Goal: Task Accomplishment & Management: Manage account settings

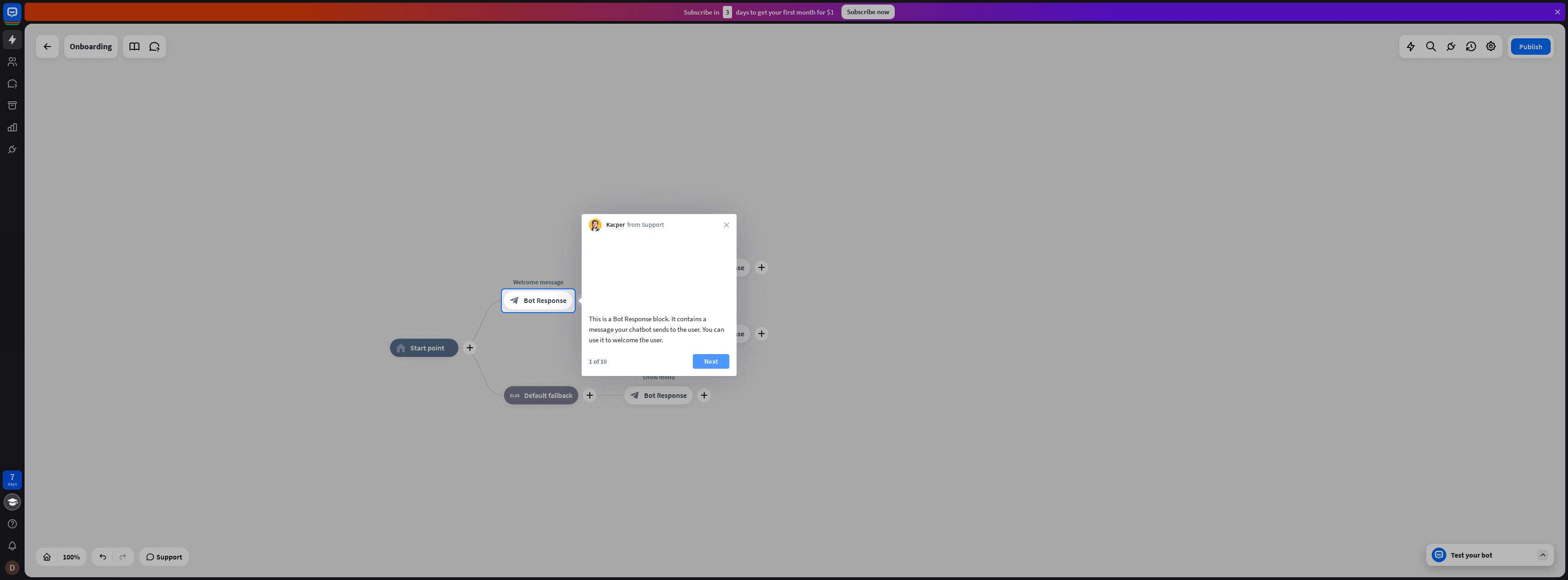
click at [706, 368] on button "Next" at bounding box center [711, 361] width 37 height 15
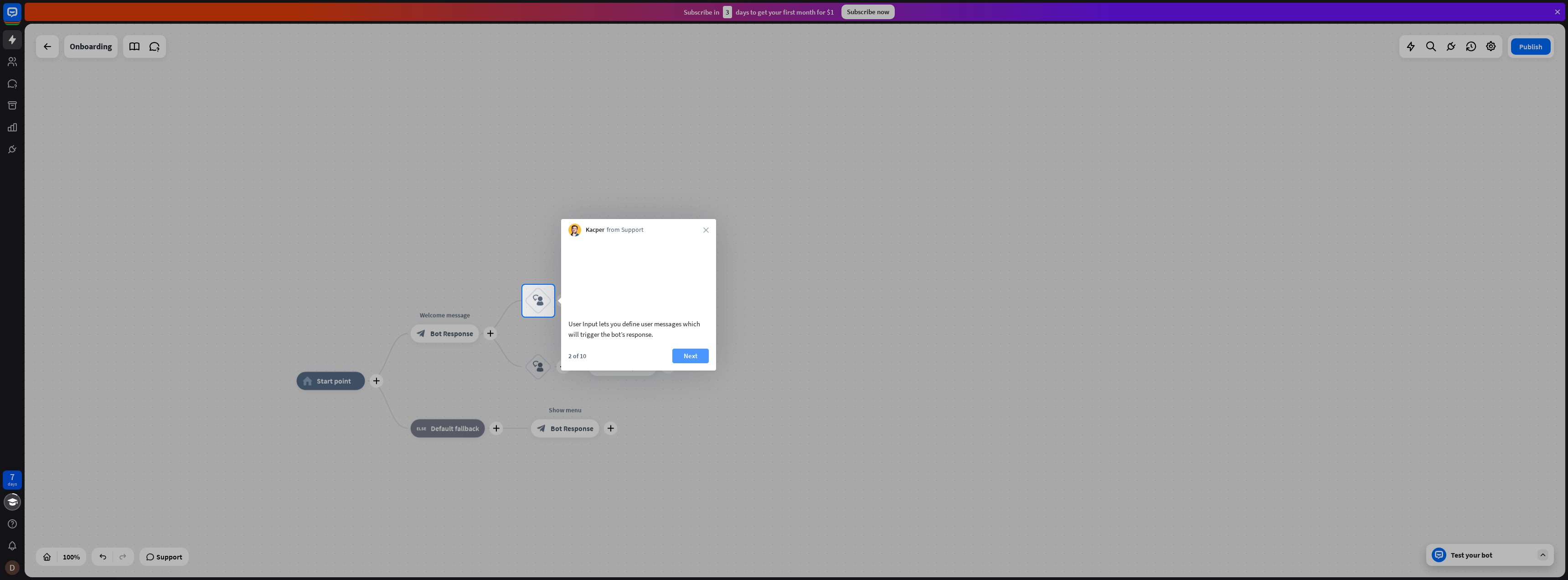
click at [700, 363] on button "Next" at bounding box center [691, 356] width 37 height 15
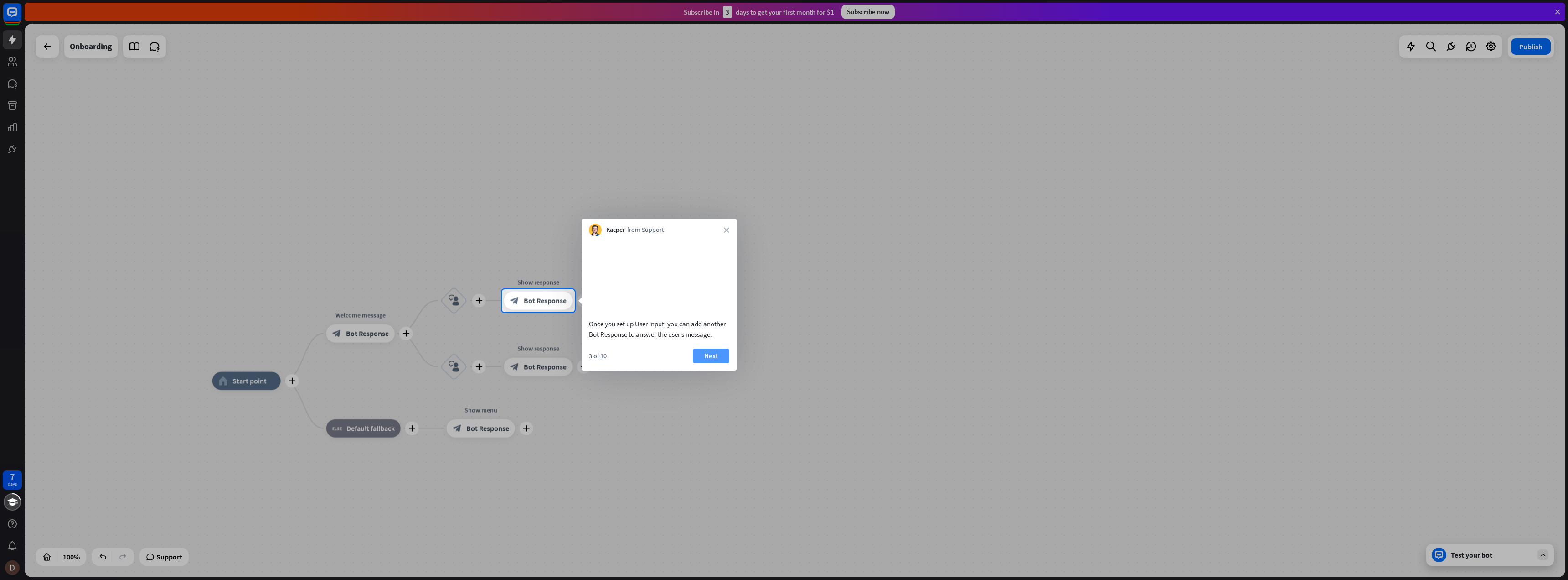
click at [704, 363] on button "Next" at bounding box center [711, 356] width 37 height 15
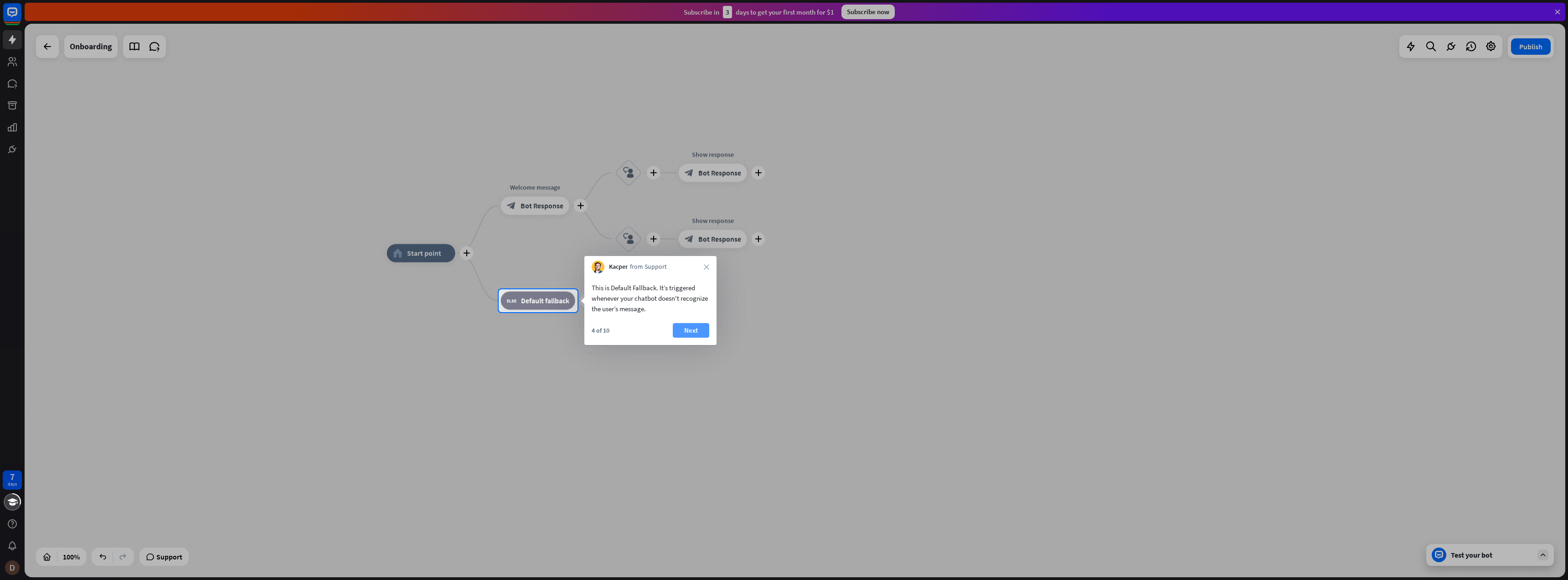
click at [690, 328] on button "Next" at bounding box center [691, 330] width 37 height 15
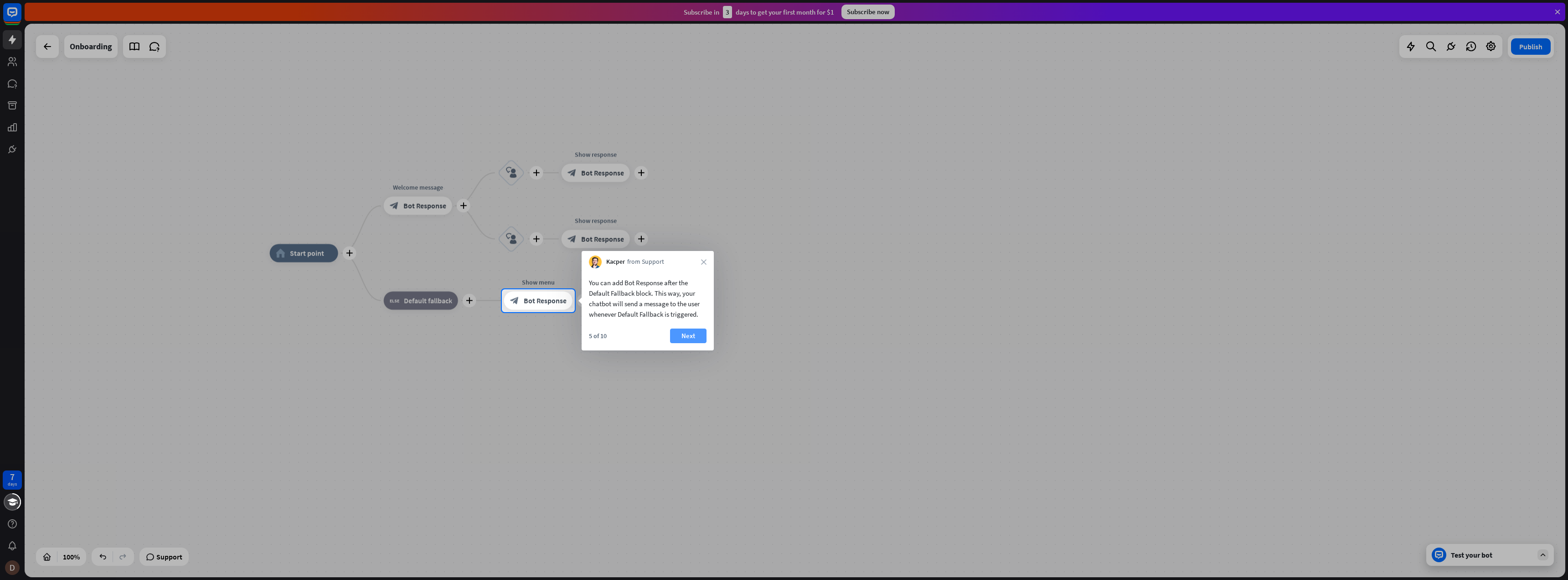
click at [692, 334] on button "Next" at bounding box center [688, 336] width 37 height 15
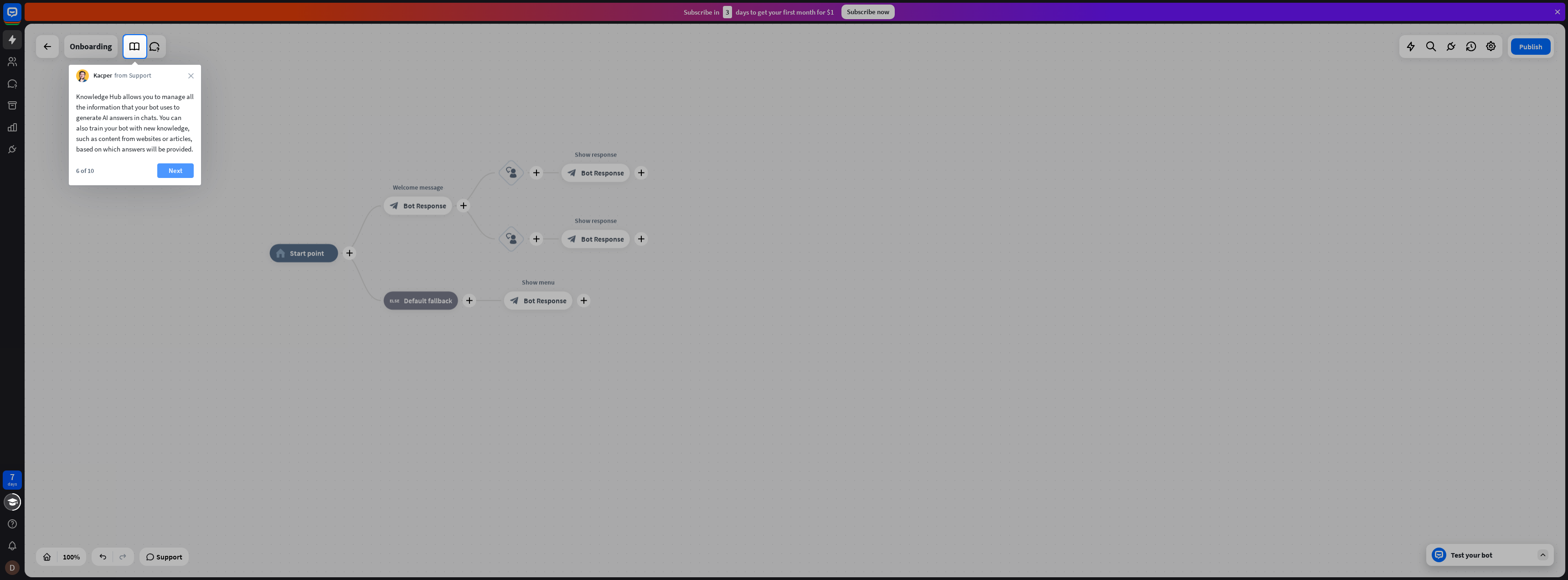
click at [174, 178] on button "Next" at bounding box center [176, 170] width 37 height 15
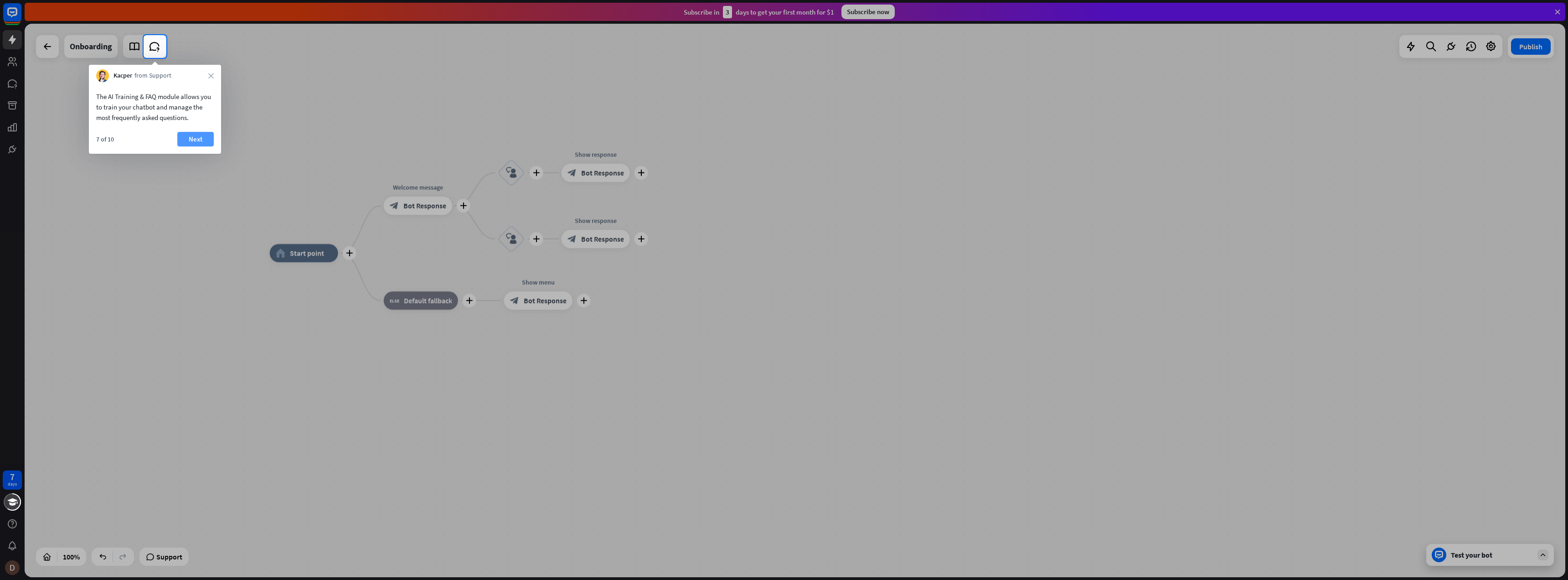
click at [196, 139] on button "Next" at bounding box center [196, 139] width 37 height 15
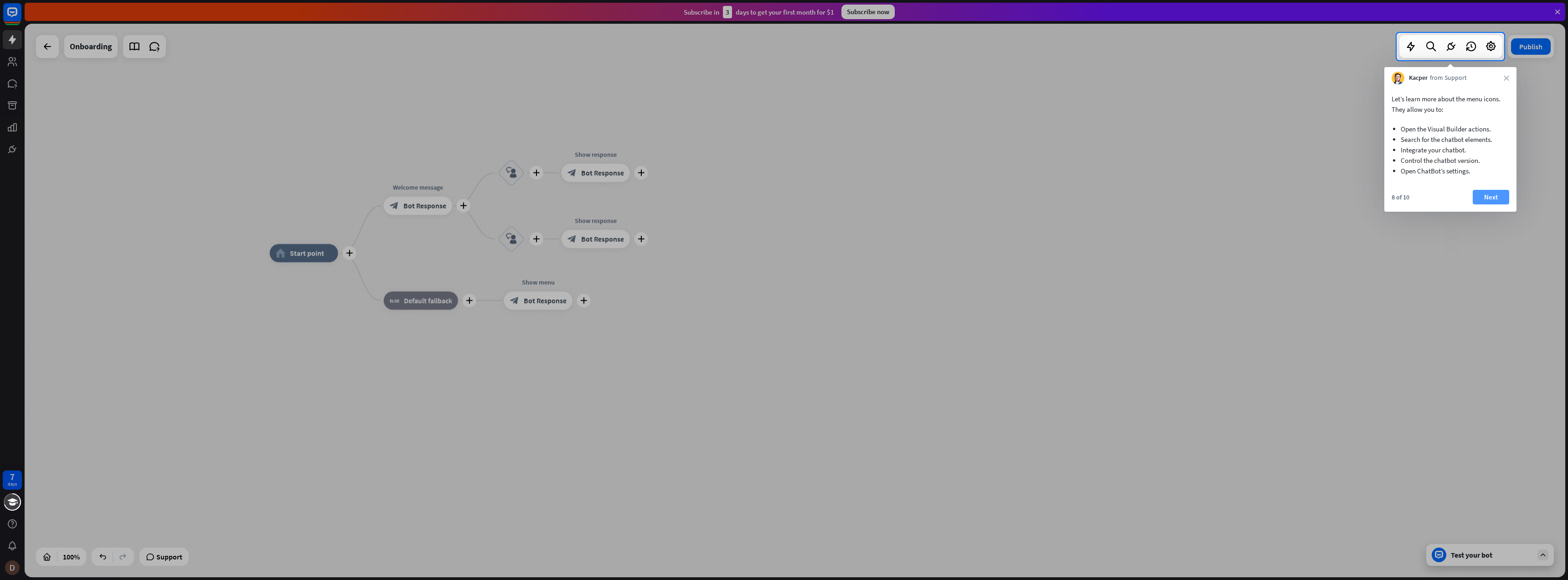
click at [1485, 199] on button "Next" at bounding box center [1492, 197] width 37 height 15
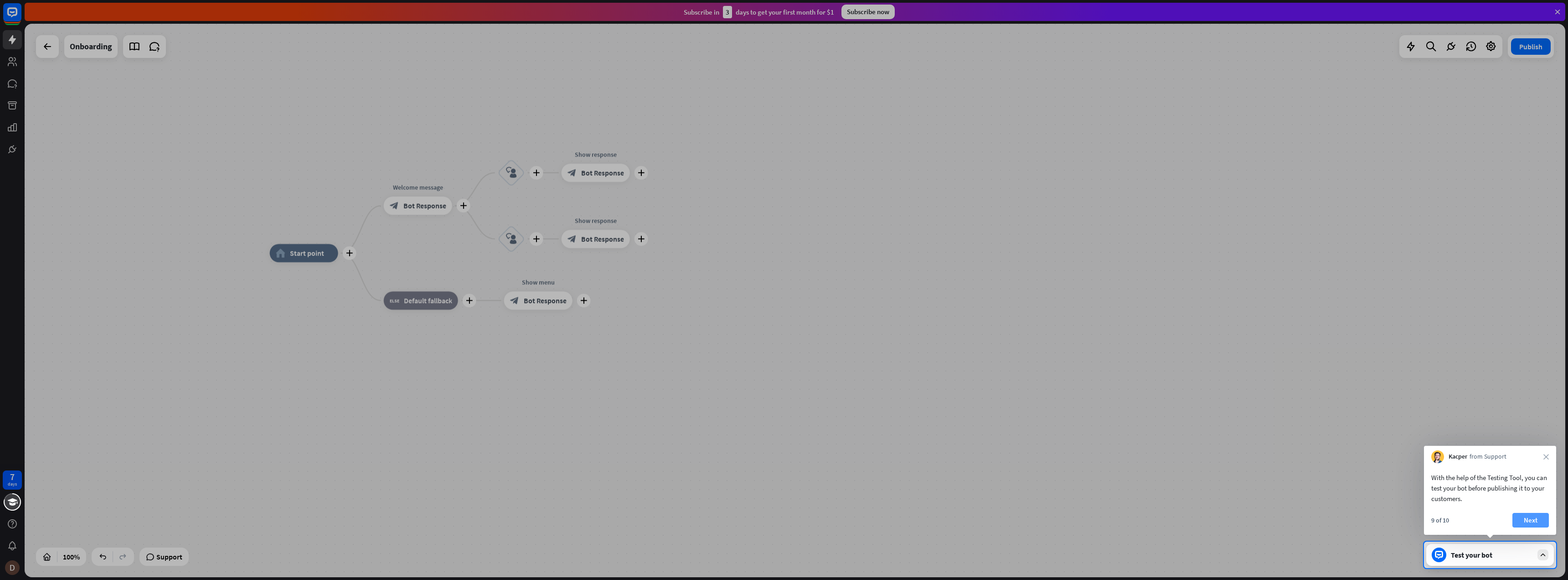
click at [1537, 519] on button "Next" at bounding box center [1531, 520] width 37 height 15
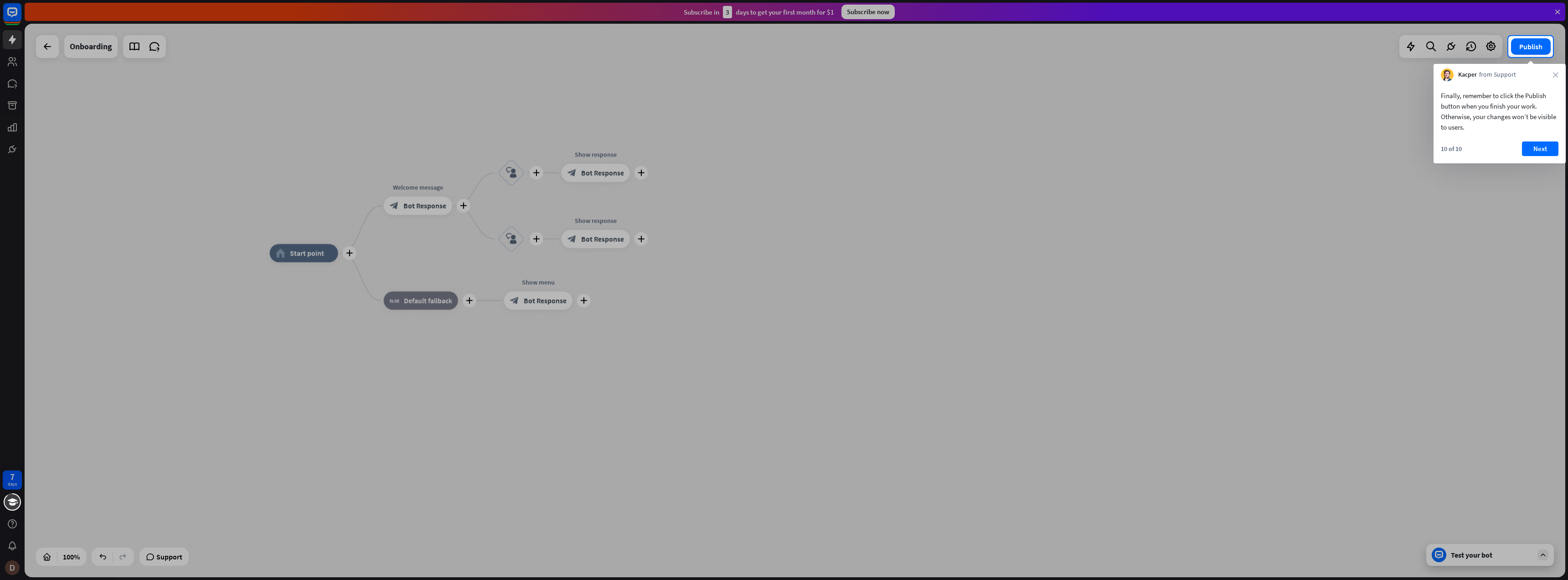
click at [1539, 156] on div "10 of 10 Next" at bounding box center [1500, 152] width 132 height 22
click at [1541, 148] on button "Next" at bounding box center [1540, 149] width 37 height 15
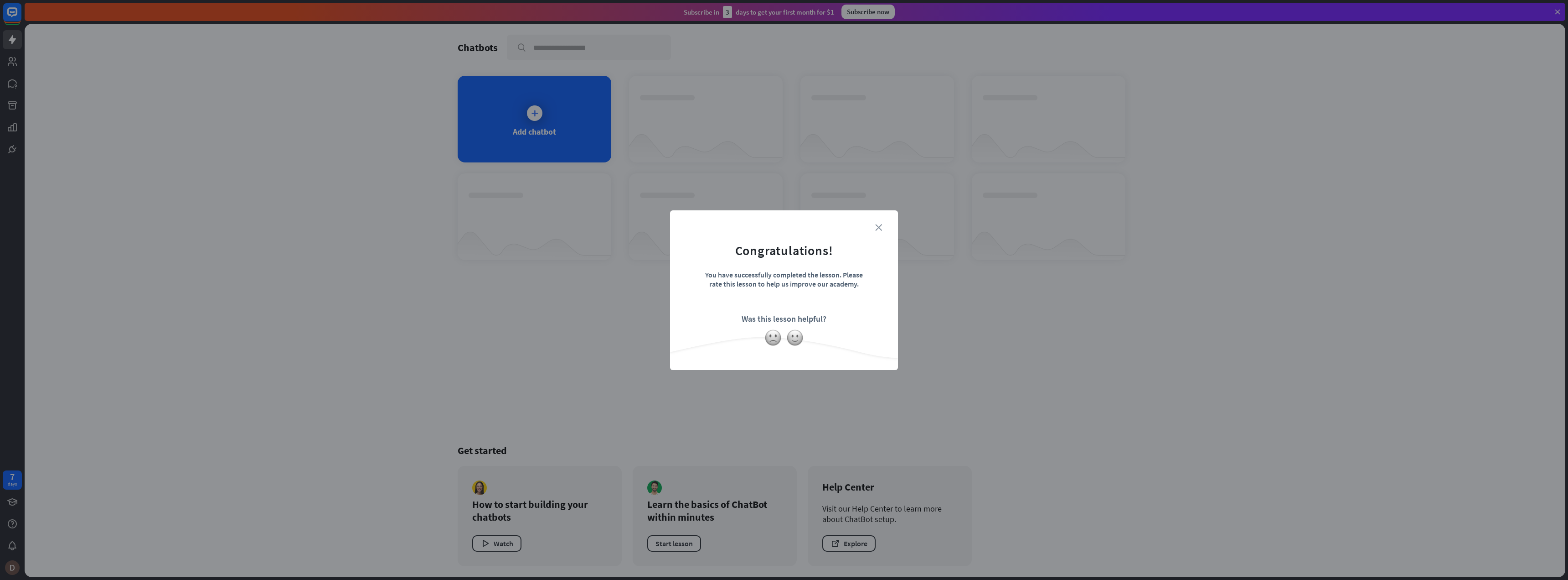
click at [879, 226] on icon "close" at bounding box center [879, 228] width 7 height 7
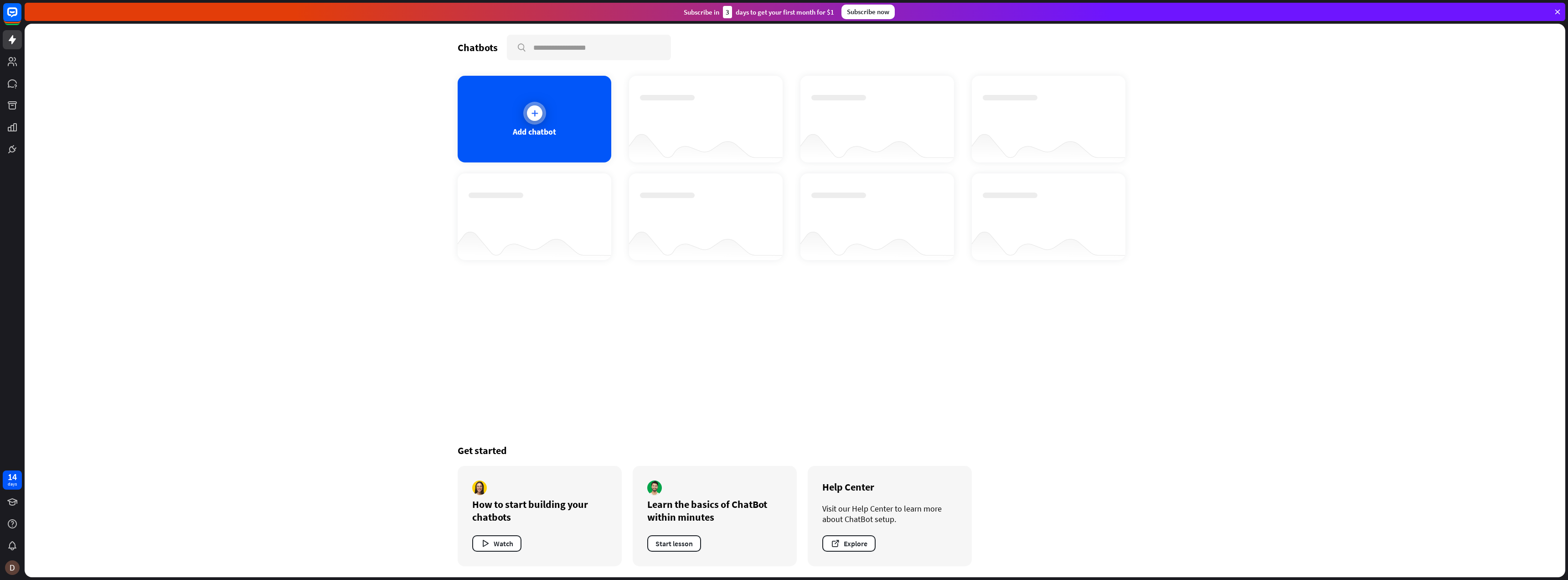
click at [532, 112] on icon at bounding box center [535, 113] width 9 height 9
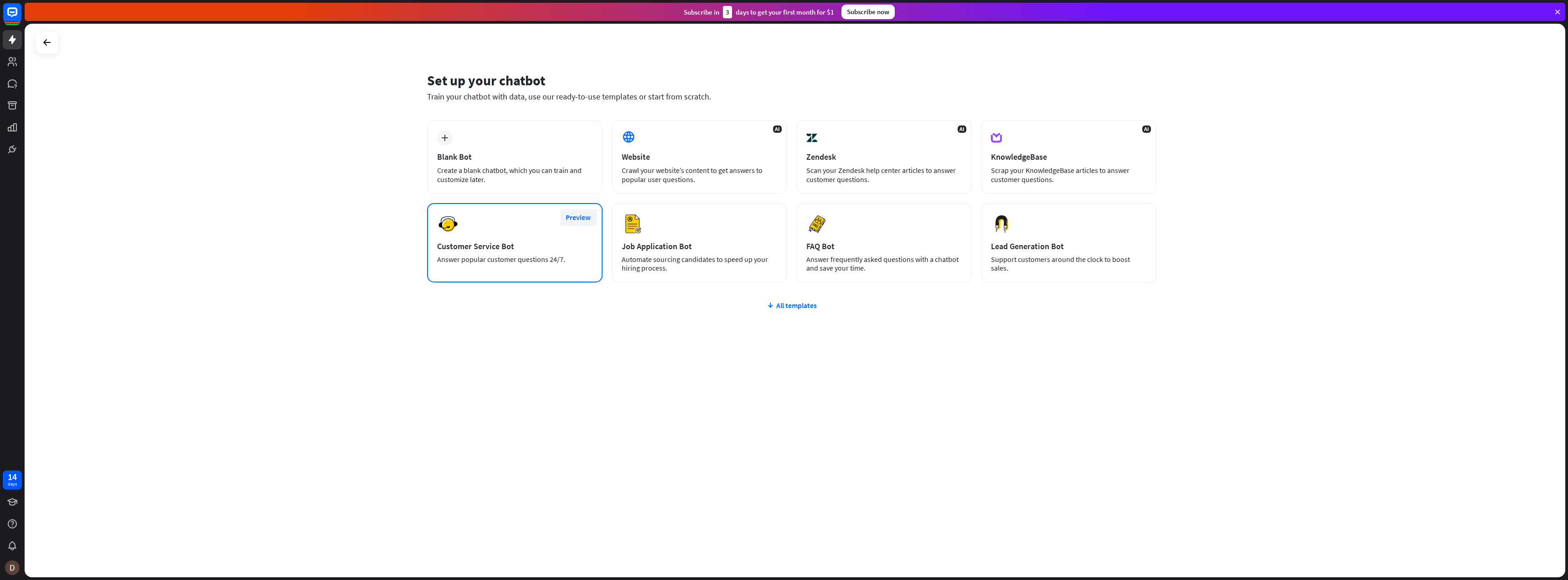
click at [573, 218] on button "Preview" at bounding box center [579, 217] width 37 height 17
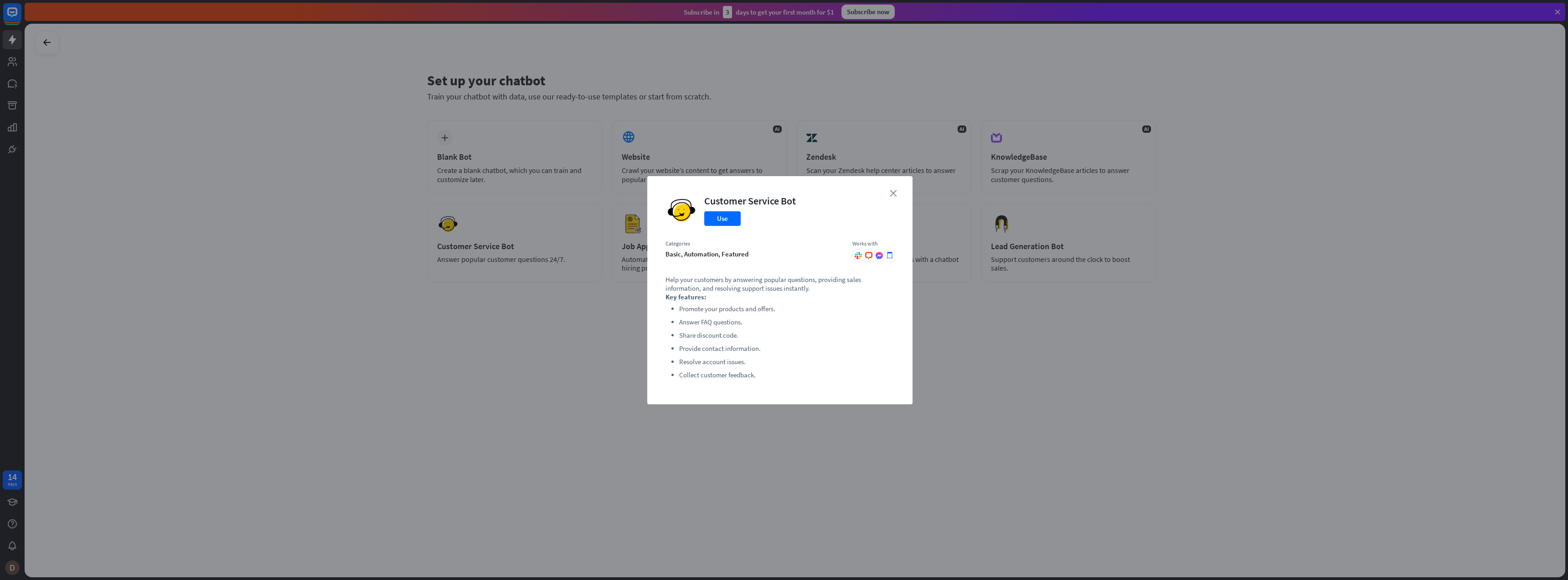
click at [893, 194] on icon "close" at bounding box center [894, 193] width 7 height 7
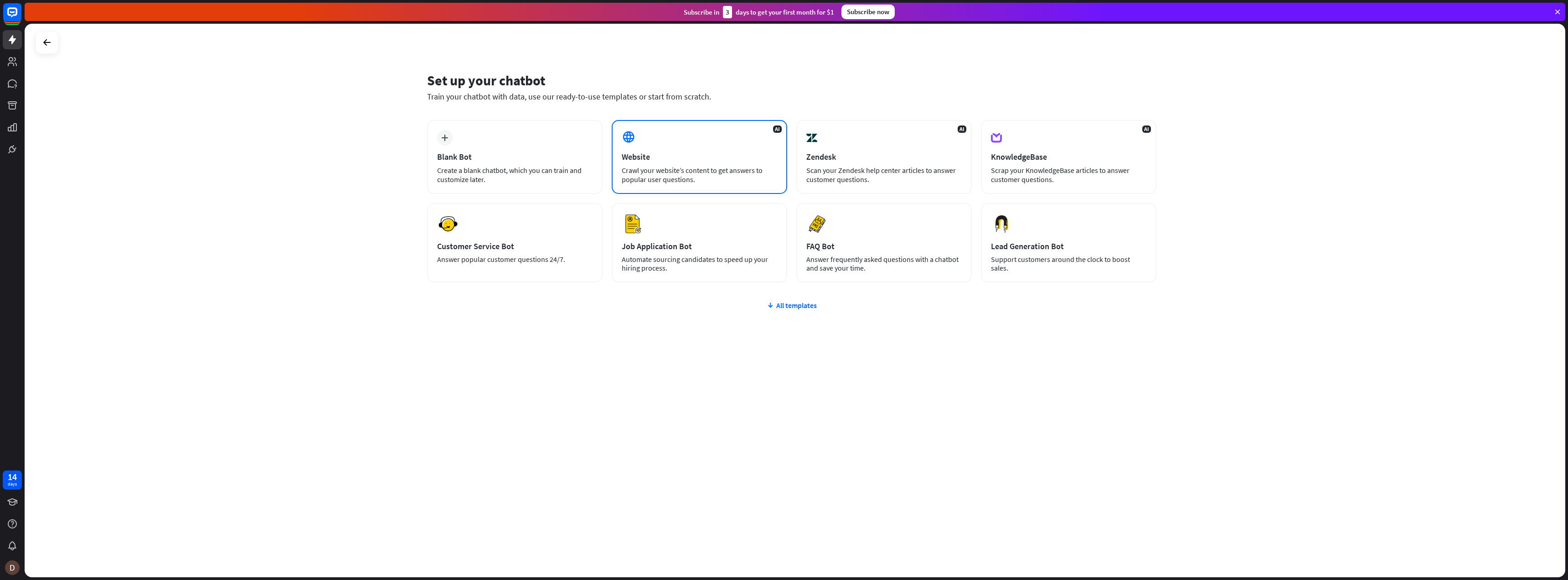
click at [740, 138] on div "AI Website Crawl your website’s content to get answers to popular user question…" at bounding box center [700, 157] width 176 height 74
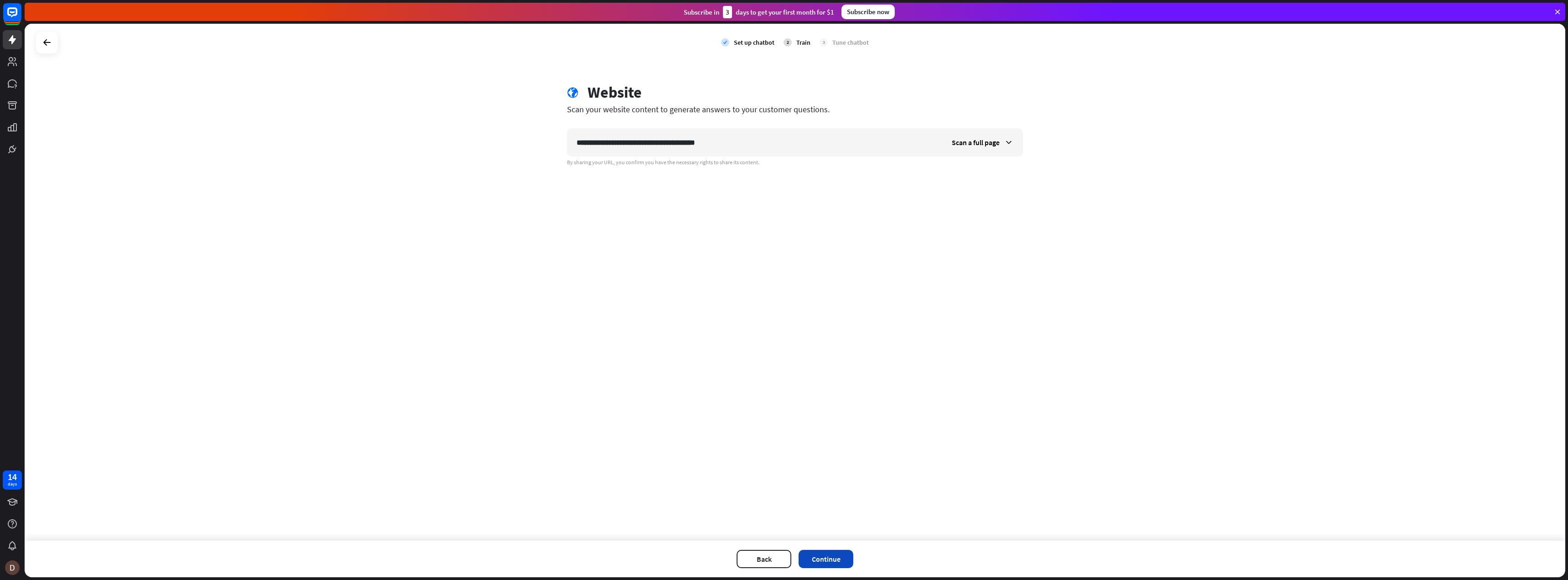
type input "**********"
click at [847, 557] on button "Continue" at bounding box center [826, 558] width 55 height 18
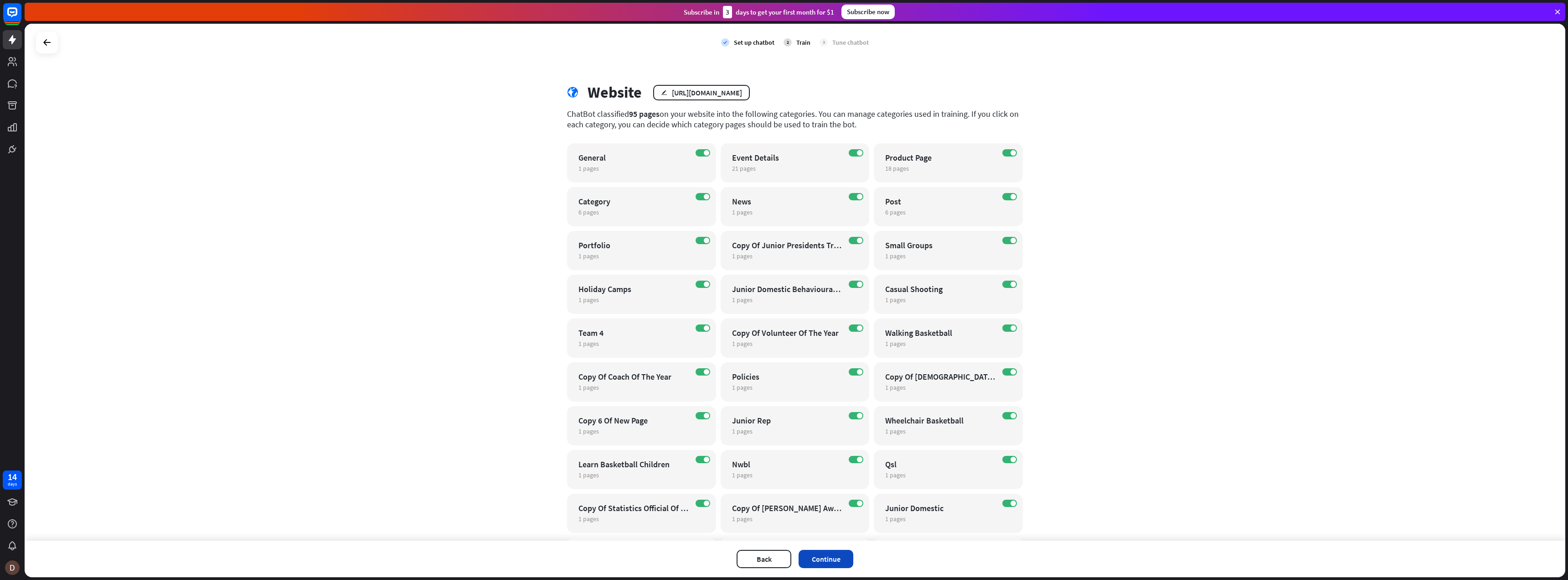
click at [817, 551] on button "Continue" at bounding box center [826, 558] width 55 height 18
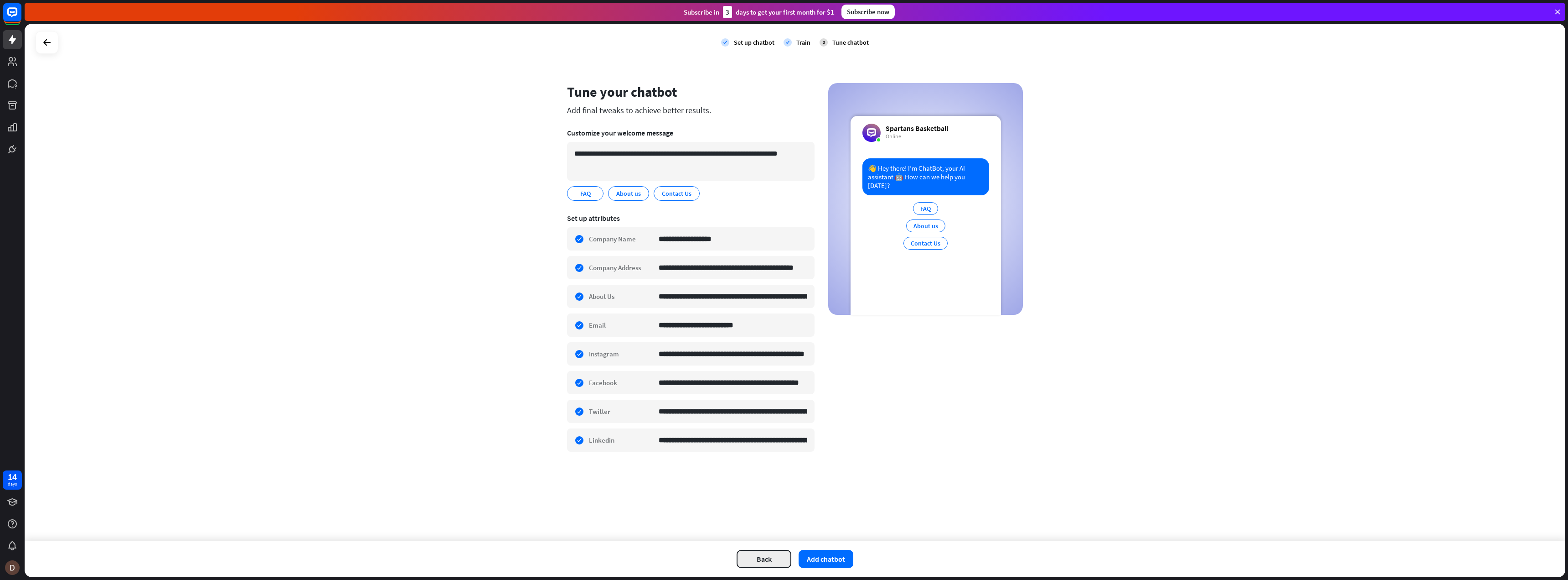
click at [779, 552] on button "Back" at bounding box center [764, 558] width 55 height 18
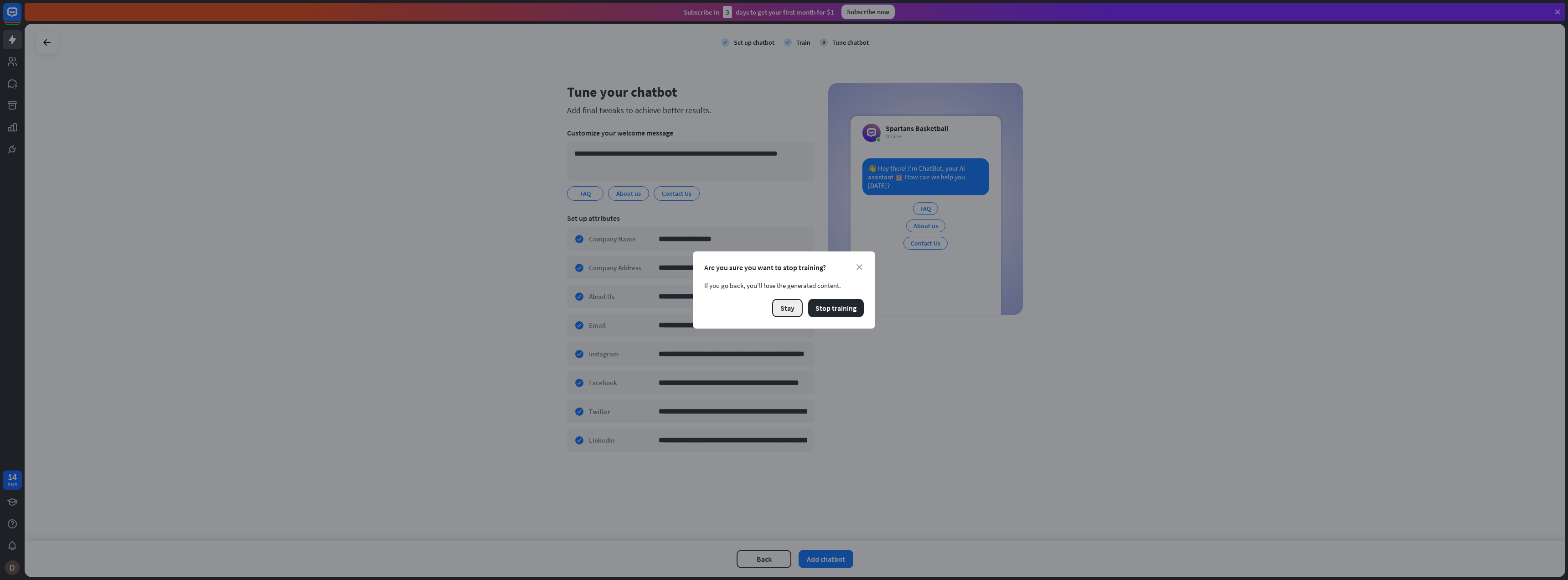
click at [794, 308] on button "Stay" at bounding box center [787, 308] width 30 height 18
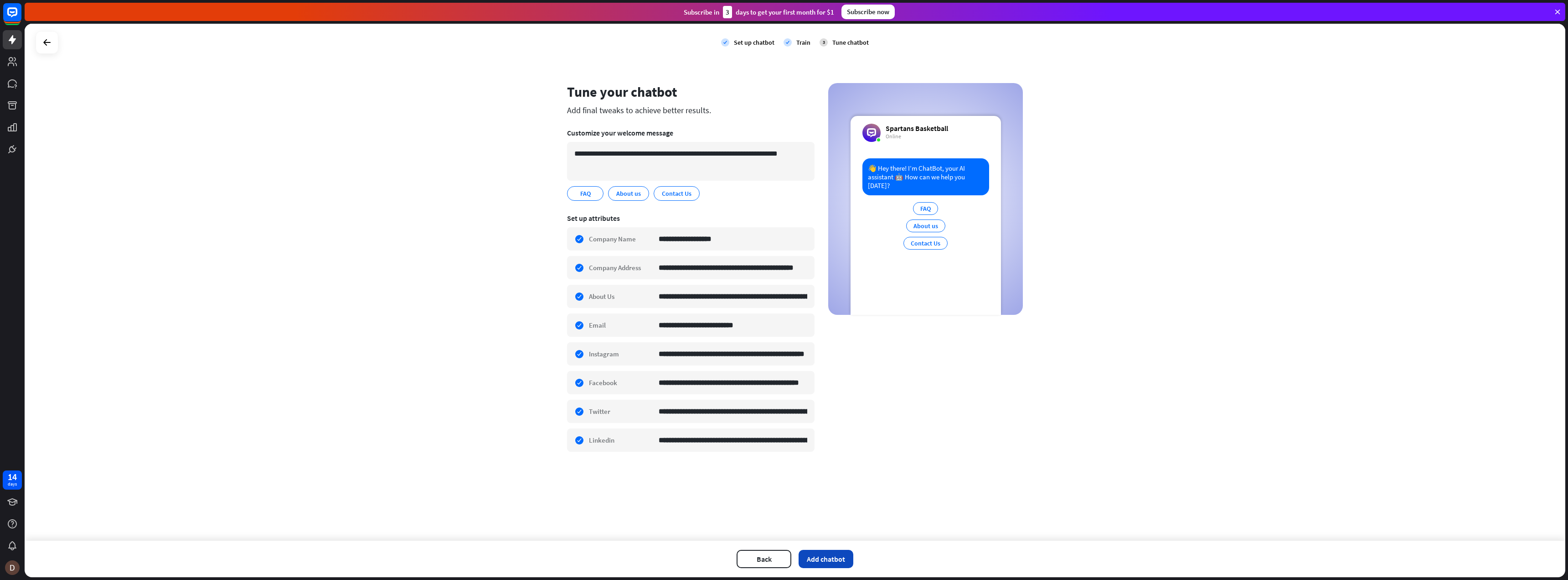
click at [821, 563] on button "Add chatbot" at bounding box center [826, 558] width 55 height 18
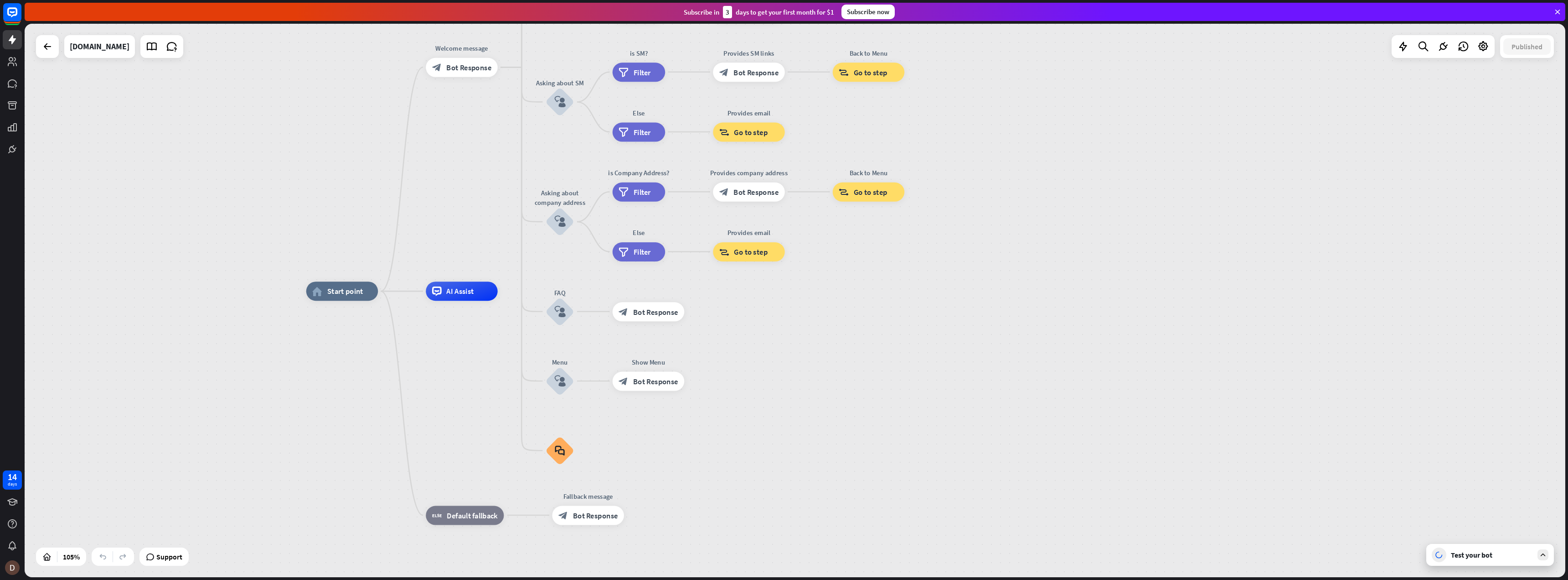
click at [1545, 555] on icon at bounding box center [1543, 554] width 8 height 8
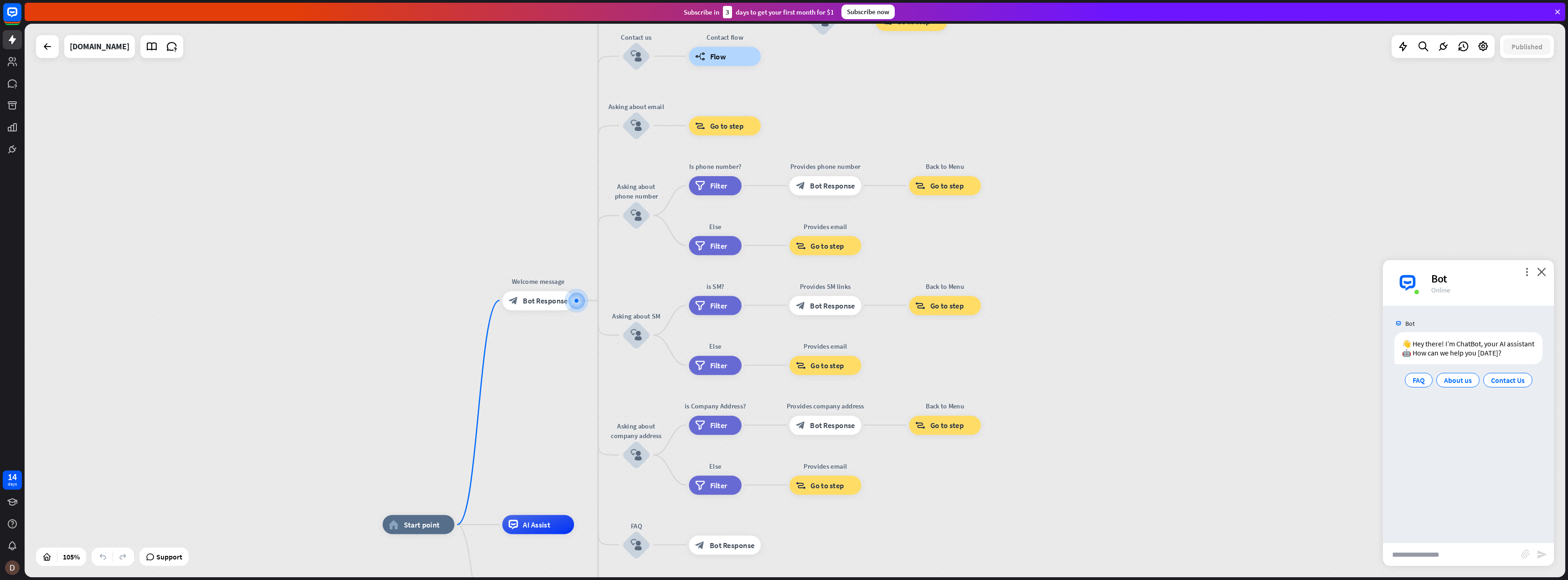
click at [1447, 555] on input "text" at bounding box center [1452, 554] width 138 height 23
type input "**********"
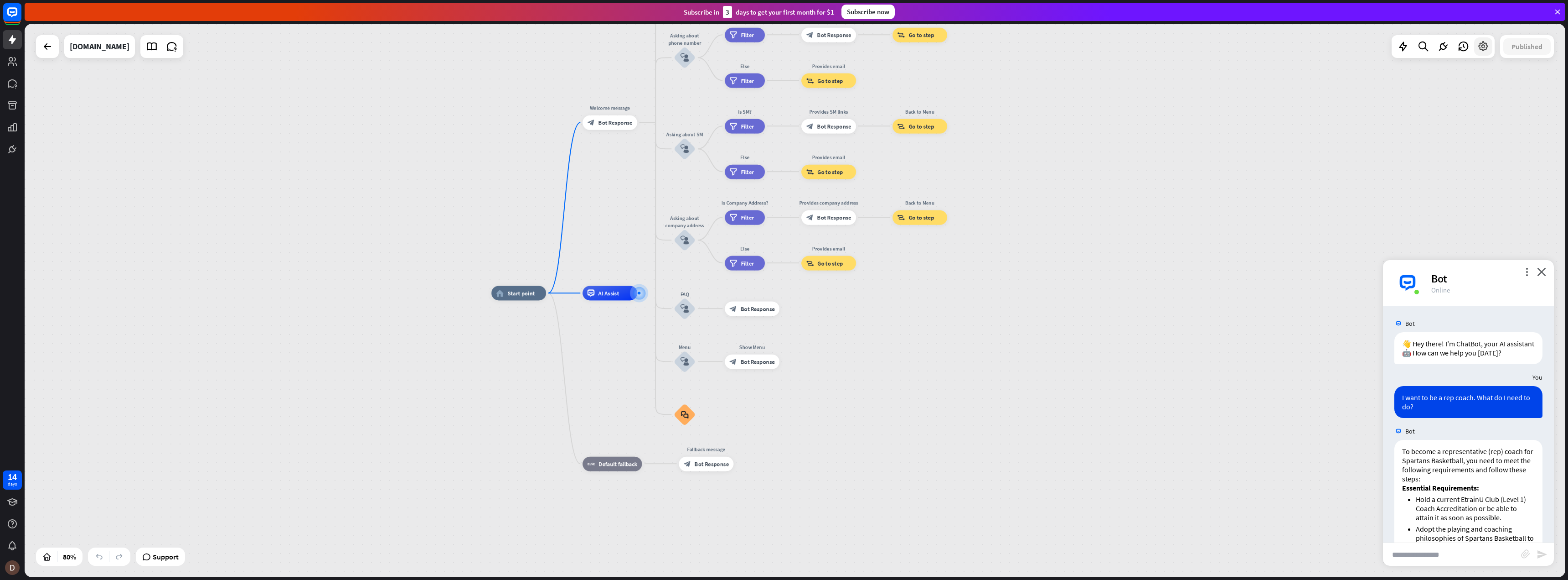
click at [1485, 44] on icon at bounding box center [1484, 47] width 12 height 12
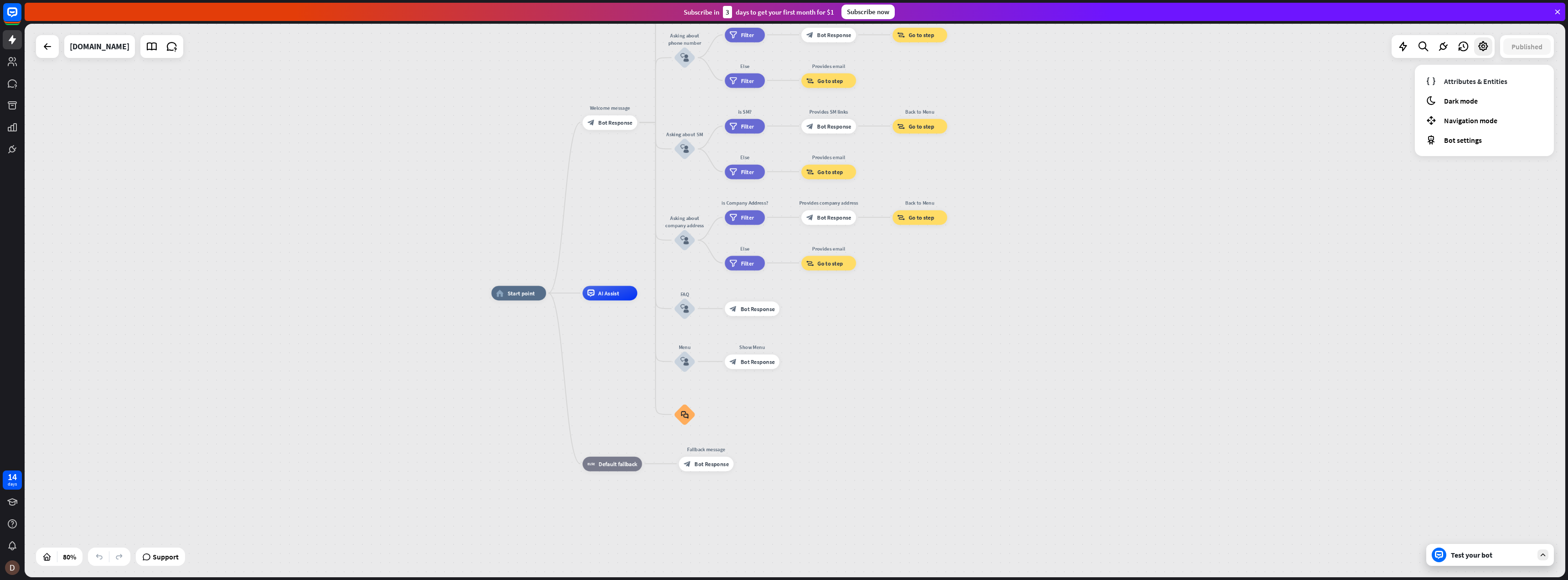
click at [1338, 102] on div "home_2 Start point Welcome message block_bot_response Bot Response About us blo…" at bounding box center [794, 300] width 1541 height 553
click at [178, 50] on icon at bounding box center [172, 47] width 12 height 12
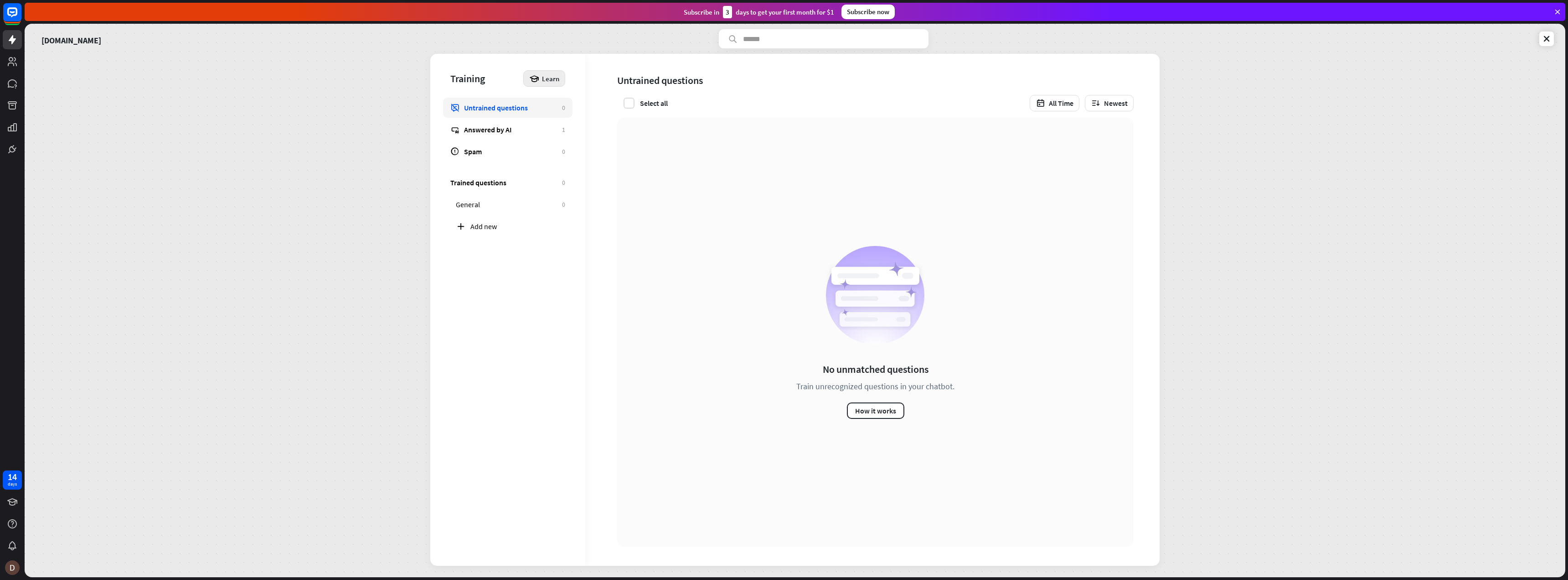
click at [560, 82] on div "Learn" at bounding box center [544, 78] width 42 height 17
click at [560, 99] on div "Get started with Training" at bounding box center [573, 103] width 83 height 17
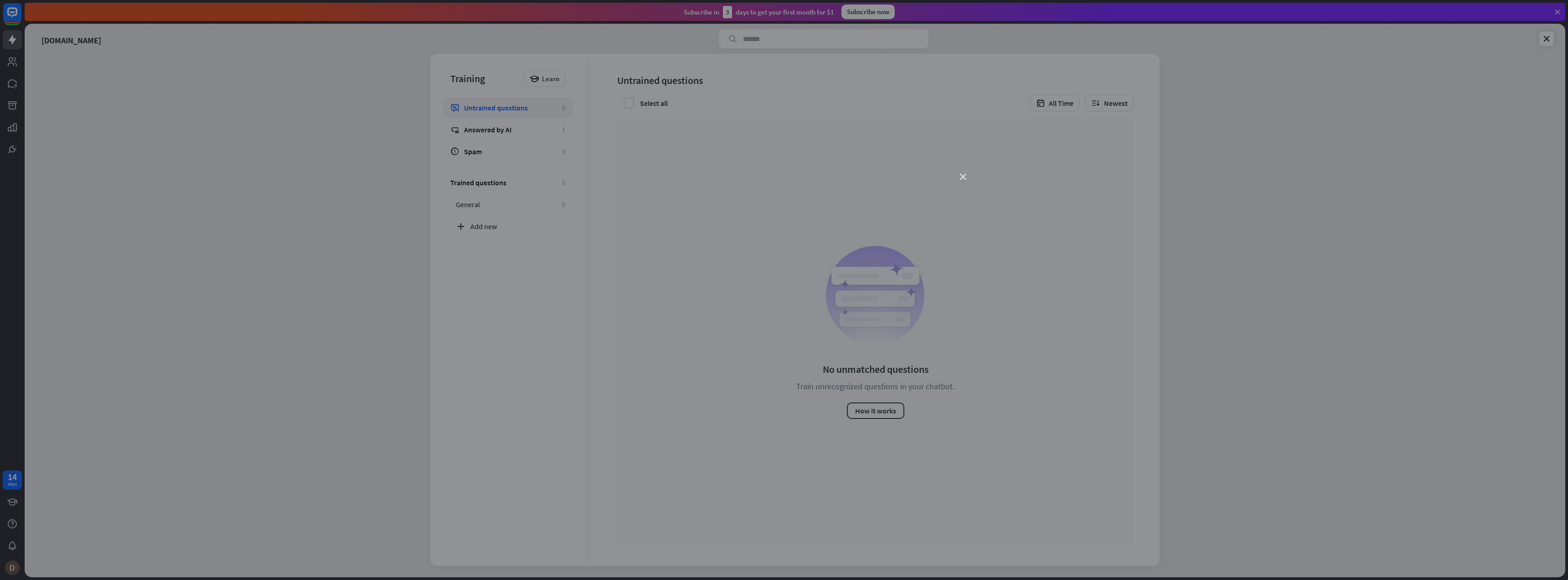
click at [964, 177] on icon "close" at bounding box center [963, 177] width 6 height 6
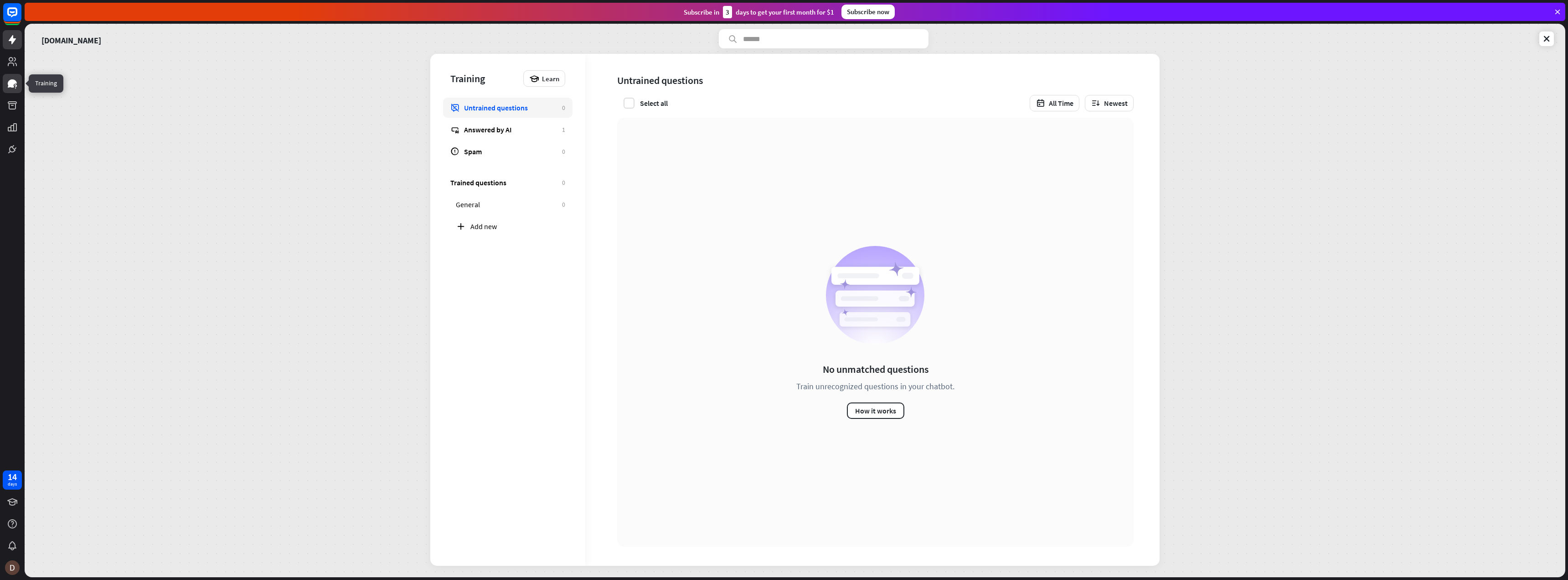
click at [11, 91] on link at bounding box center [12, 83] width 19 height 19
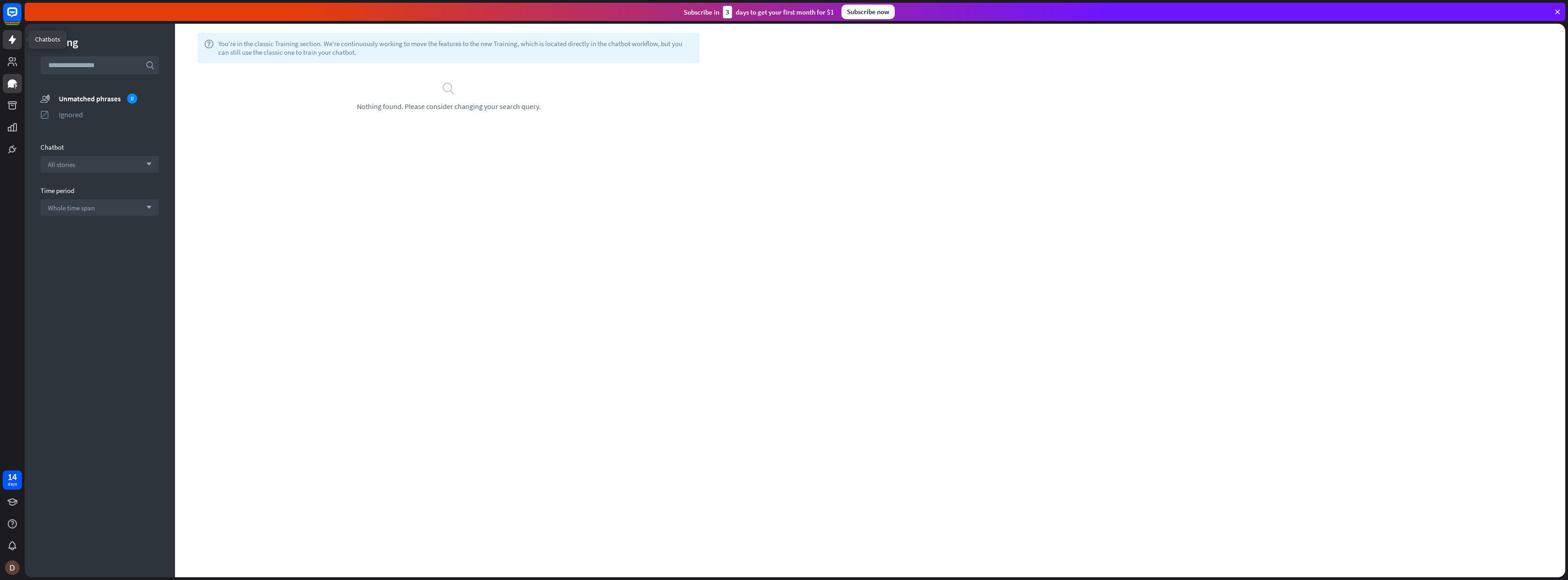
click at [13, 42] on icon at bounding box center [12, 39] width 7 height 9
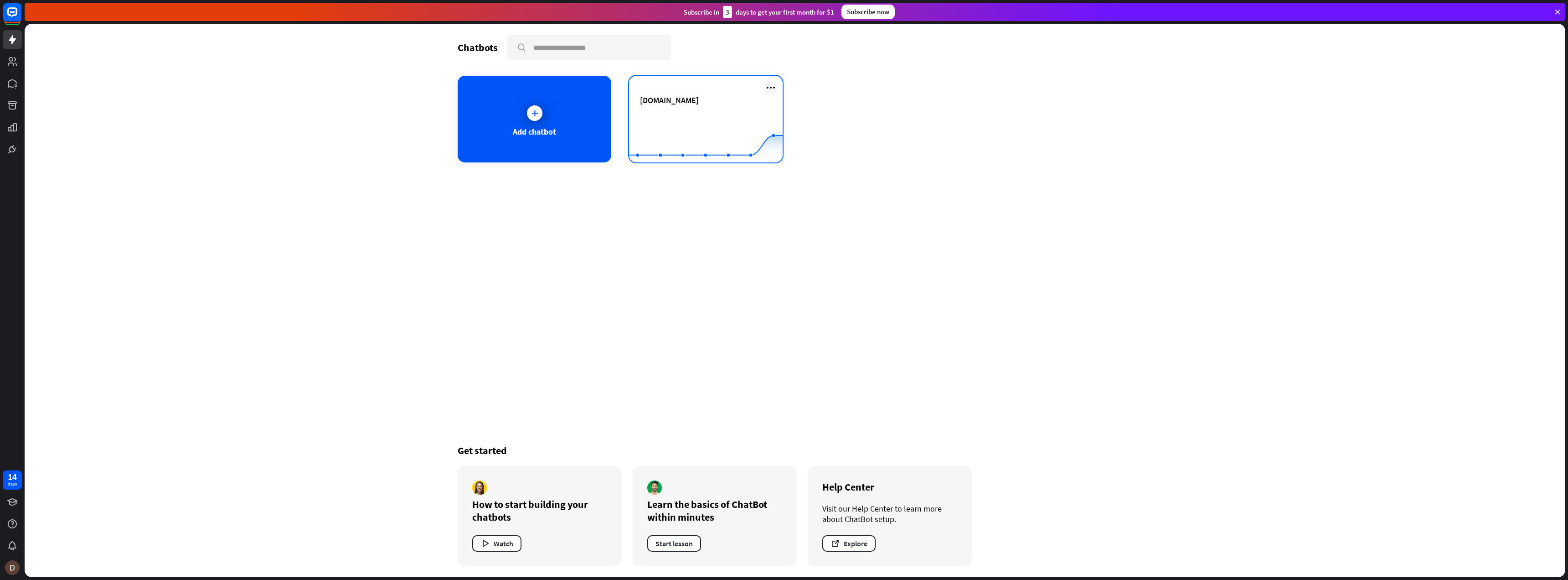
click at [776, 88] on icon at bounding box center [771, 87] width 11 height 11
click at [675, 117] on rect at bounding box center [706, 140] width 154 height 57
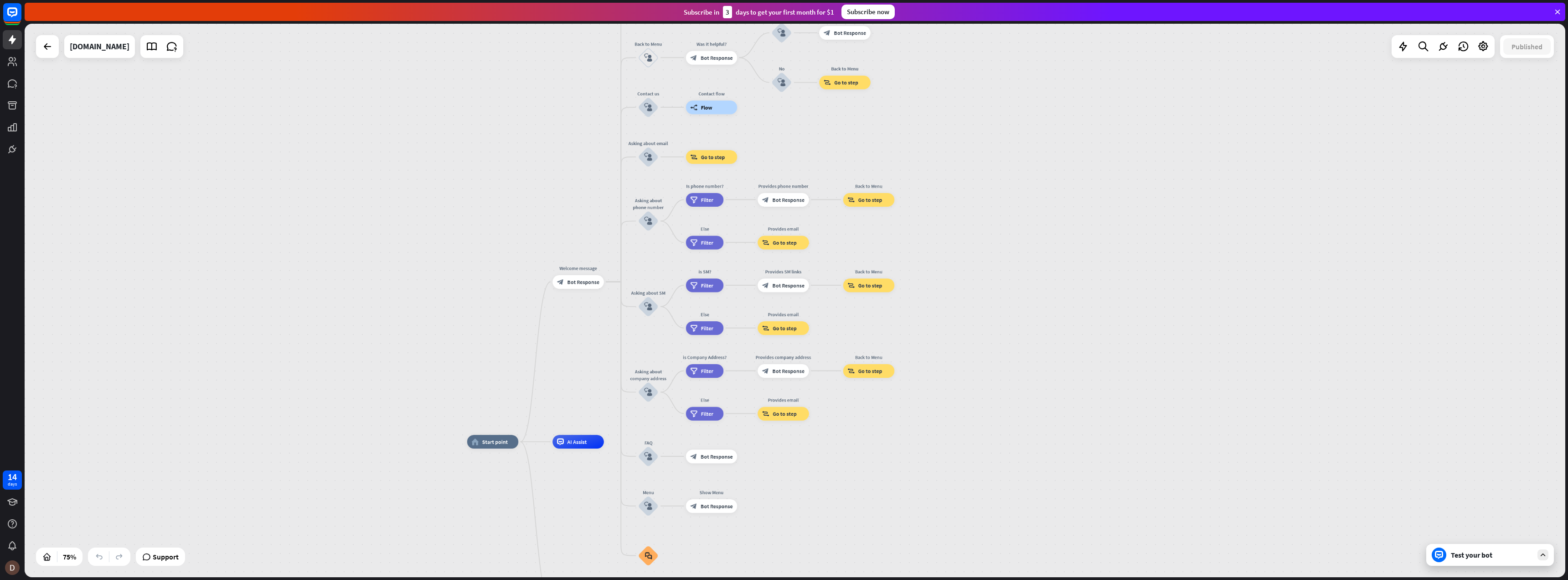
drag, startPoint x: 777, startPoint y: 299, endPoint x: 891, endPoint y: 469, distance: 204.7
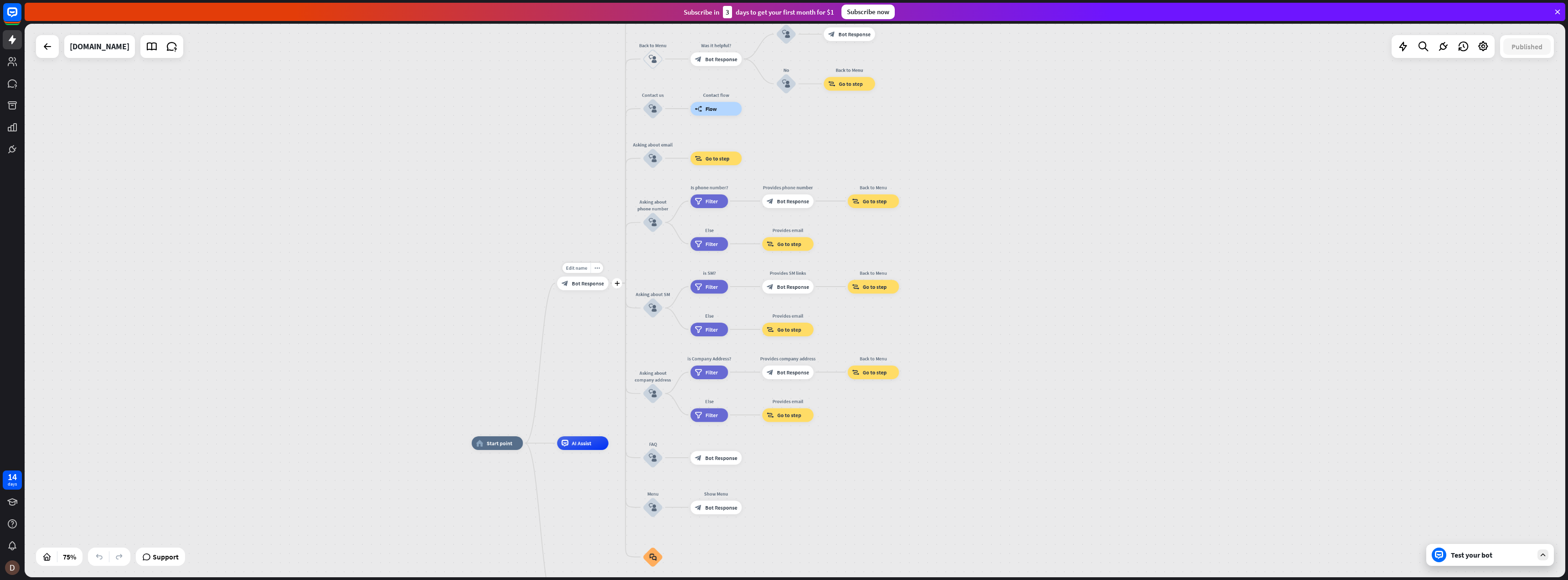
click at [586, 284] on span "Bot Response" at bounding box center [588, 283] width 32 height 7
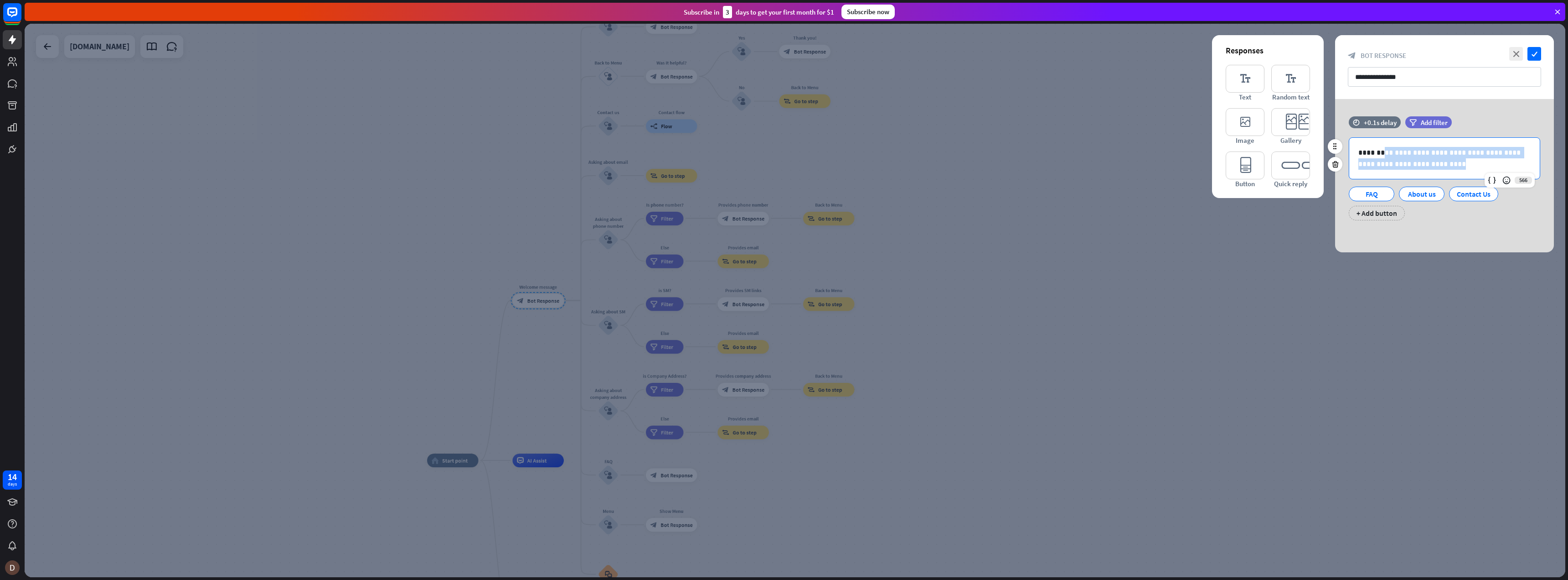
drag, startPoint x: 1438, startPoint y: 163, endPoint x: 1383, endPoint y: 154, distance: 55.7
click at [1383, 154] on p "**********" at bounding box center [1445, 158] width 172 height 23
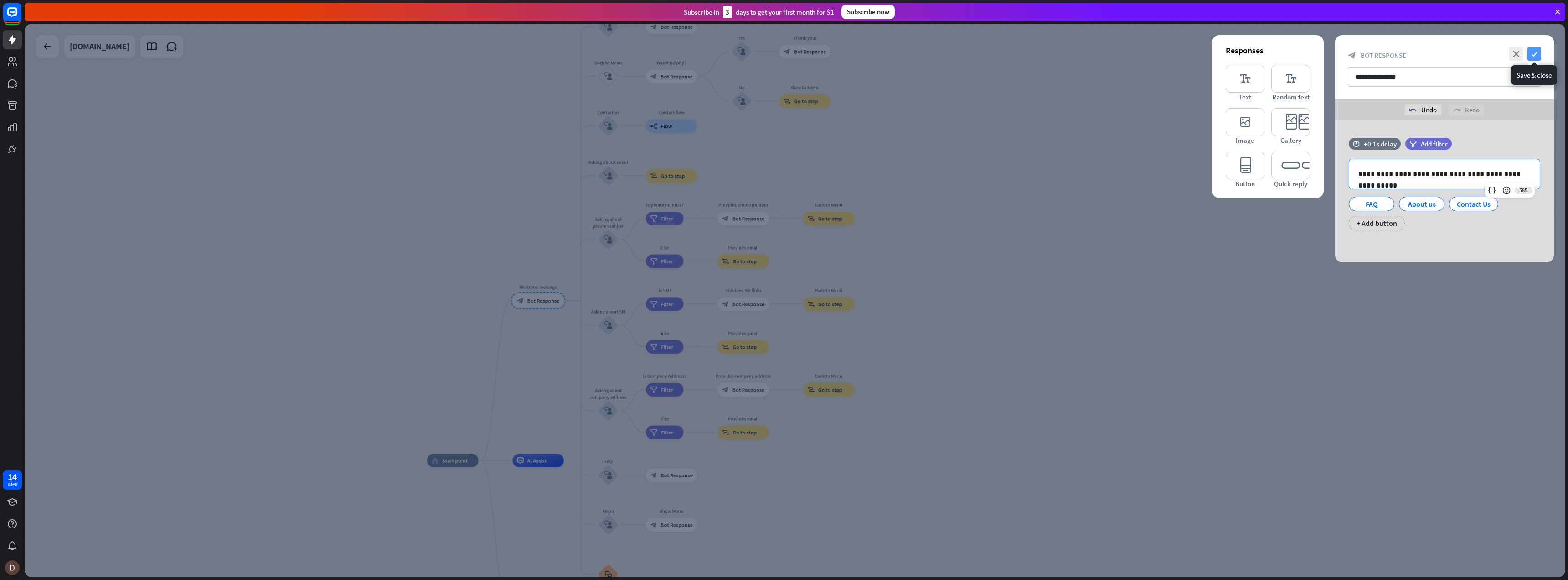
click at [1536, 54] on icon "check" at bounding box center [1535, 54] width 14 height 14
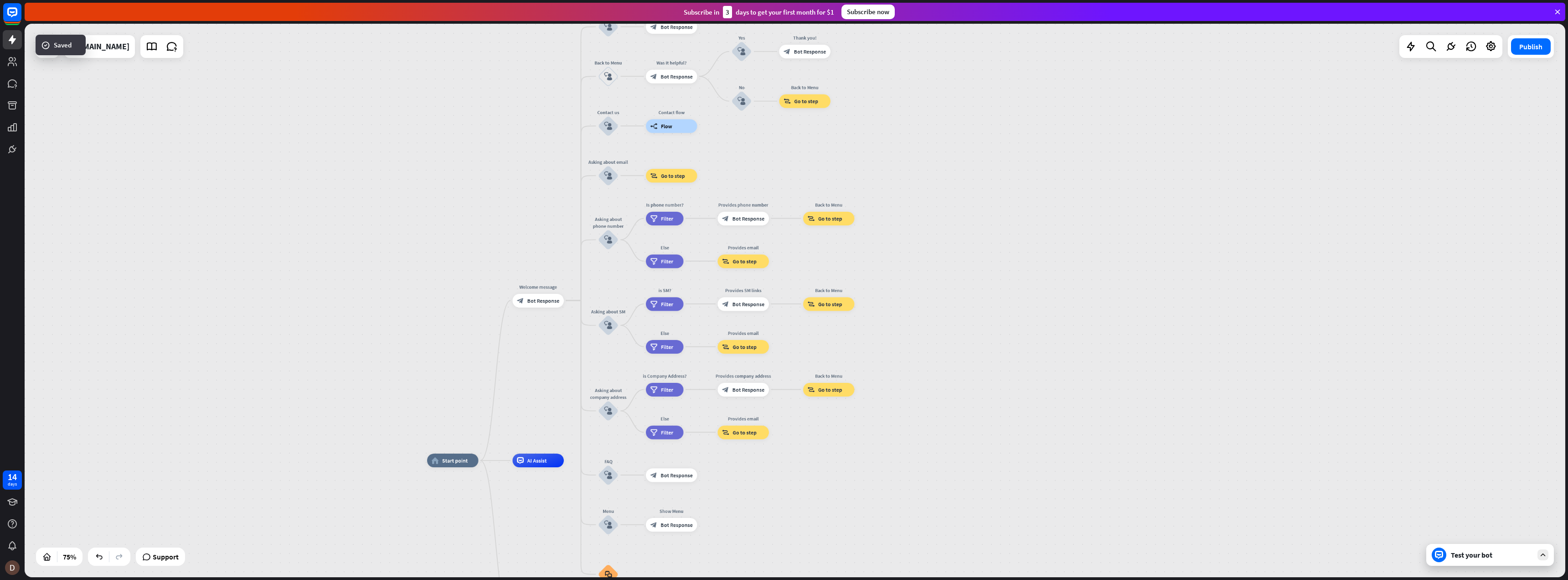
click at [1465, 551] on div "Test your bot" at bounding box center [1492, 555] width 82 height 9
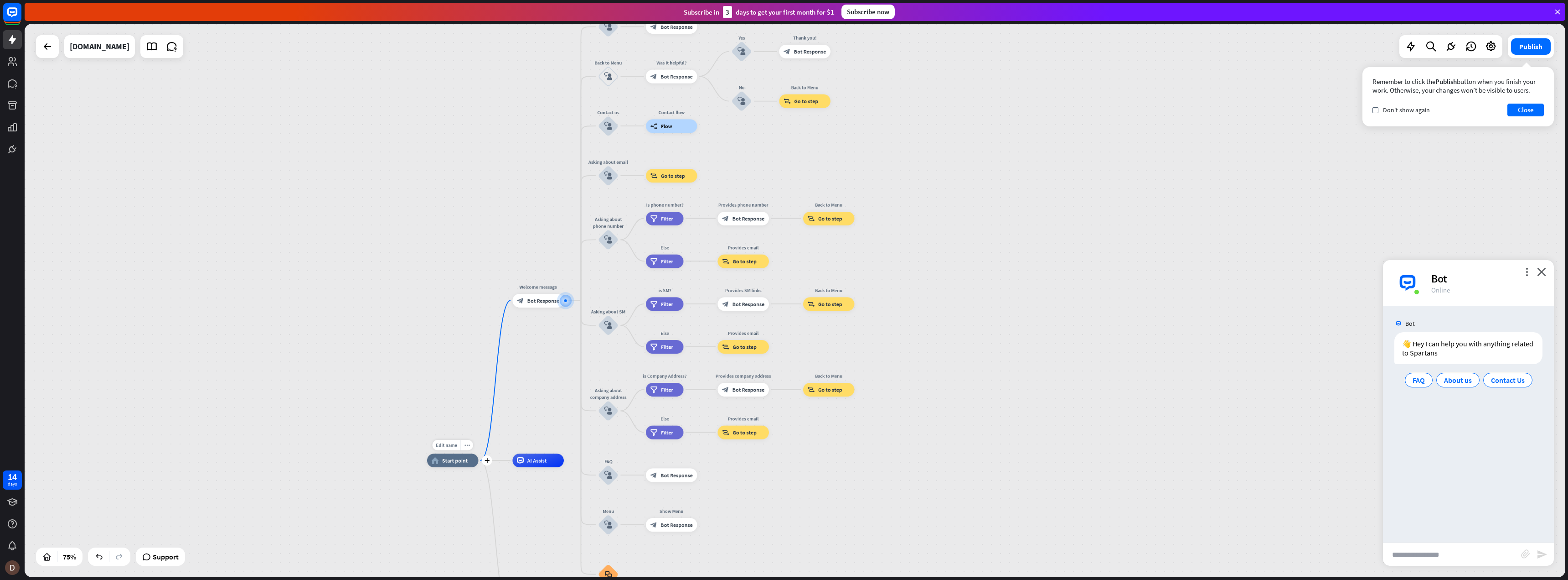
click at [455, 462] on span "Start point" at bounding box center [455, 461] width 25 height 7
click at [449, 446] on span "Edit name" at bounding box center [446, 444] width 22 height 6
click at [554, 432] on div "home_2 Start point Welcome message block_bot_response Bot Response About us blo…" at bounding box center [794, 300] width 1541 height 553
click at [1435, 274] on div "Bot" at bounding box center [1487, 278] width 112 height 14
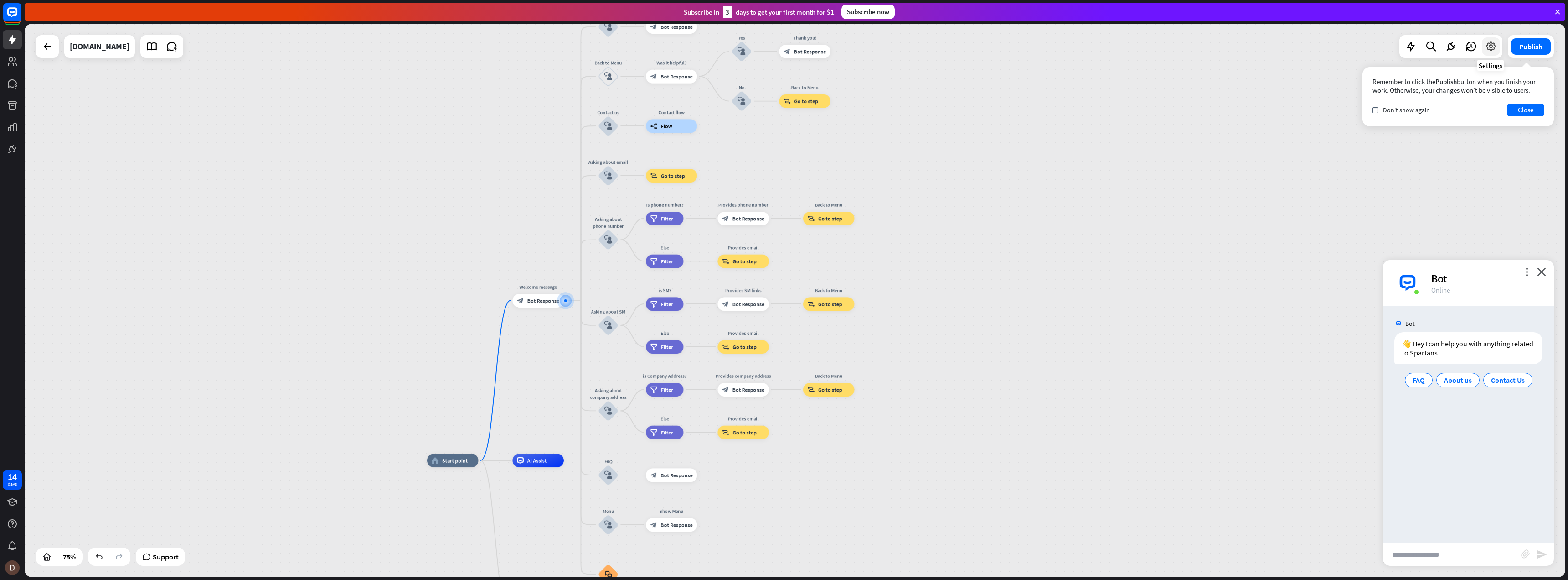
click at [1492, 49] on icon at bounding box center [1492, 47] width 12 height 12
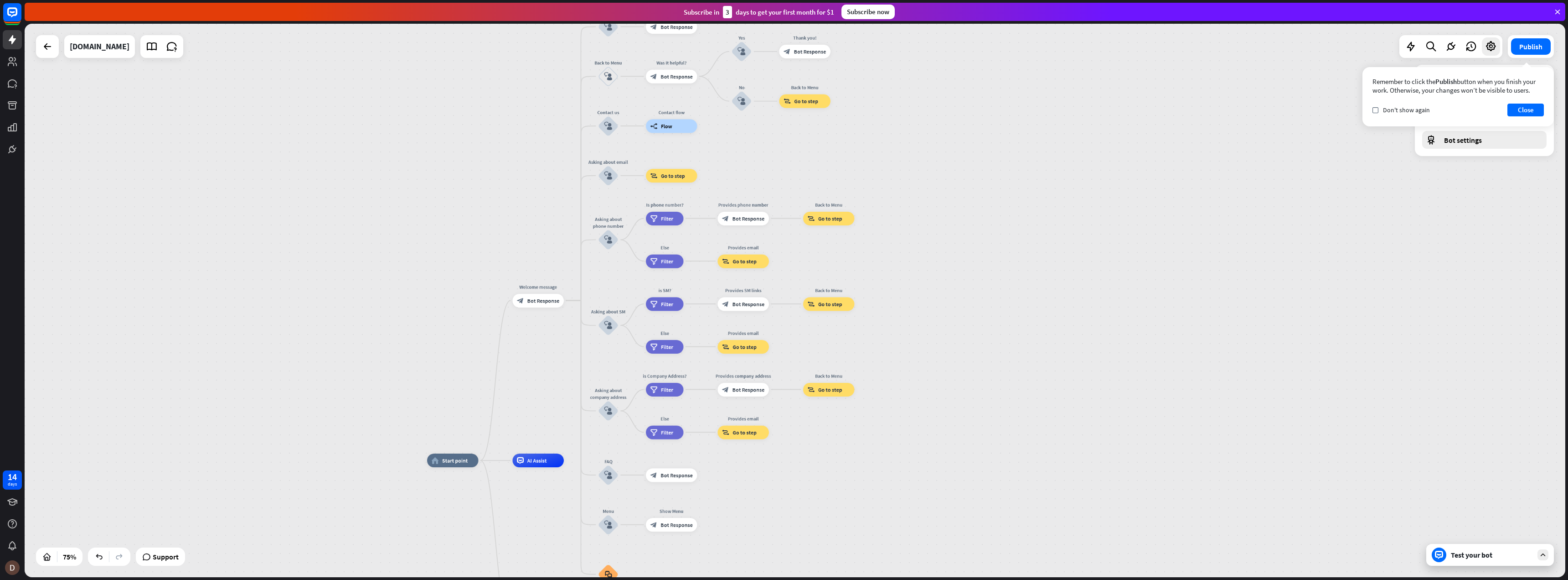
click at [1473, 141] on span "Bot settings" at bounding box center [1464, 140] width 38 height 9
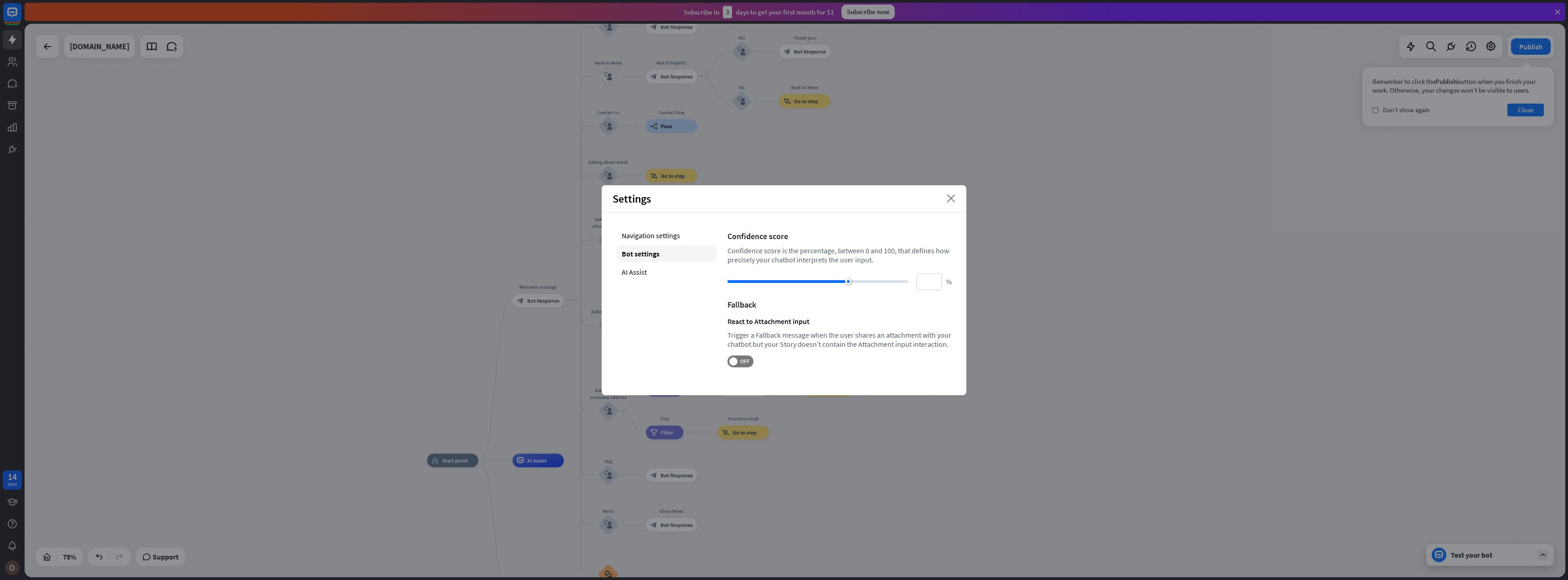
click at [947, 202] on icon "close" at bounding box center [951, 197] width 9 height 8
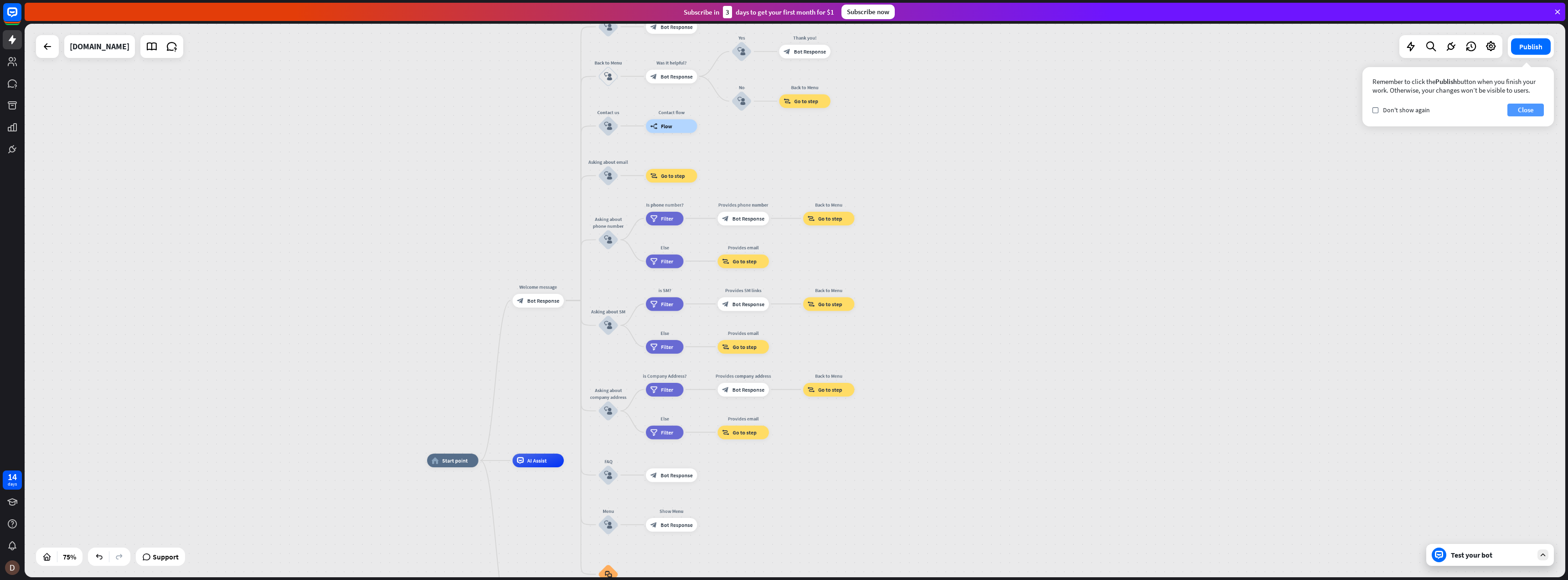
click at [1531, 110] on button "Close" at bounding box center [1526, 110] width 37 height 13
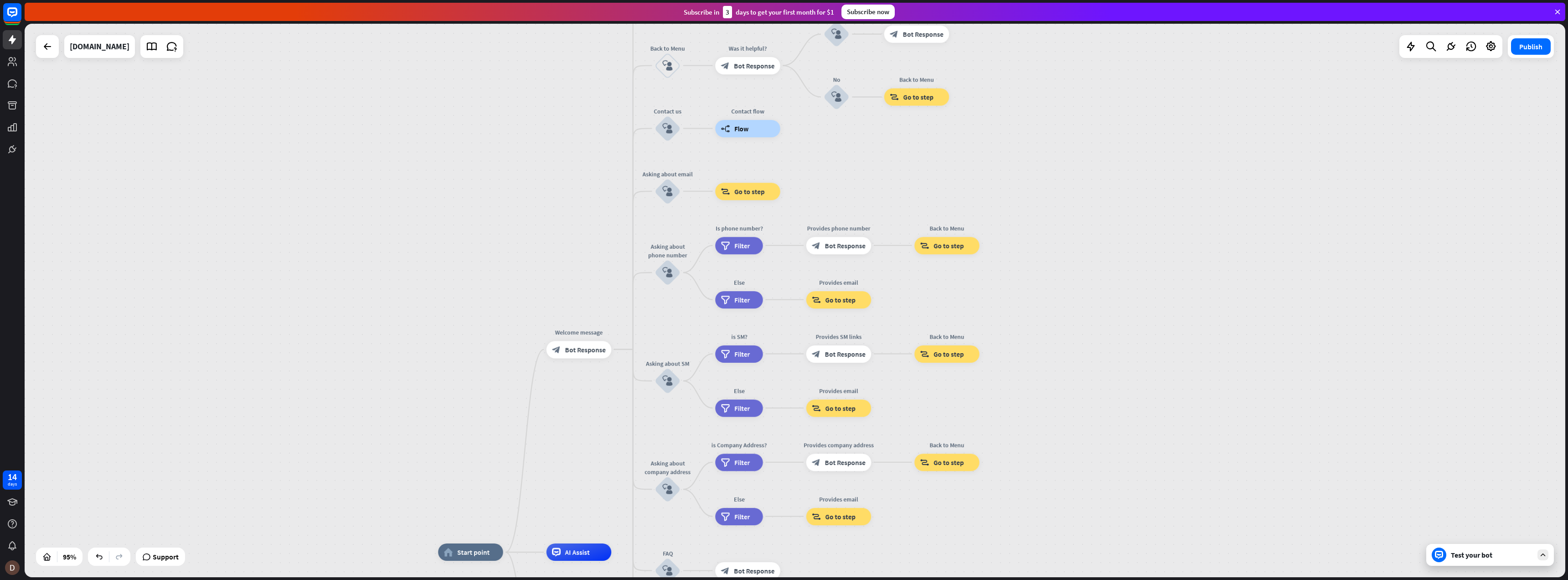
drag, startPoint x: 791, startPoint y: 148, endPoint x: 975, endPoint y: 162, distance: 184.5
click at [975, 162] on div "home_2 Start point Welcome message block_bot_response Bot Response About us blo…" at bounding box center [794, 300] width 1541 height 553
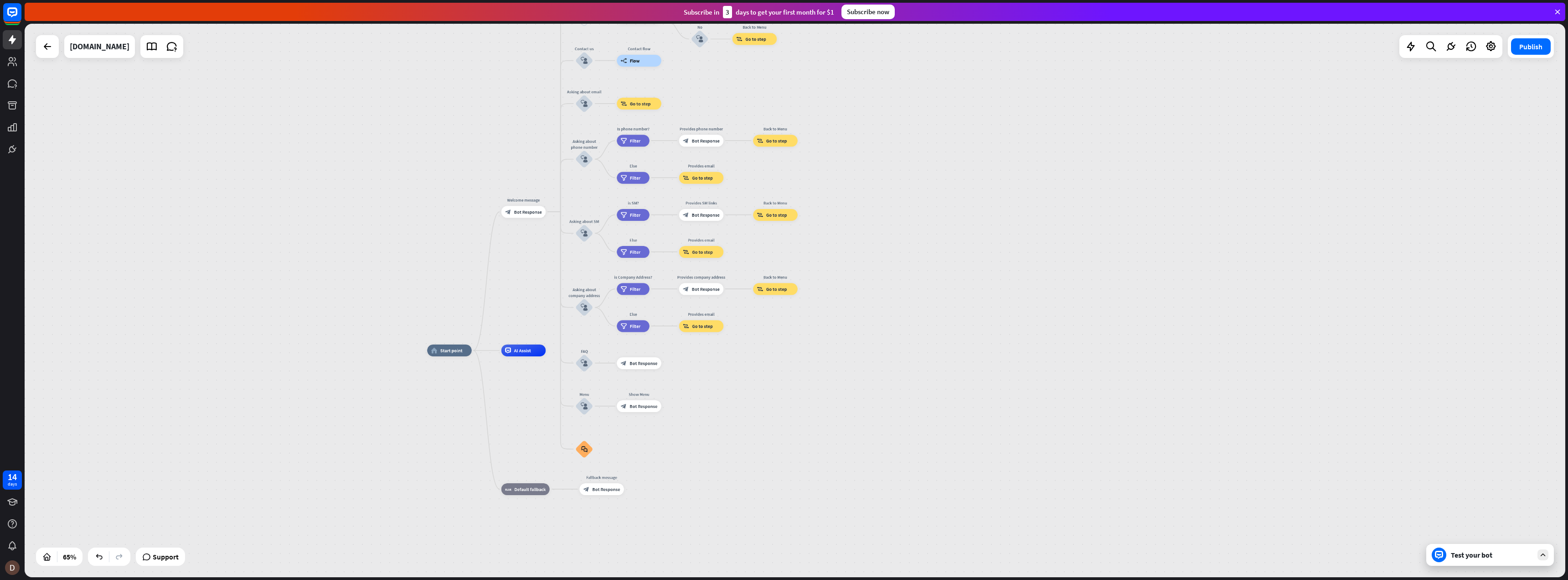
drag, startPoint x: 403, startPoint y: 426, endPoint x: 436, endPoint y: 263, distance: 166.3
click at [436, 263] on div "home_2 Start point Welcome message block_bot_response Bot Response About us blo…" at bounding box center [794, 300] width 1541 height 553
click at [107, 50] on div "[DOMAIN_NAME]" at bounding box center [99, 46] width 60 height 23
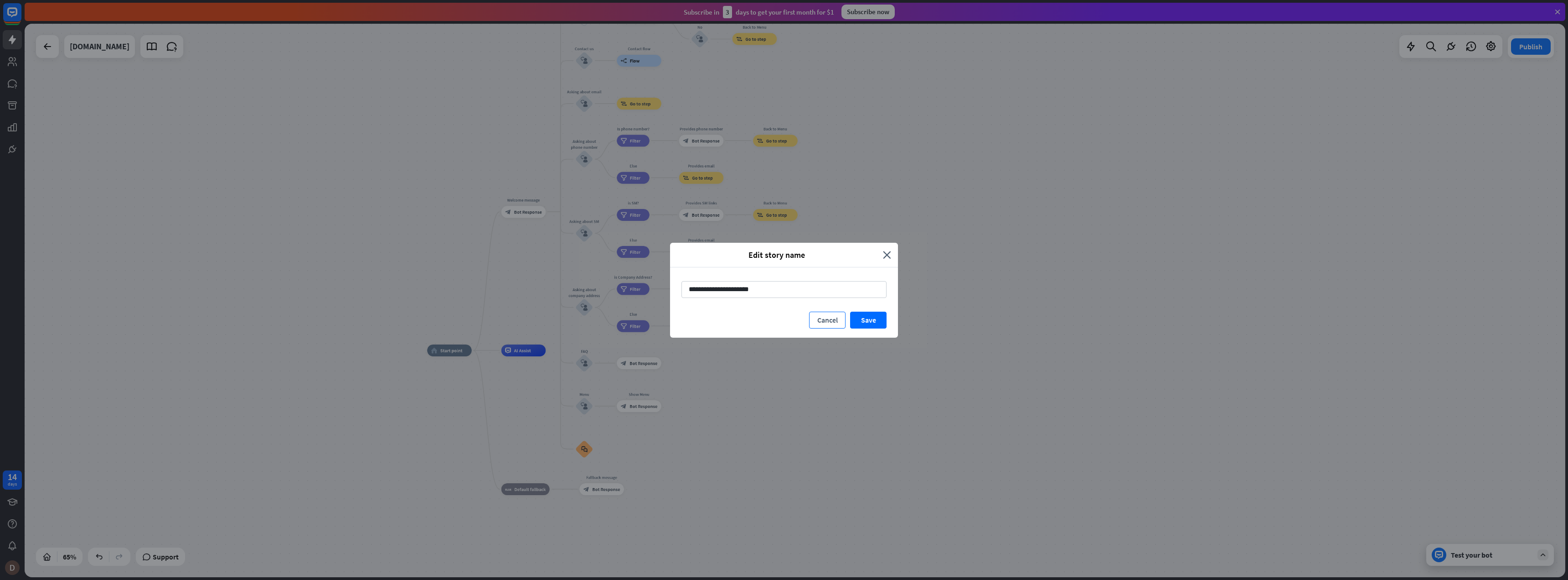
click at [822, 321] on button "Cancel" at bounding box center [827, 319] width 37 height 17
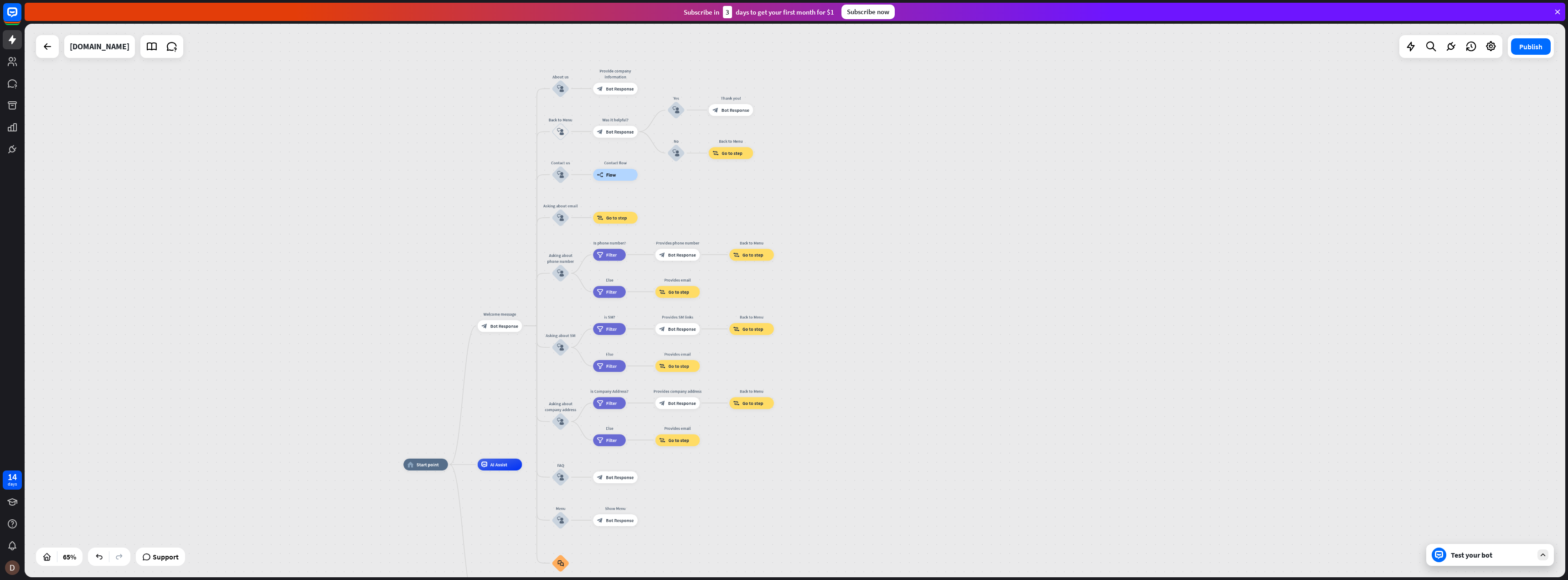
drag, startPoint x: 927, startPoint y: 144, endPoint x: 904, endPoint y: 258, distance: 116.3
click at [904, 258] on div "home_2 Start point Welcome message block_bot_response Bot Response About us blo…" at bounding box center [794, 300] width 1541 height 553
click at [1405, 46] on icon at bounding box center [1412, 47] width 12 height 12
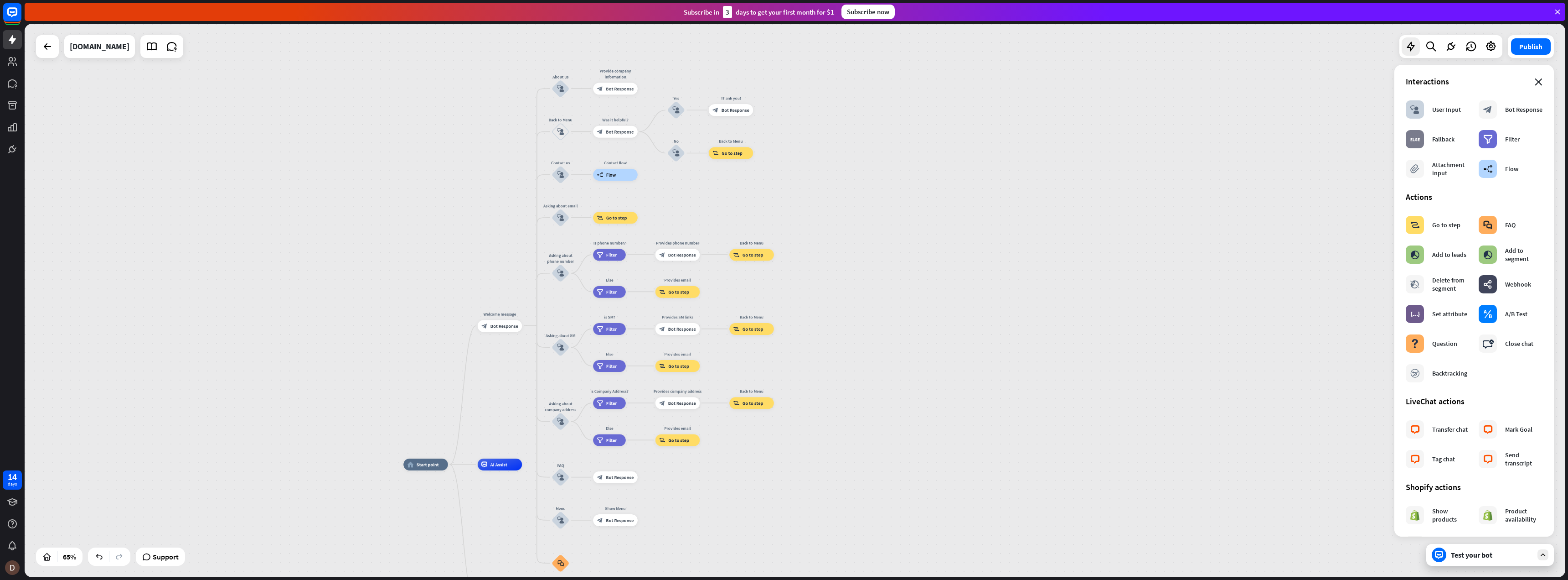
click at [1535, 83] on icon "close" at bounding box center [1538, 82] width 8 height 7
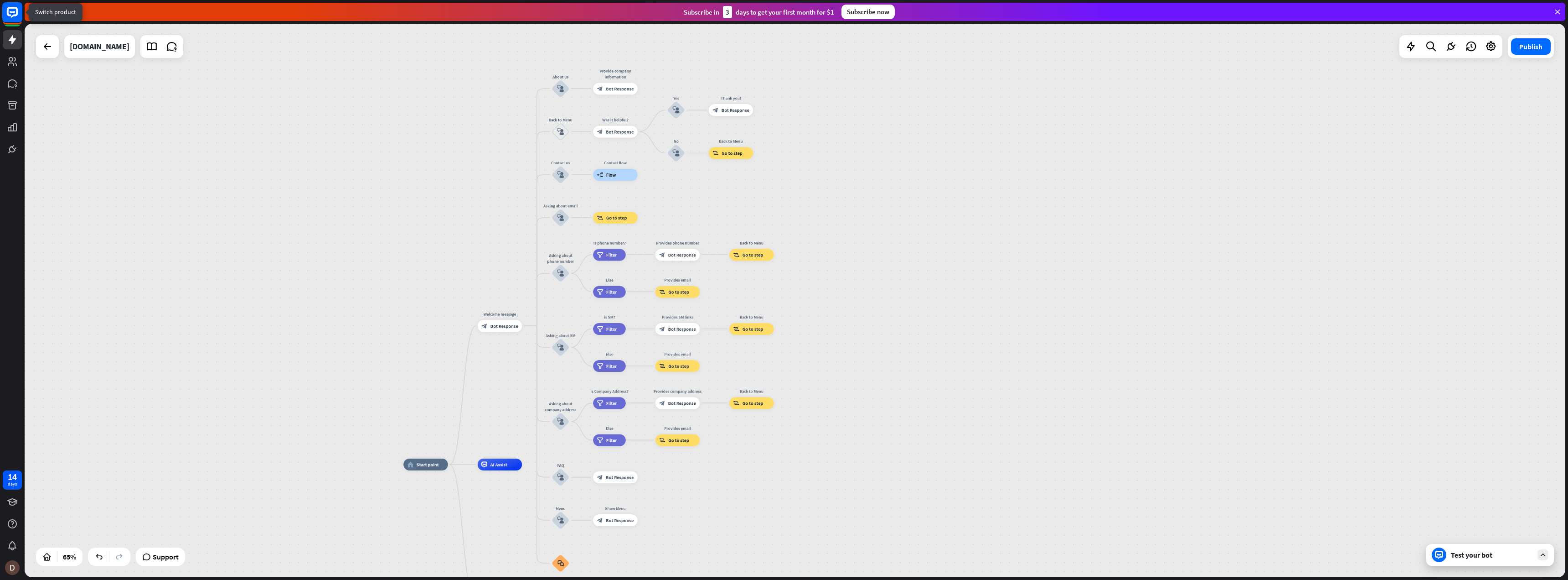
click at [14, 15] on icon at bounding box center [12, 12] width 11 height 11
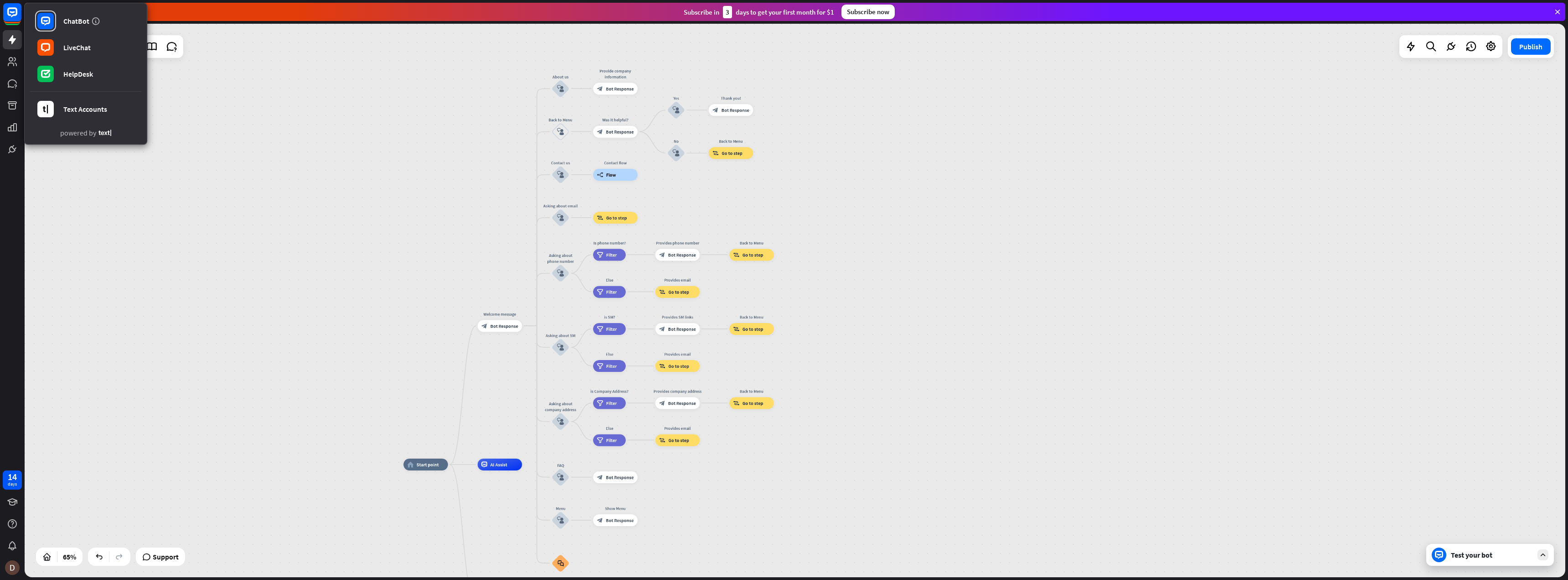
click at [302, 48] on div "home_2 Start point Welcome message block_bot_response Bot Response About us blo…" at bounding box center [794, 300] width 1541 height 553
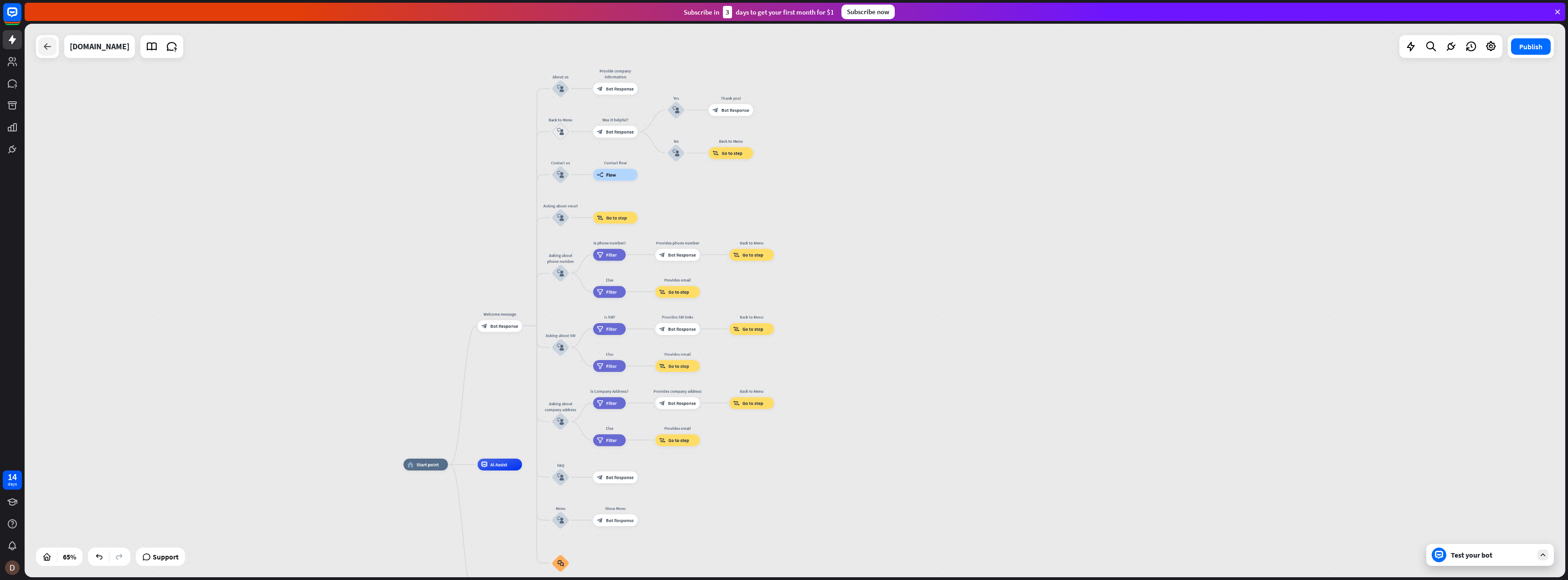
click at [44, 49] on icon at bounding box center [47, 46] width 11 height 11
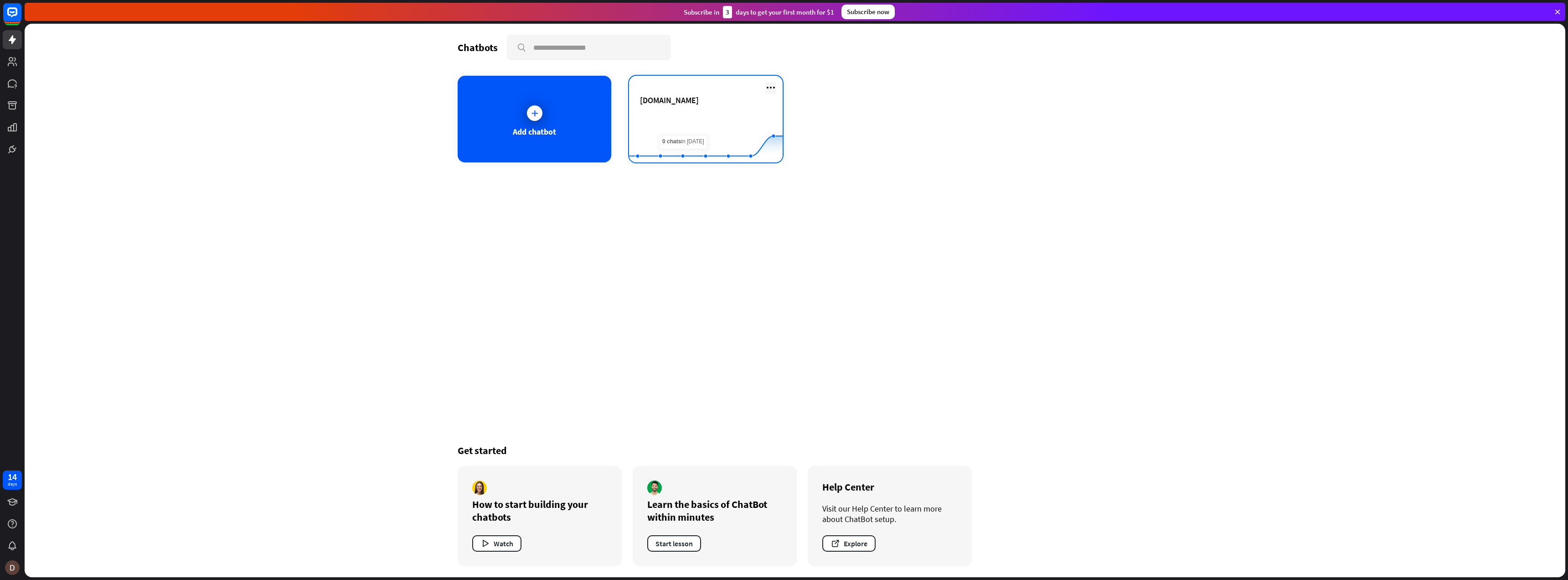
click at [774, 90] on icon at bounding box center [771, 87] width 11 height 11
click at [690, 122] on rect at bounding box center [706, 140] width 154 height 57
click at [843, 541] on button "Explore" at bounding box center [848, 543] width 53 height 17
click at [534, 117] on icon at bounding box center [535, 113] width 9 height 9
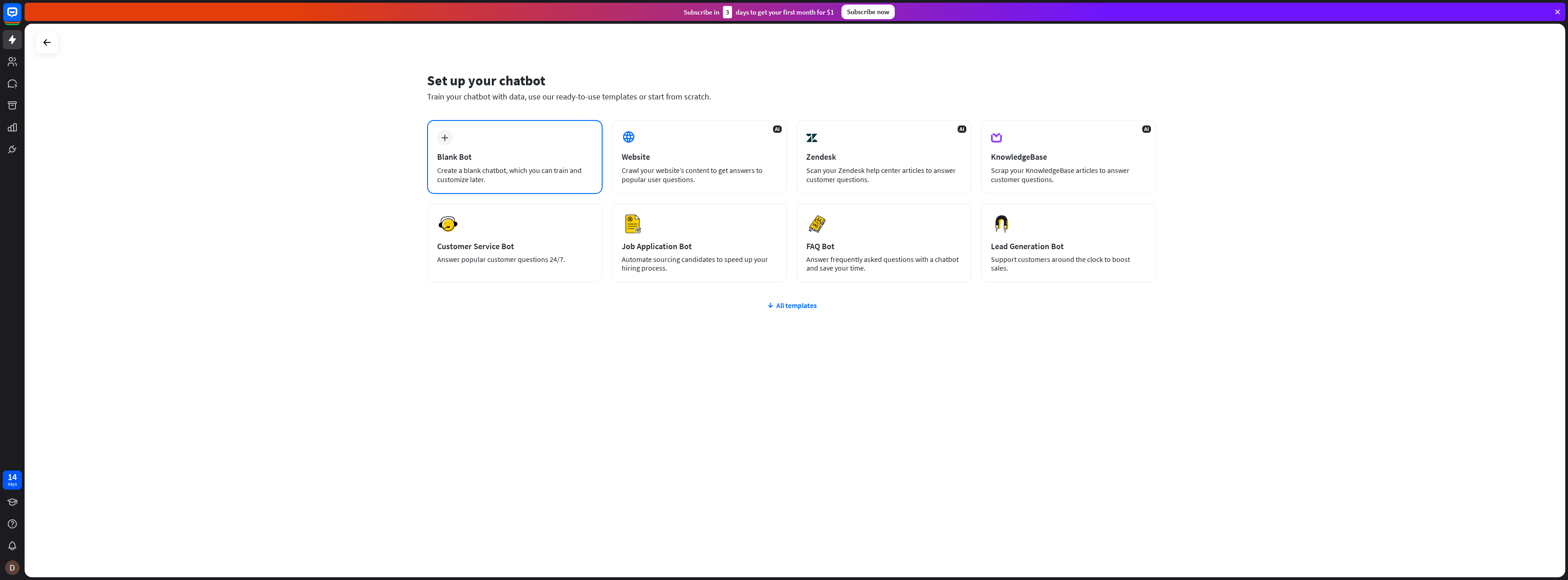
click at [443, 137] on icon "plus" at bounding box center [445, 137] width 7 height 6
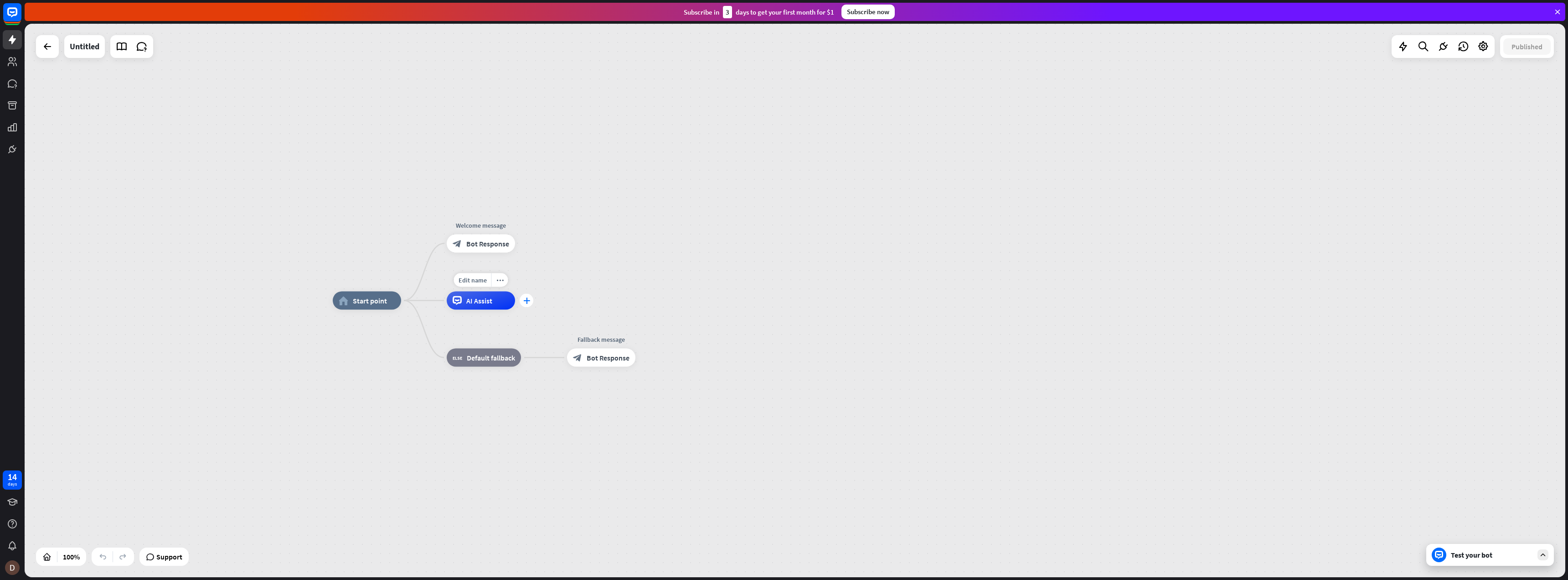
click at [528, 302] on icon "plus" at bounding box center [527, 300] width 7 height 6
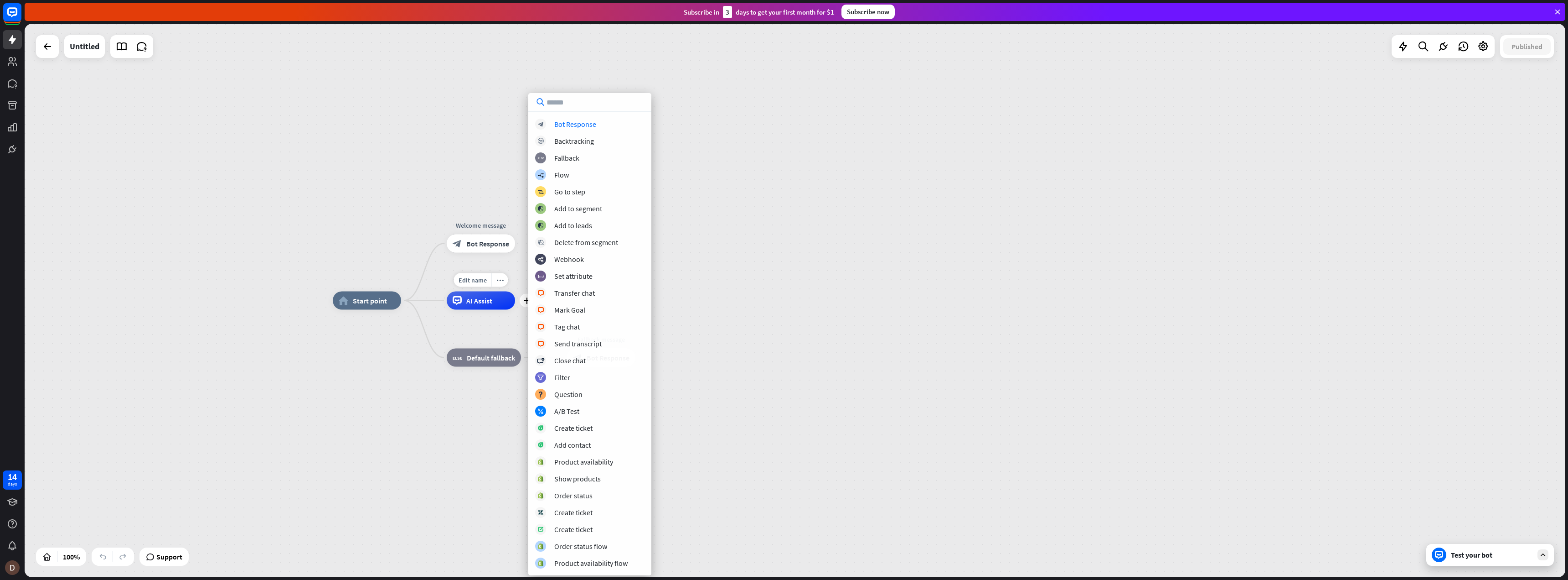
click at [488, 302] on span "AI Assist" at bounding box center [480, 300] width 26 height 9
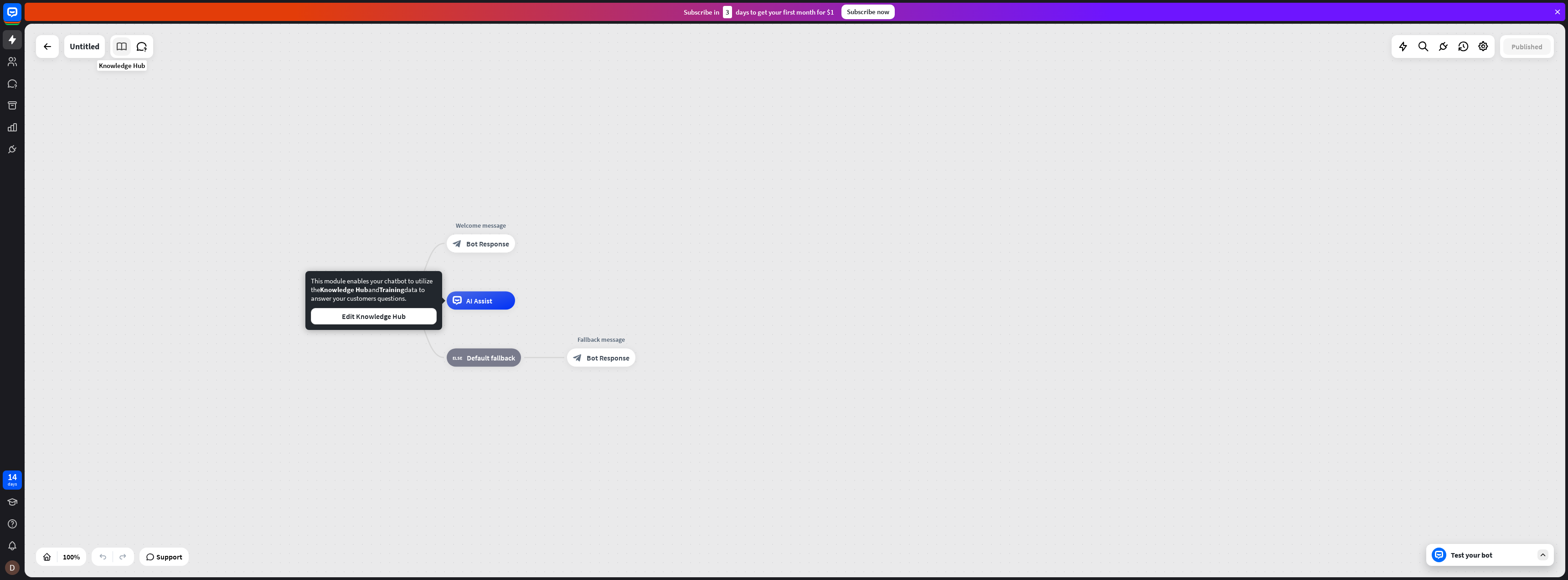
click at [123, 46] on icon at bounding box center [122, 47] width 12 height 12
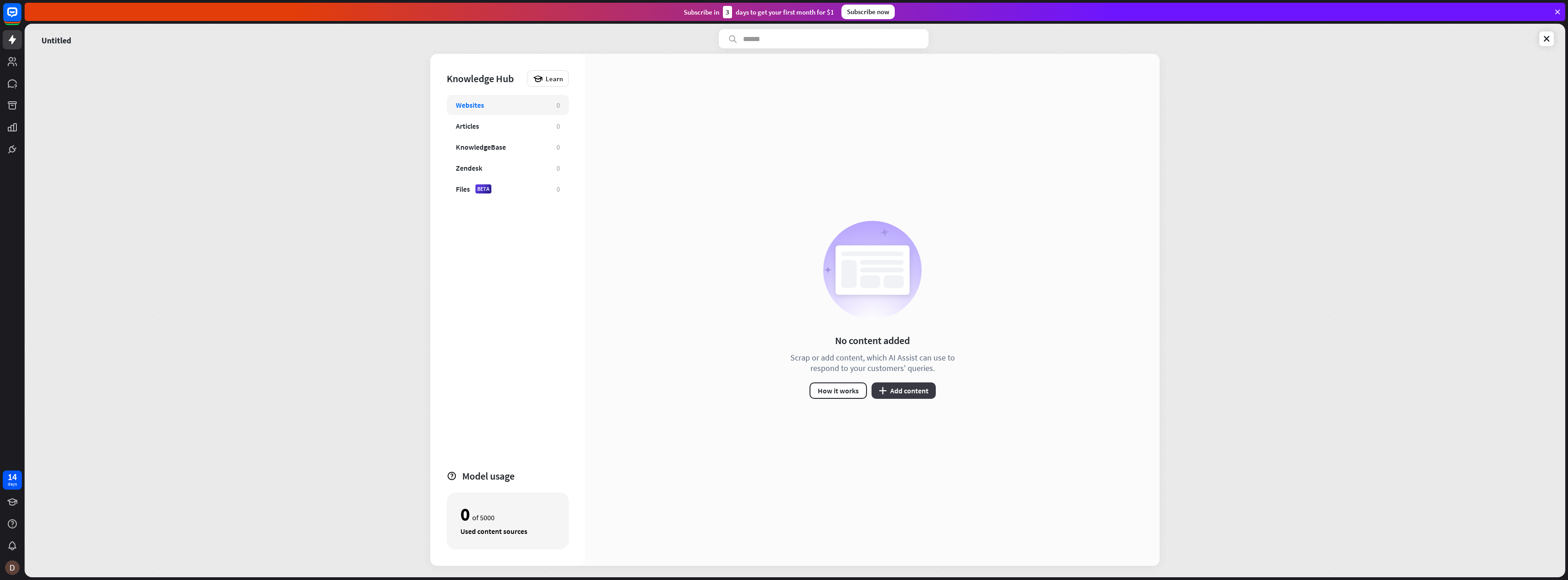
click at [894, 388] on button "plus Add content" at bounding box center [904, 390] width 64 height 17
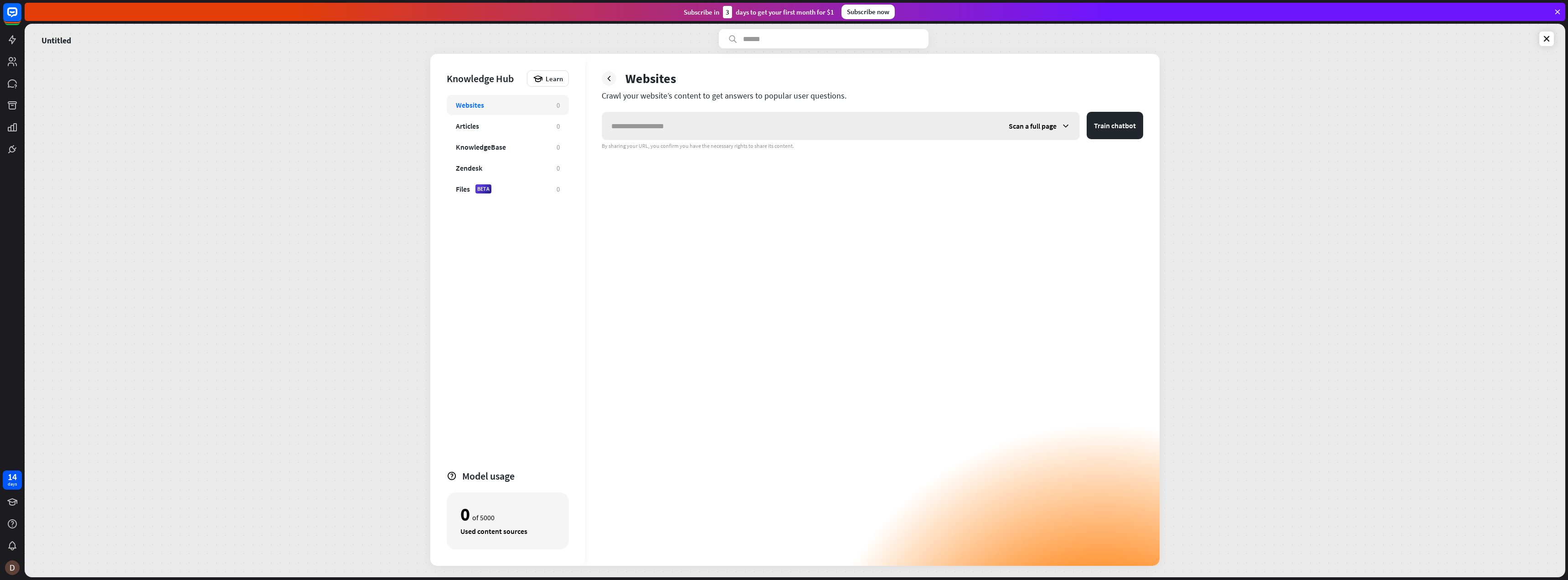
click at [1065, 126] on icon at bounding box center [1066, 126] width 9 height 9
click at [500, 189] on div "Files BETA" at bounding box center [502, 189] width 91 height 9
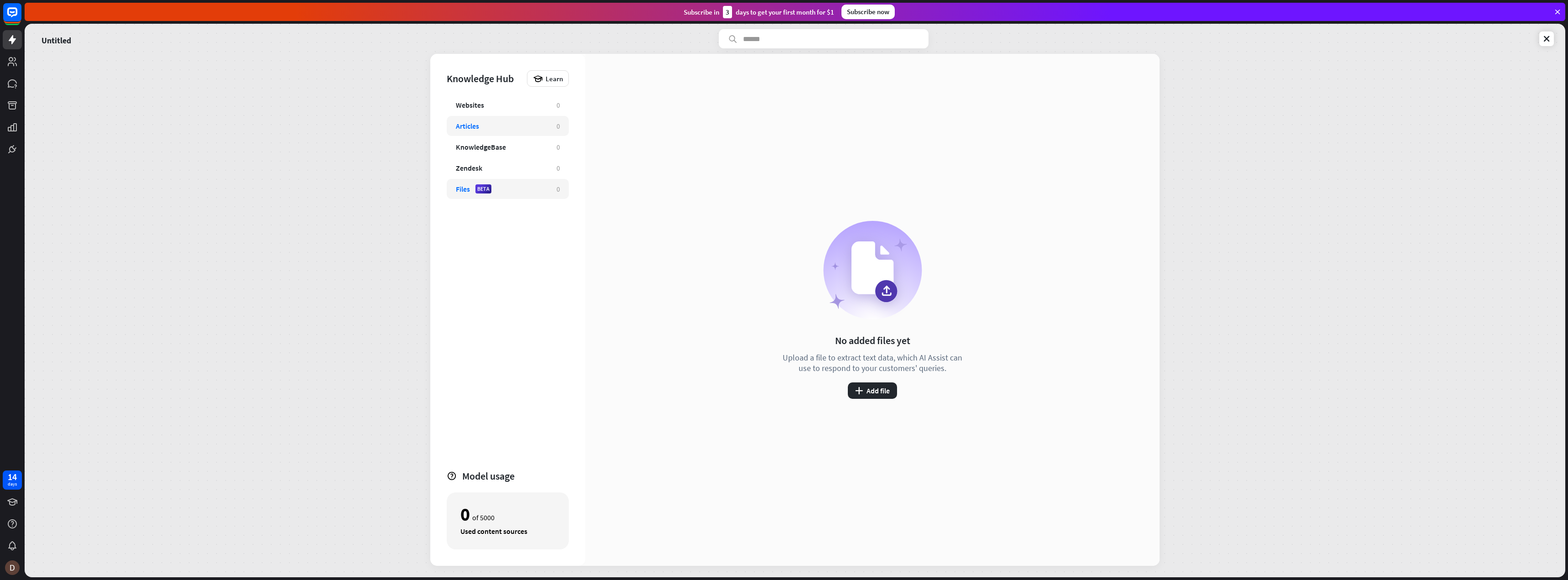
click at [478, 123] on div "Articles" at bounding box center [468, 126] width 23 height 9
click at [882, 388] on icon "plus" at bounding box center [882, 390] width 8 height 7
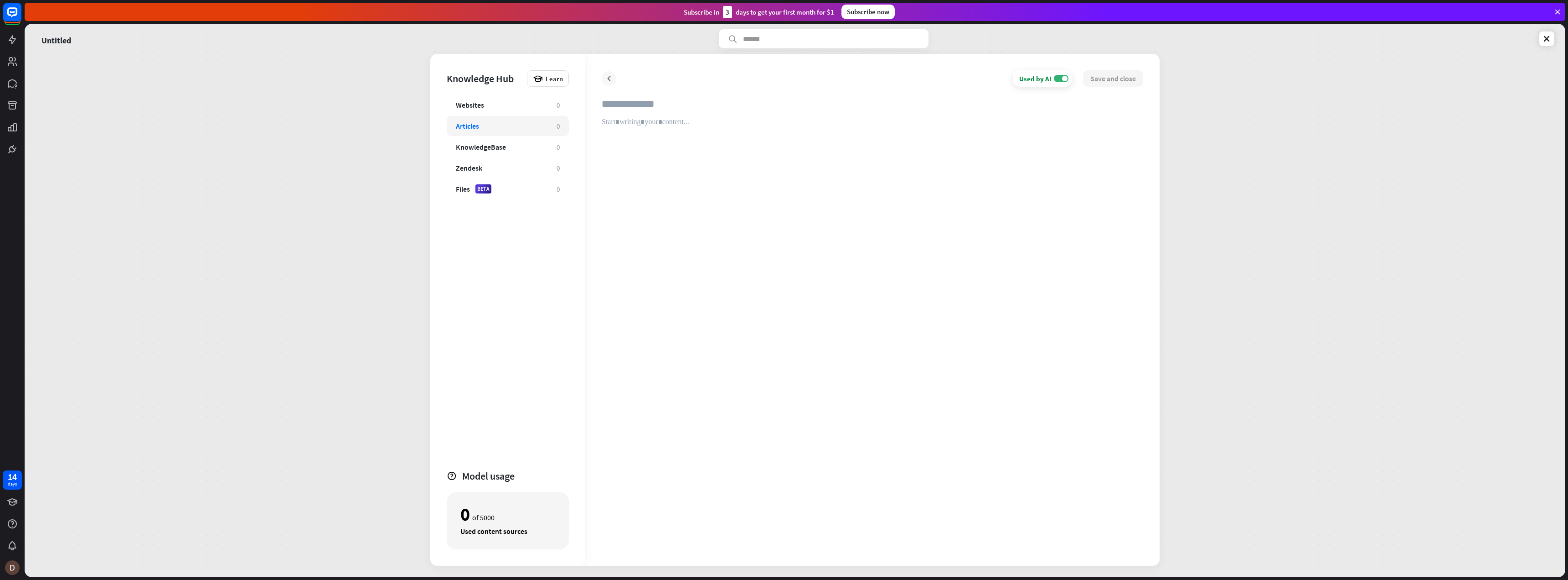
click at [609, 82] on icon at bounding box center [608, 78] width 9 height 9
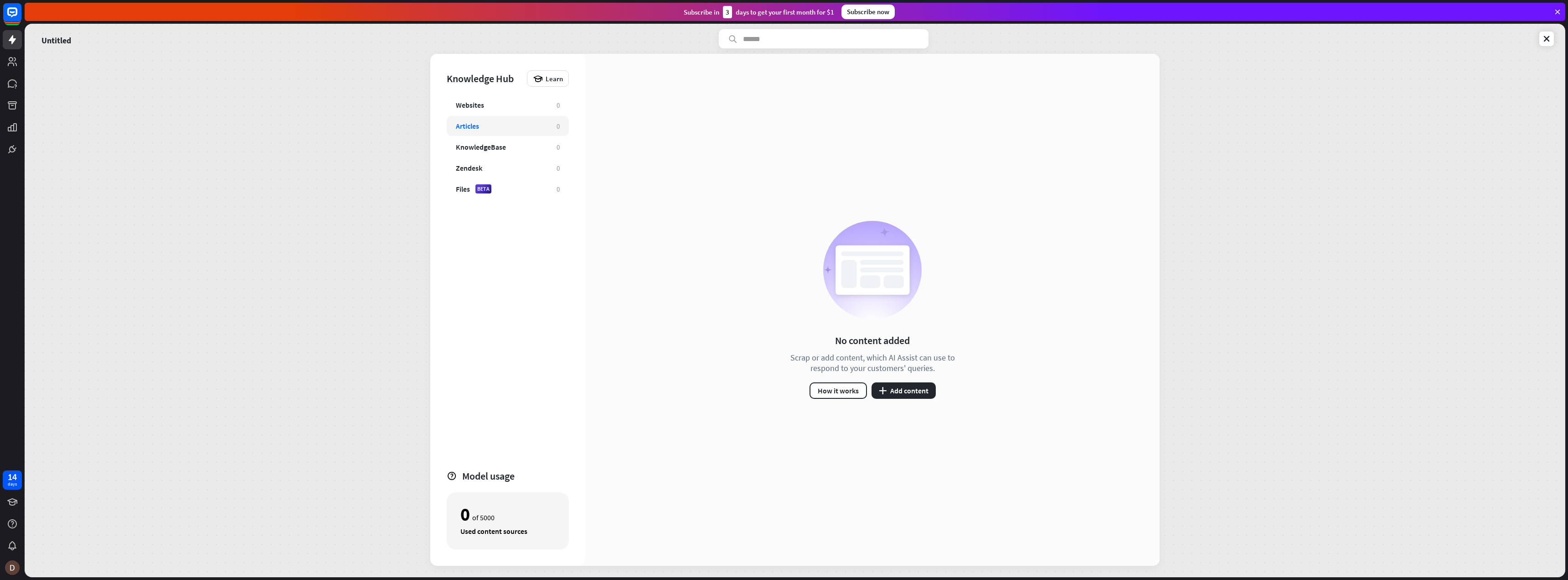
click at [123, 117] on div "Untitled Knowledge Hub Learn Websites 0 Articles 0 KnowledgeBase 0 Zendesk 0 Fi…" at bounding box center [794, 300] width 1541 height 553
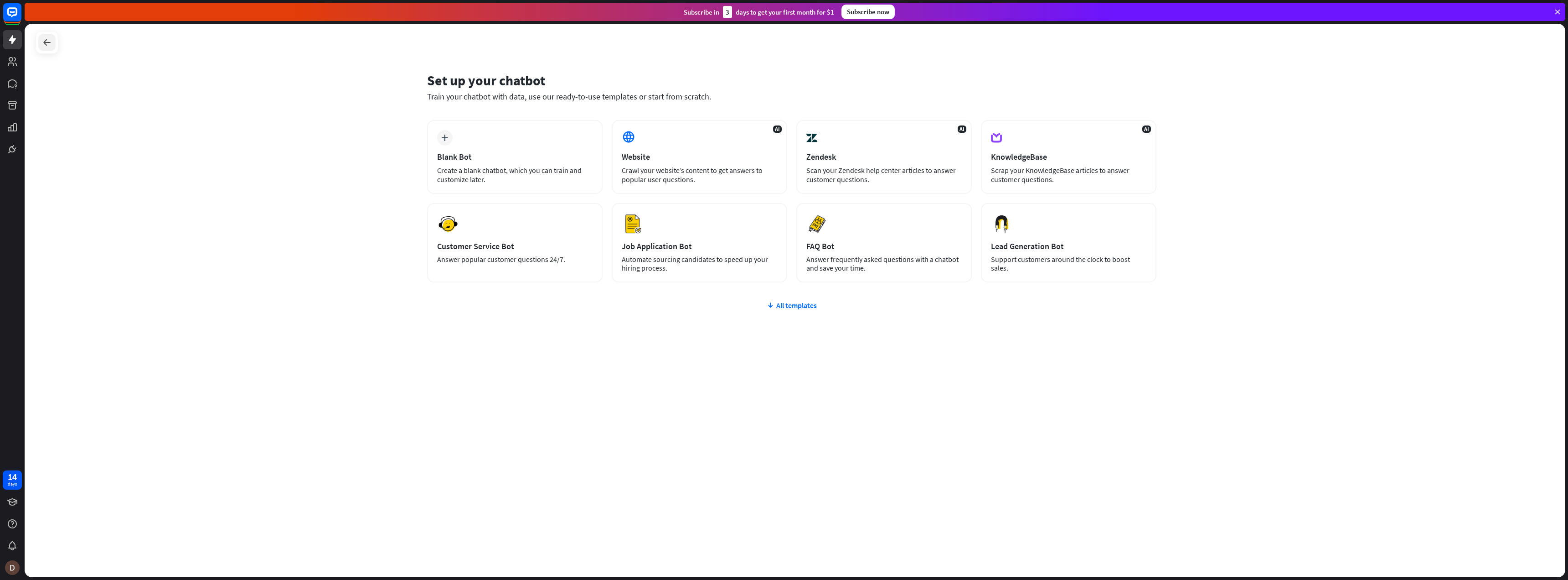
click at [41, 39] on div at bounding box center [47, 43] width 17 height 17
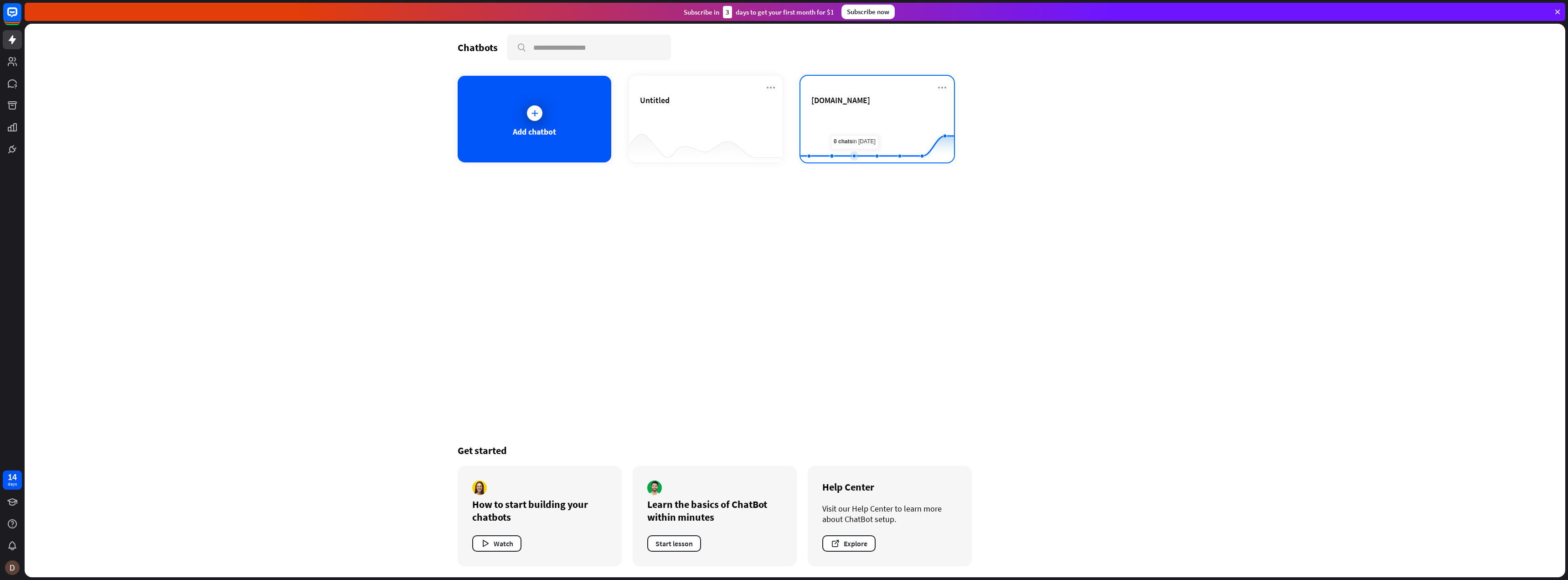
click at [868, 124] on rect at bounding box center [877, 140] width 154 height 57
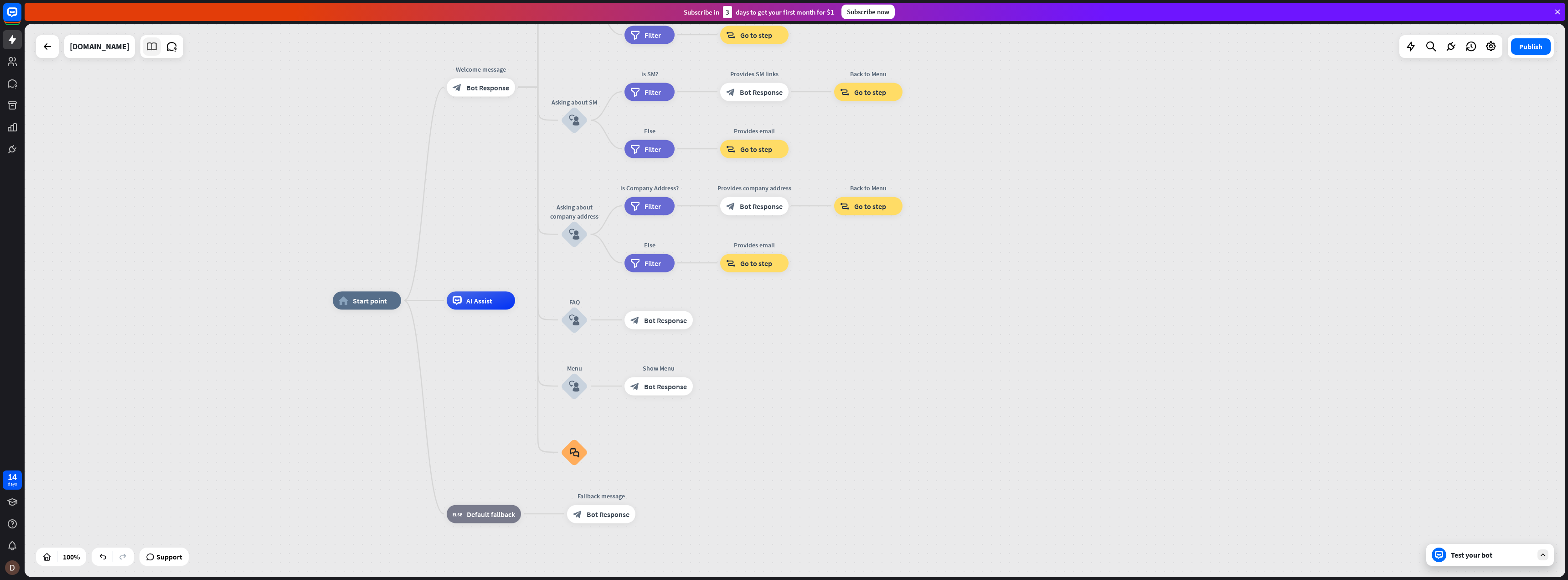
click at [157, 48] on icon at bounding box center [152, 47] width 12 height 12
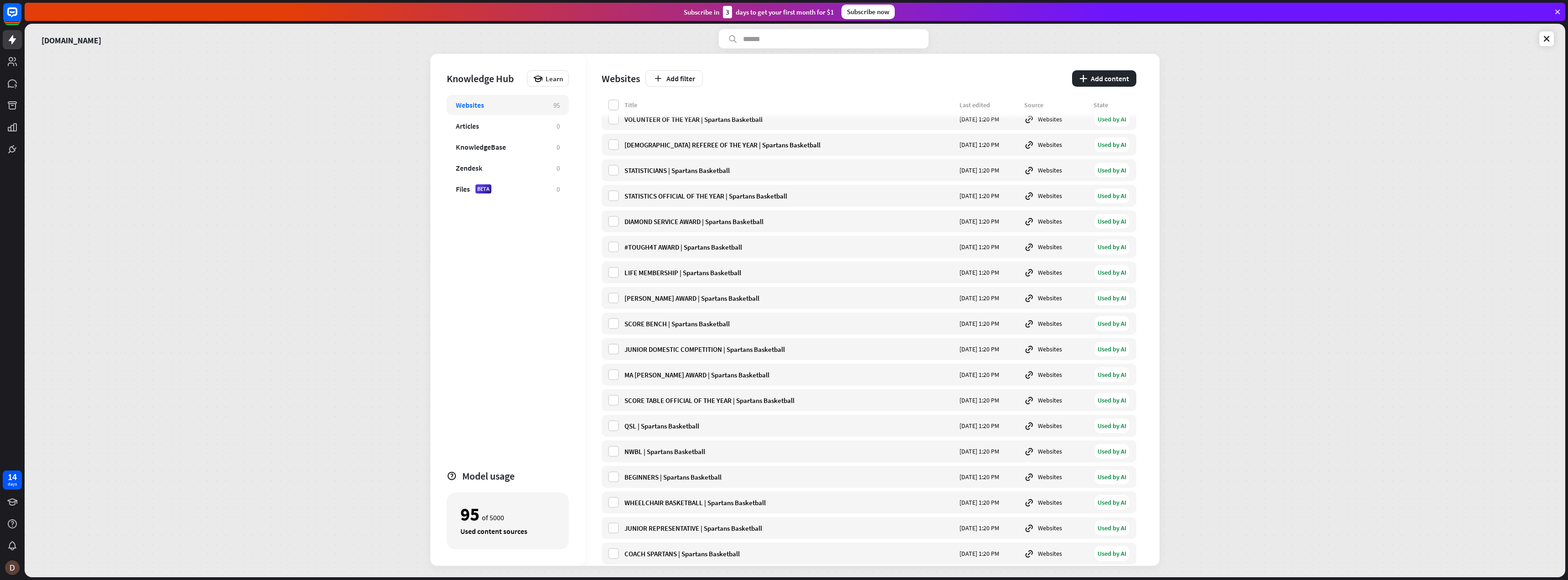
scroll to position [319, 0]
click at [1040, 321] on div "Websites" at bounding box center [1056, 320] width 63 height 10
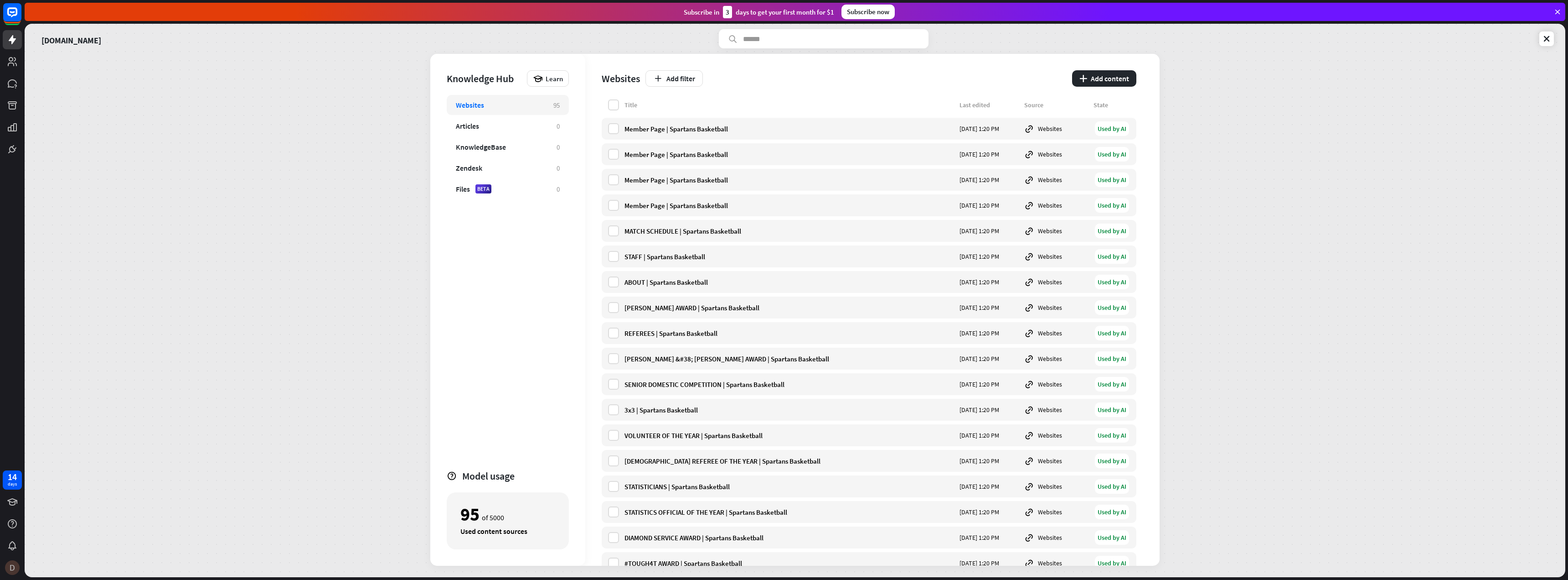
click at [16, 567] on img at bounding box center [12, 567] width 15 height 15
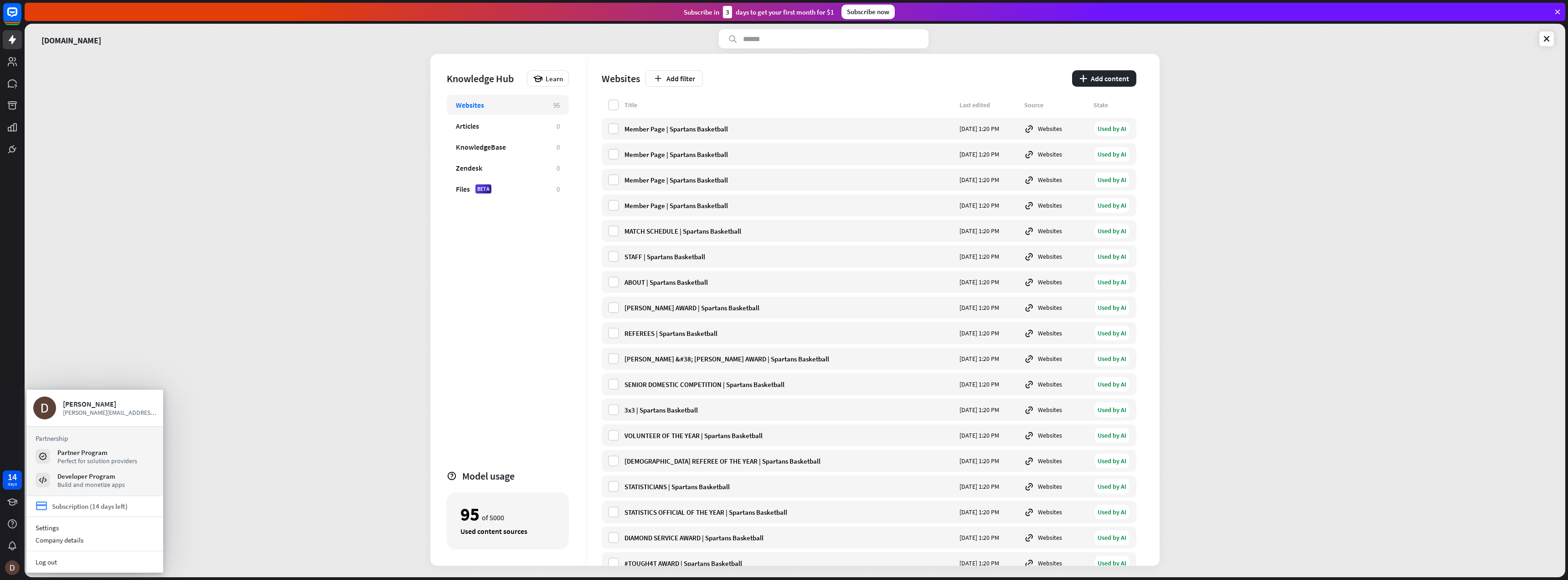
click at [78, 504] on div "Subscription (14 days left)" at bounding box center [90, 506] width 76 height 9
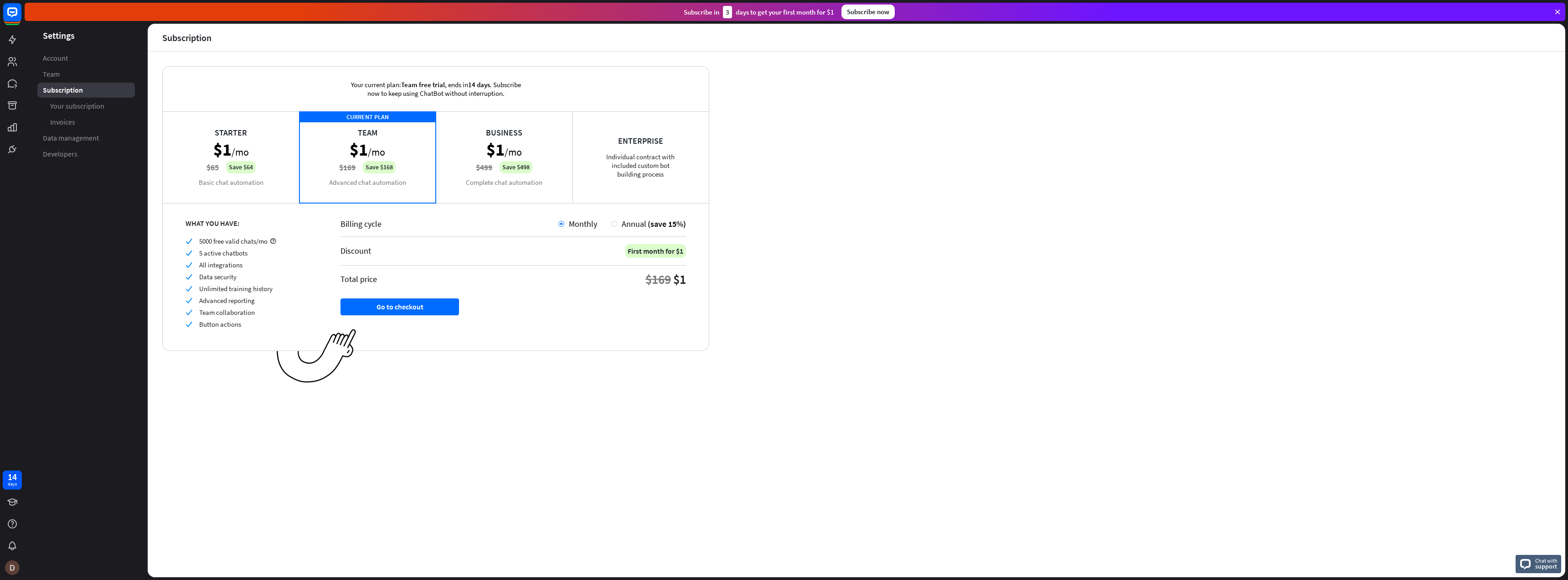
click at [247, 129] on div "Starter $1 /mo $65 Save $64 Basic chat automation" at bounding box center [230, 157] width 136 height 91
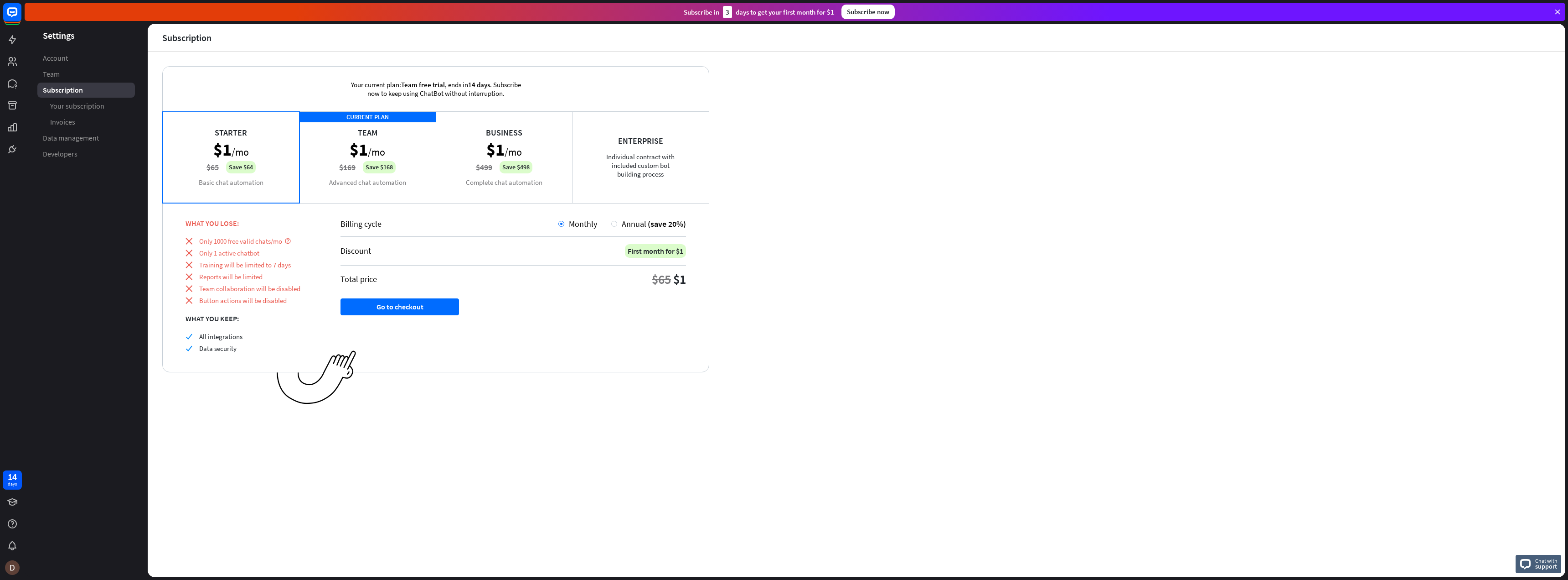
click at [331, 150] on div "CURRENT PLAN Team $1 /mo $169 Save $168 Advanced chat automation" at bounding box center [368, 157] width 136 height 91
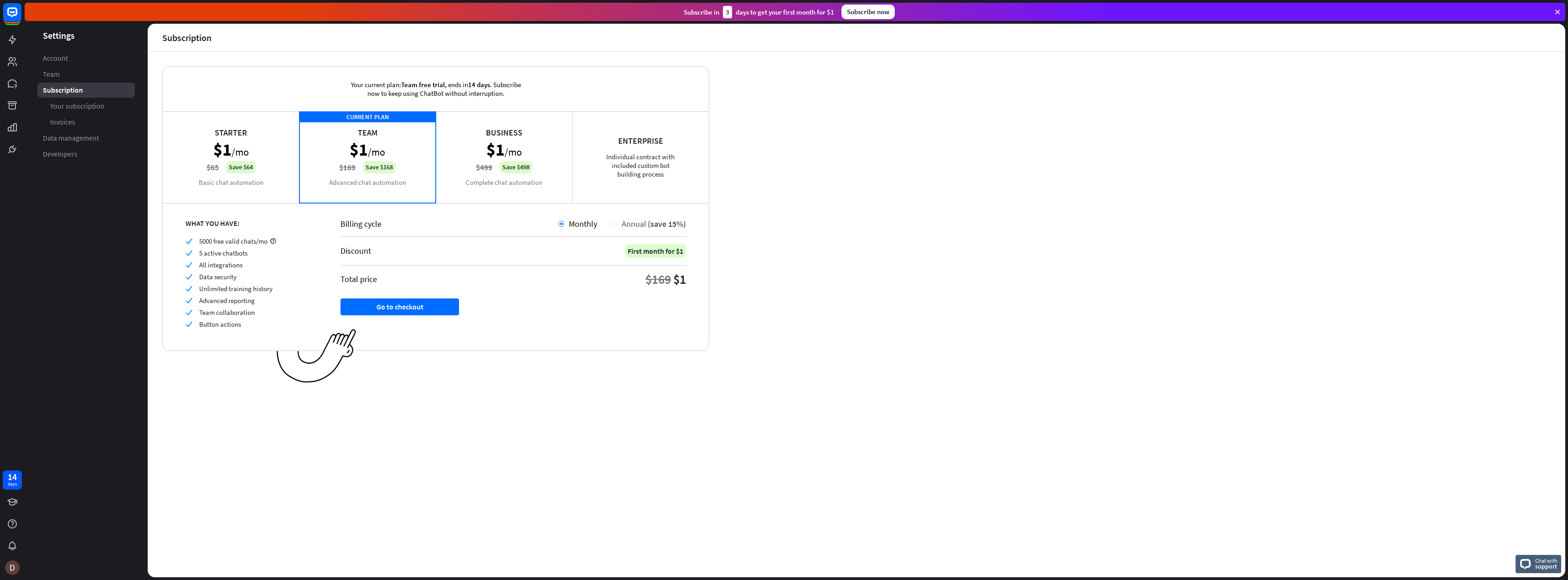
click at [613, 221] on div "Annual (save 15%)" at bounding box center [648, 223] width 75 height 10
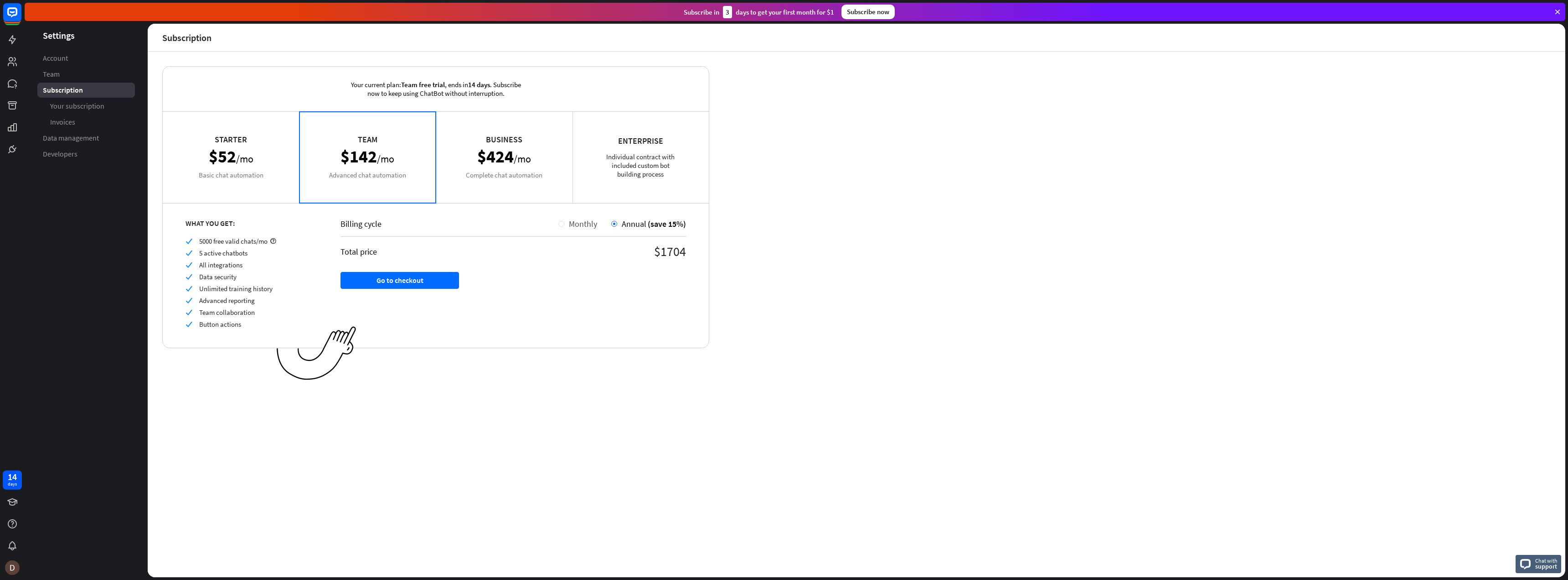
click at [561, 223] on div at bounding box center [561, 223] width 6 height 6
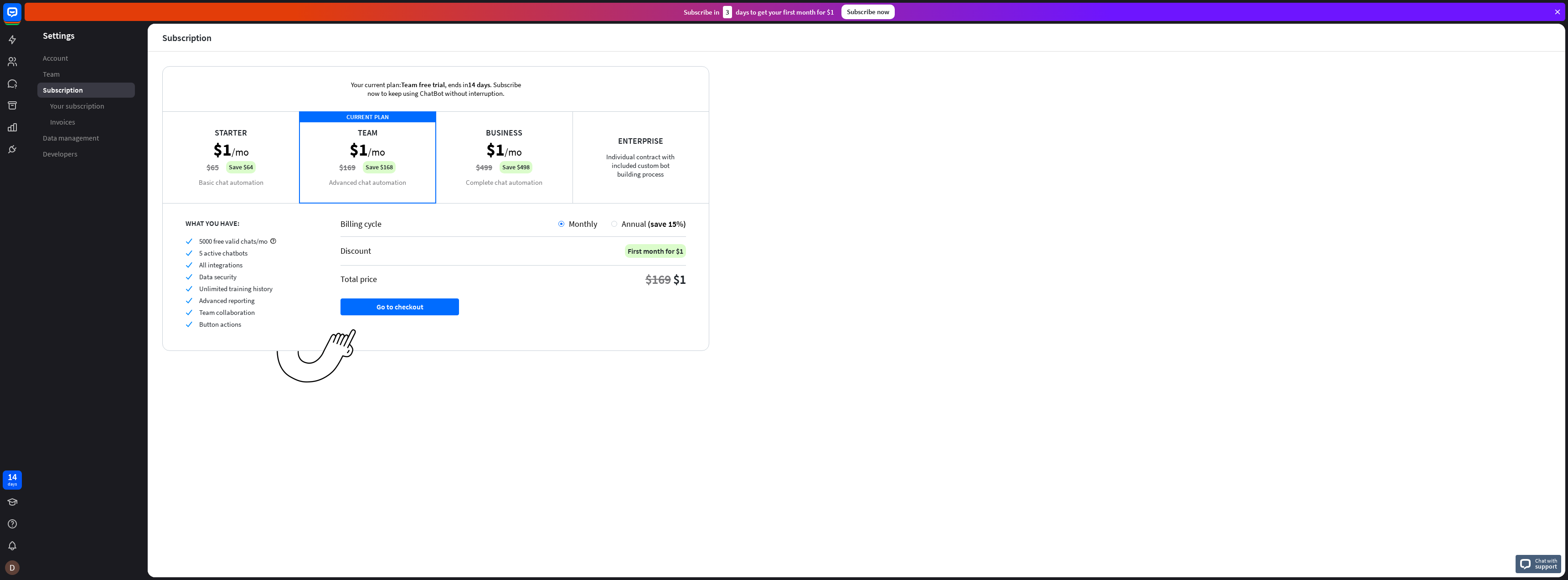
click at [282, 140] on div "Starter $1 /mo $65 Save $64 Basic chat automation" at bounding box center [230, 157] width 136 height 91
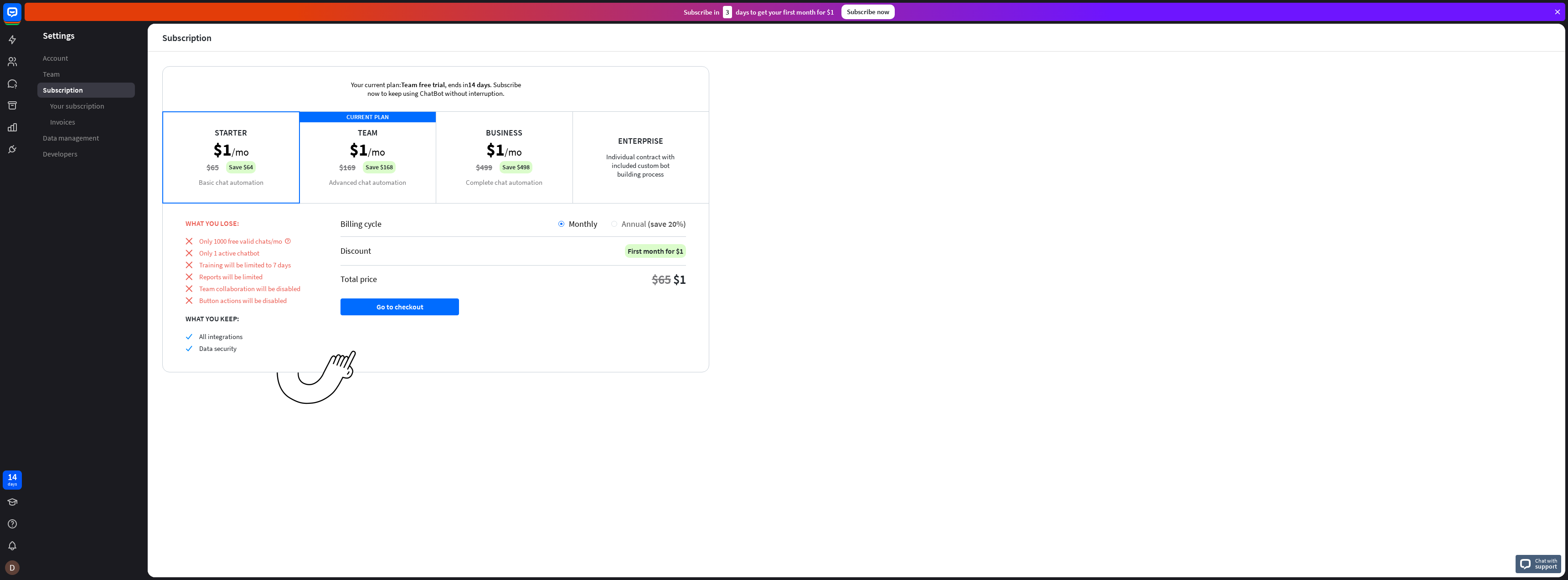
click at [620, 222] on div "Annual (save 20%)" at bounding box center [651, 223] width 69 height 10
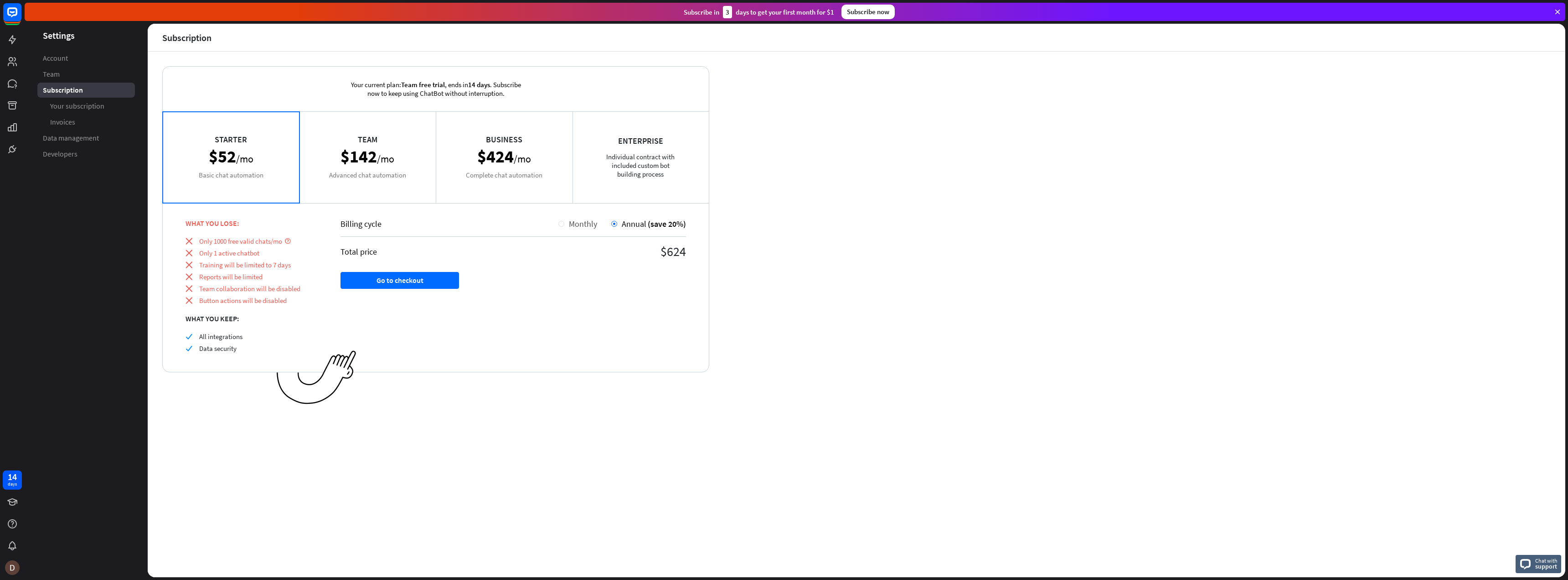
click at [560, 221] on div at bounding box center [561, 223] width 6 height 6
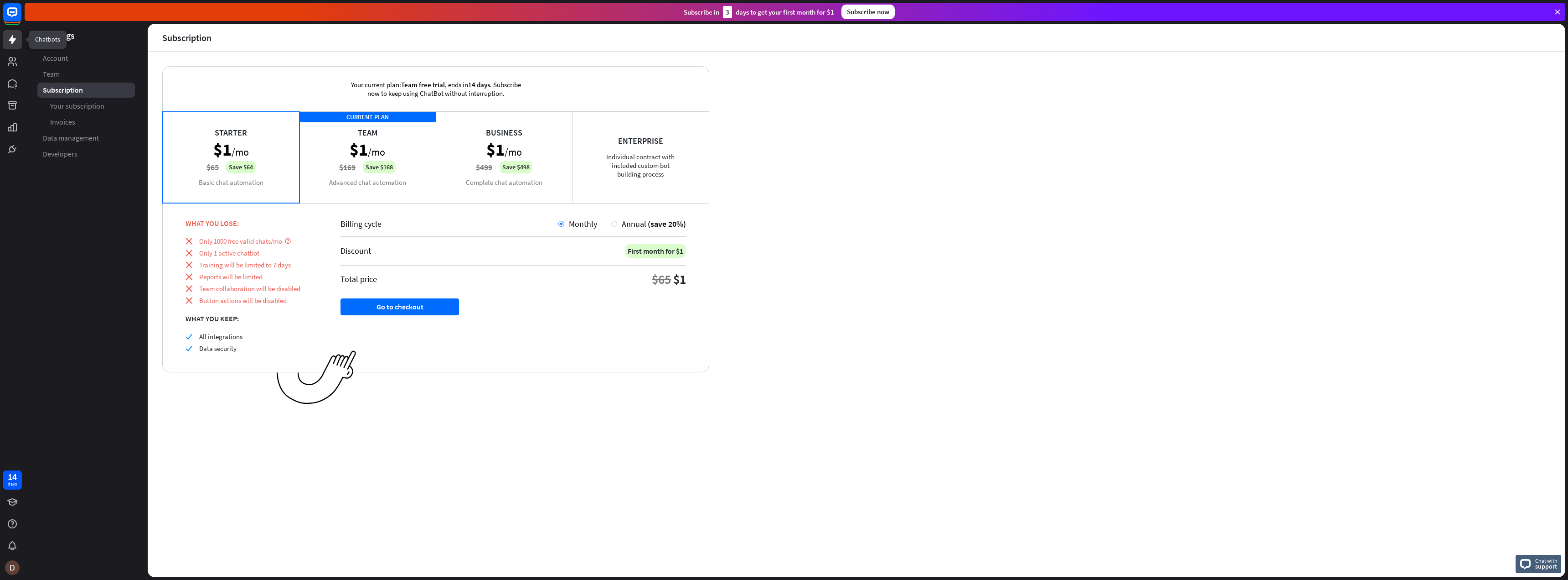
click at [15, 36] on icon at bounding box center [12, 39] width 11 height 11
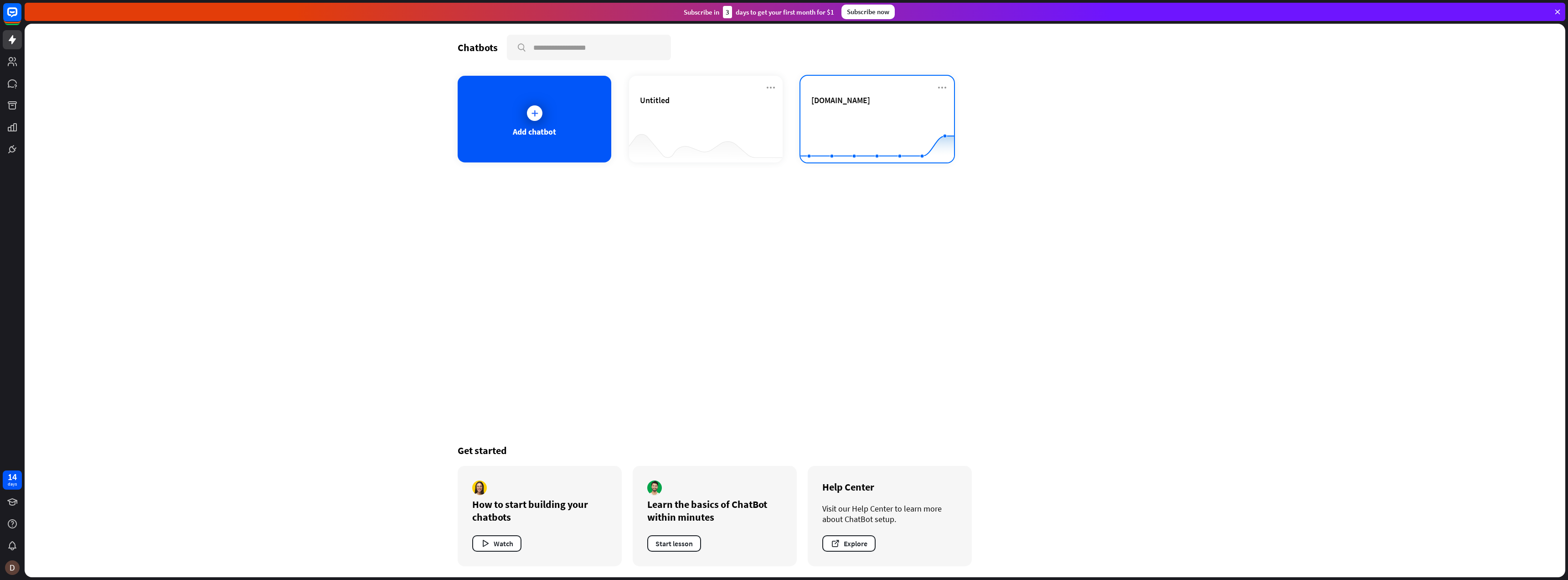
click at [841, 109] on div "[DOMAIN_NAME]" at bounding box center [878, 110] width 132 height 32
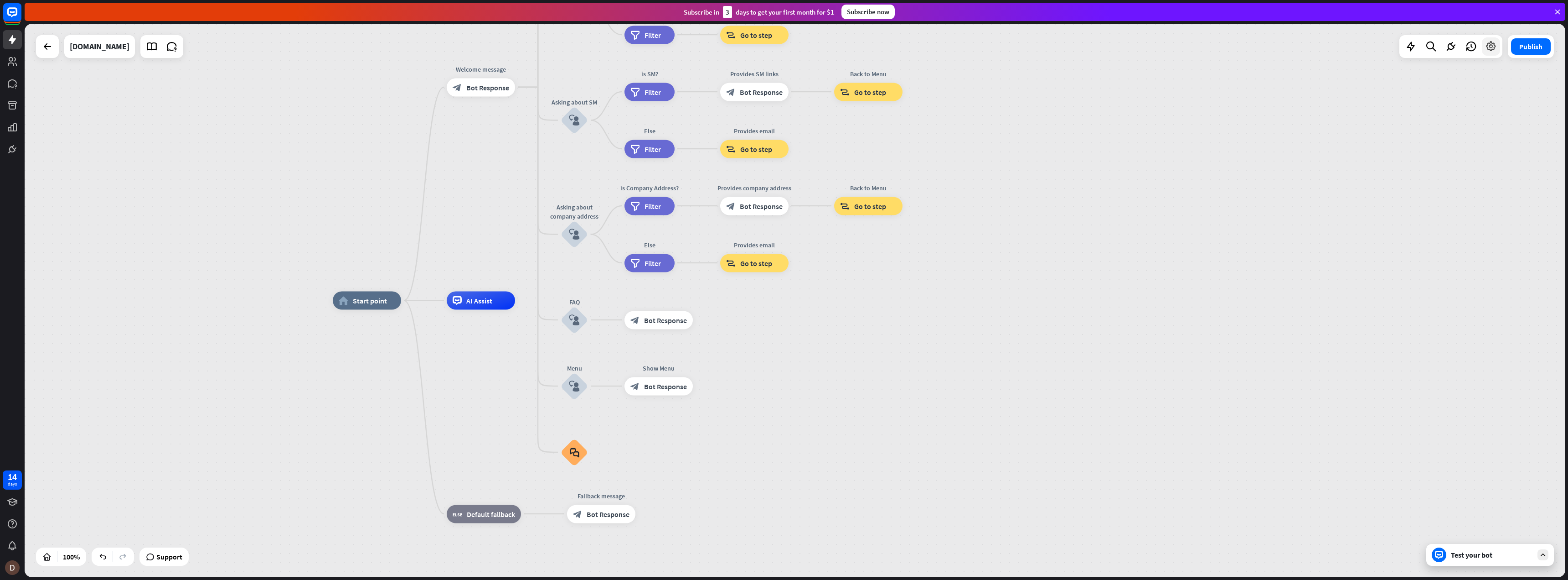
click at [1493, 50] on icon at bounding box center [1492, 47] width 12 height 12
click at [1372, 112] on div "Remember to click the Publish button when you finish your work. Otherwise, your…" at bounding box center [1458, 97] width 191 height 59
click at [1521, 107] on button "Close" at bounding box center [1526, 110] width 37 height 13
click at [1448, 46] on icon at bounding box center [1452, 47] width 12 height 12
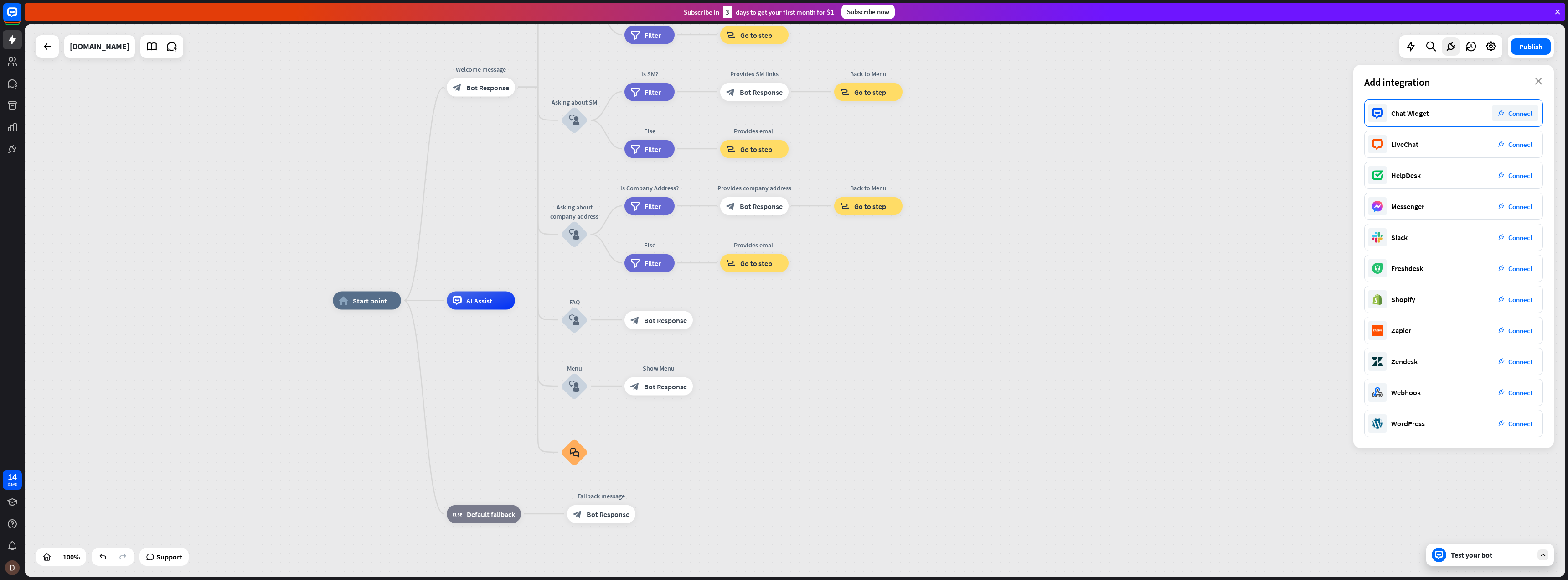
click at [1513, 112] on span "Connect" at bounding box center [1521, 113] width 24 height 9
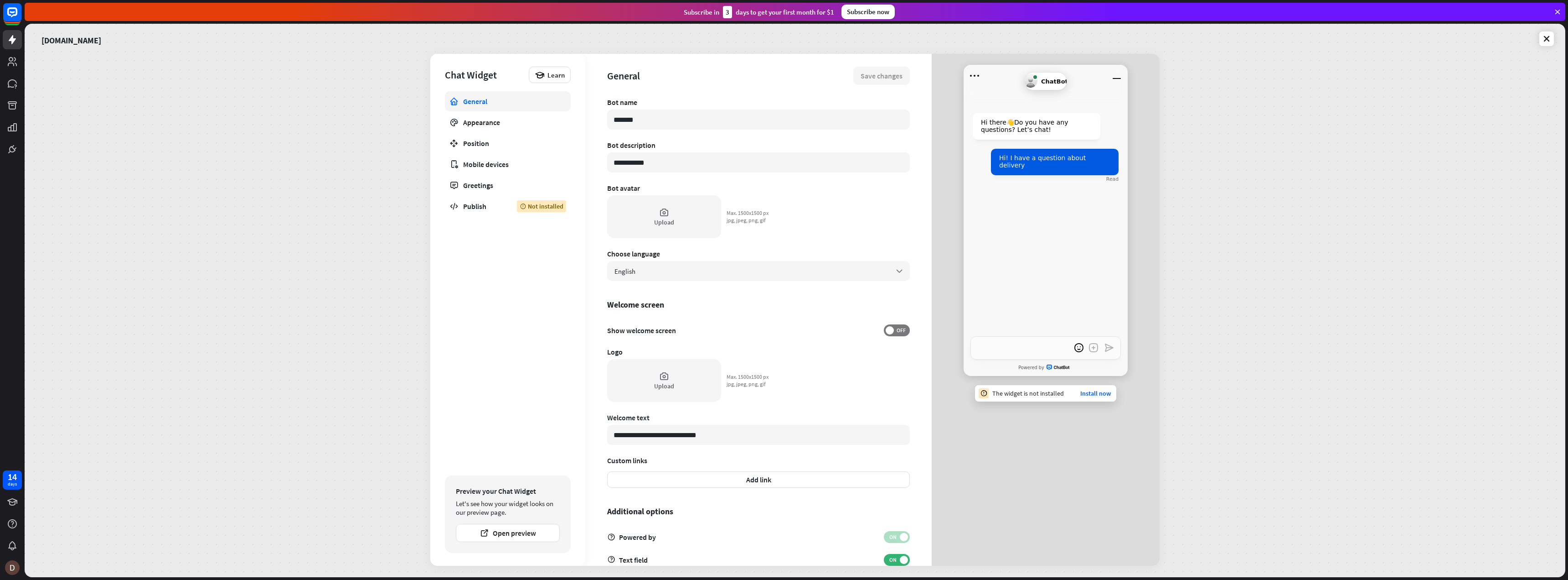
type textarea "*"
click at [1087, 394] on link "Install now" at bounding box center [1095, 392] width 30 height 8
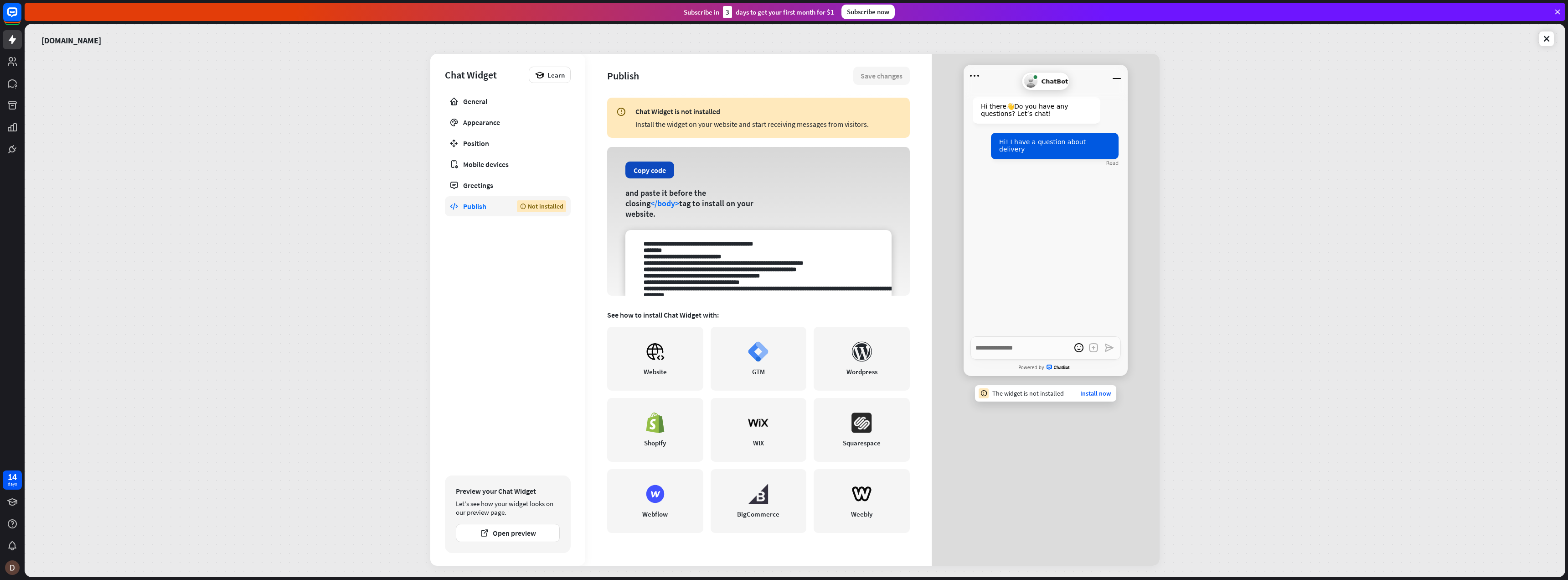
click at [636, 170] on button "Copy code" at bounding box center [650, 170] width 49 height 17
click at [1549, 40] on icon at bounding box center [1546, 38] width 9 height 9
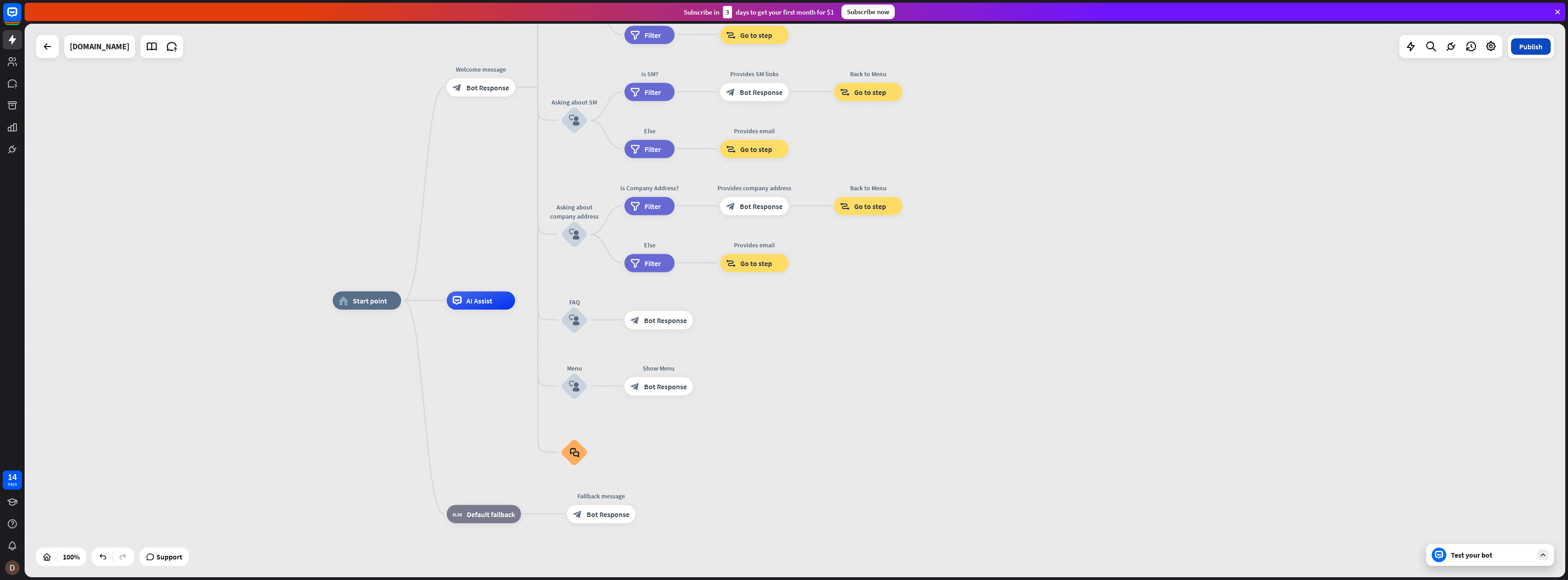
click at [1535, 47] on button "Publish" at bounding box center [1531, 46] width 40 height 17
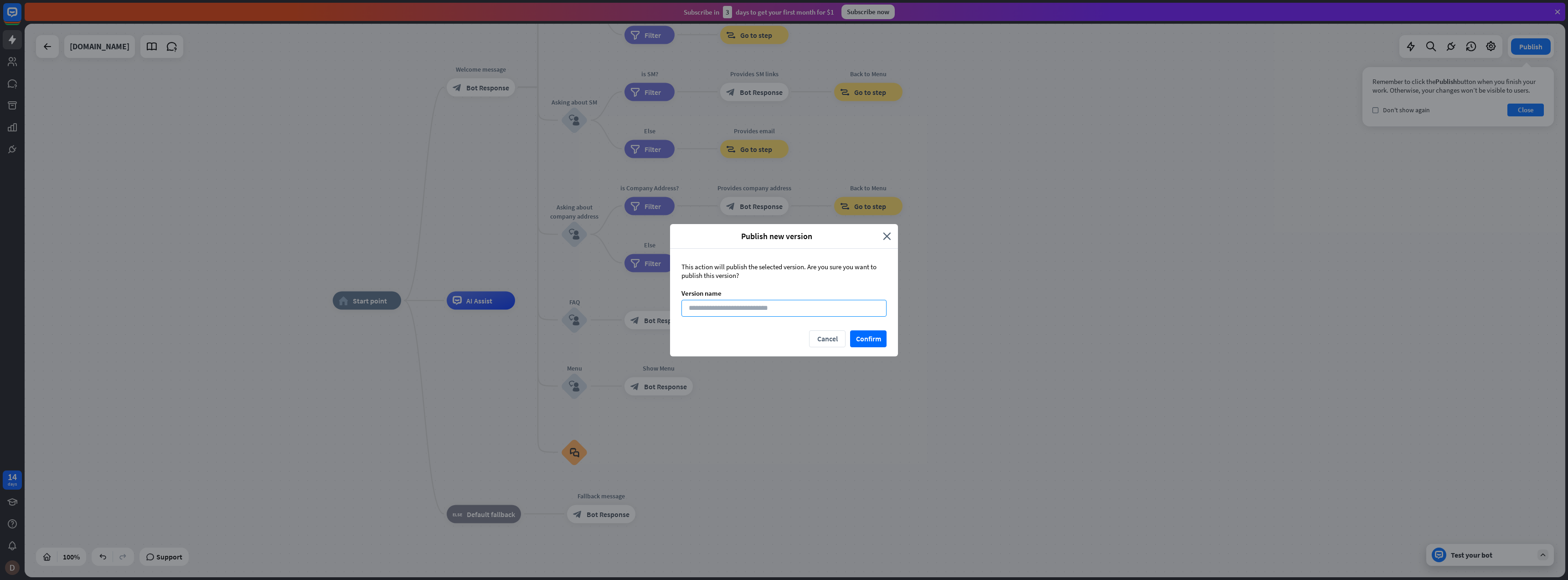
click at [753, 306] on input at bounding box center [784, 308] width 205 height 17
type input "*"
click at [861, 339] on button "Confirm" at bounding box center [868, 338] width 37 height 17
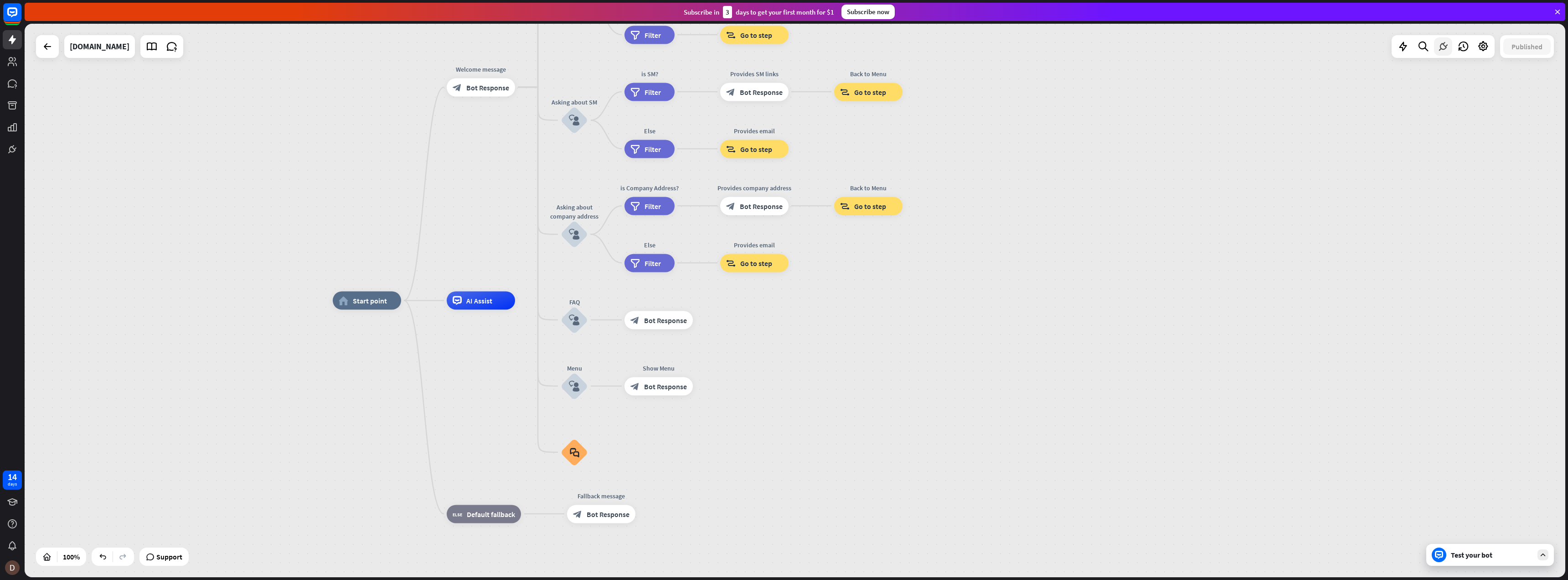
click at [1441, 47] on icon at bounding box center [1444, 47] width 12 height 12
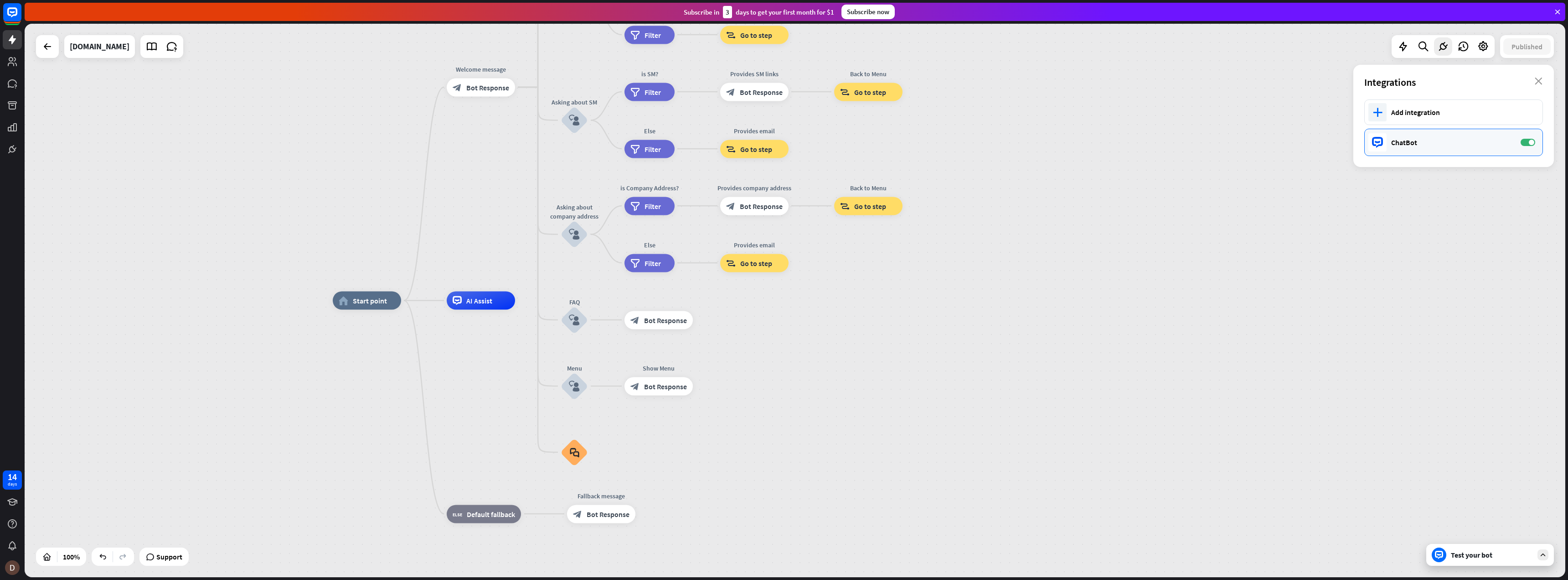
click at [1412, 142] on div "ChatBot" at bounding box center [1452, 142] width 120 height 9
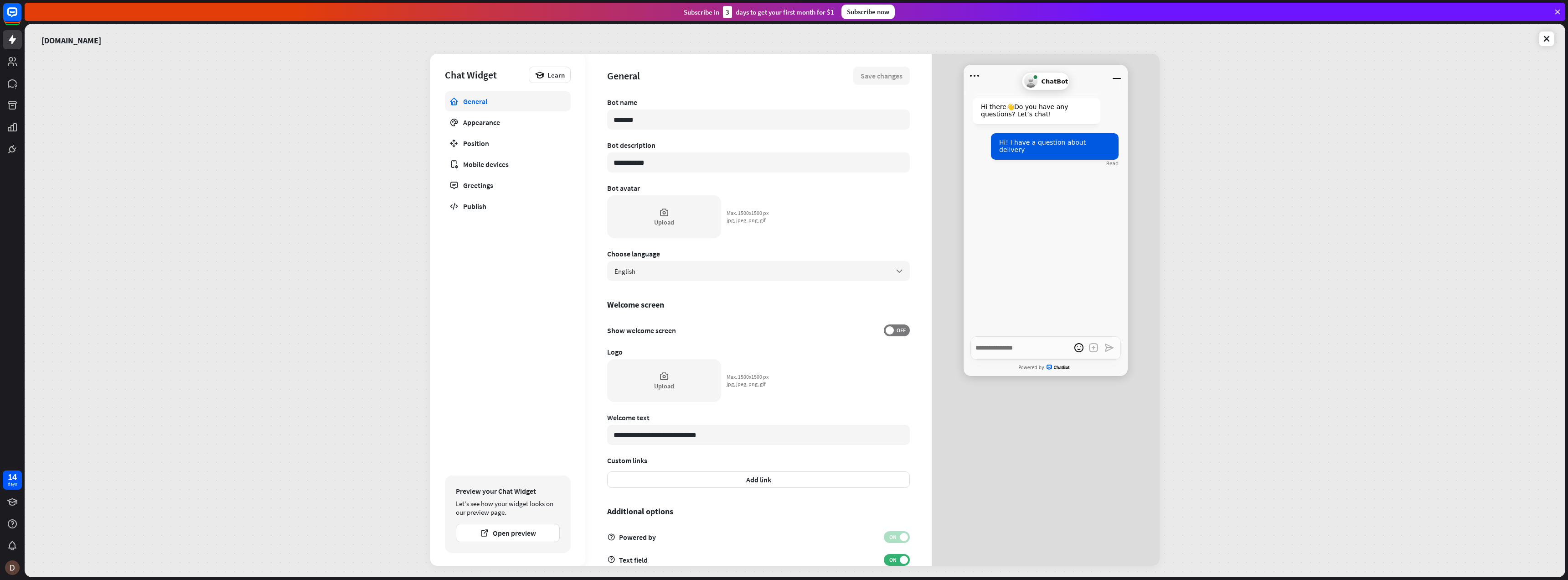
drag, startPoint x: 655, startPoint y: 123, endPoint x: 594, endPoint y: 116, distance: 61.4
click at [594, 116] on div "**********" at bounding box center [758, 310] width 347 height 511
type textarea "*"
type input "*"
type textarea "*"
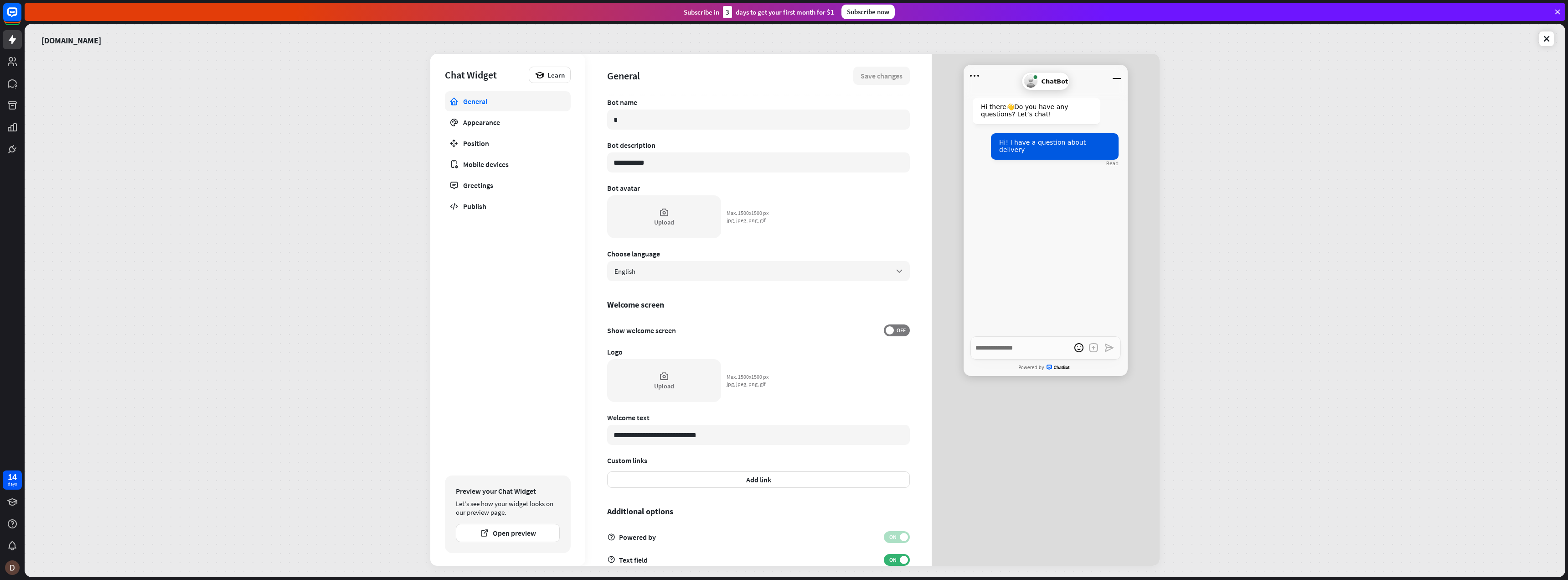
type input "**"
type textarea "*"
type input "***"
type textarea "*"
type input "****"
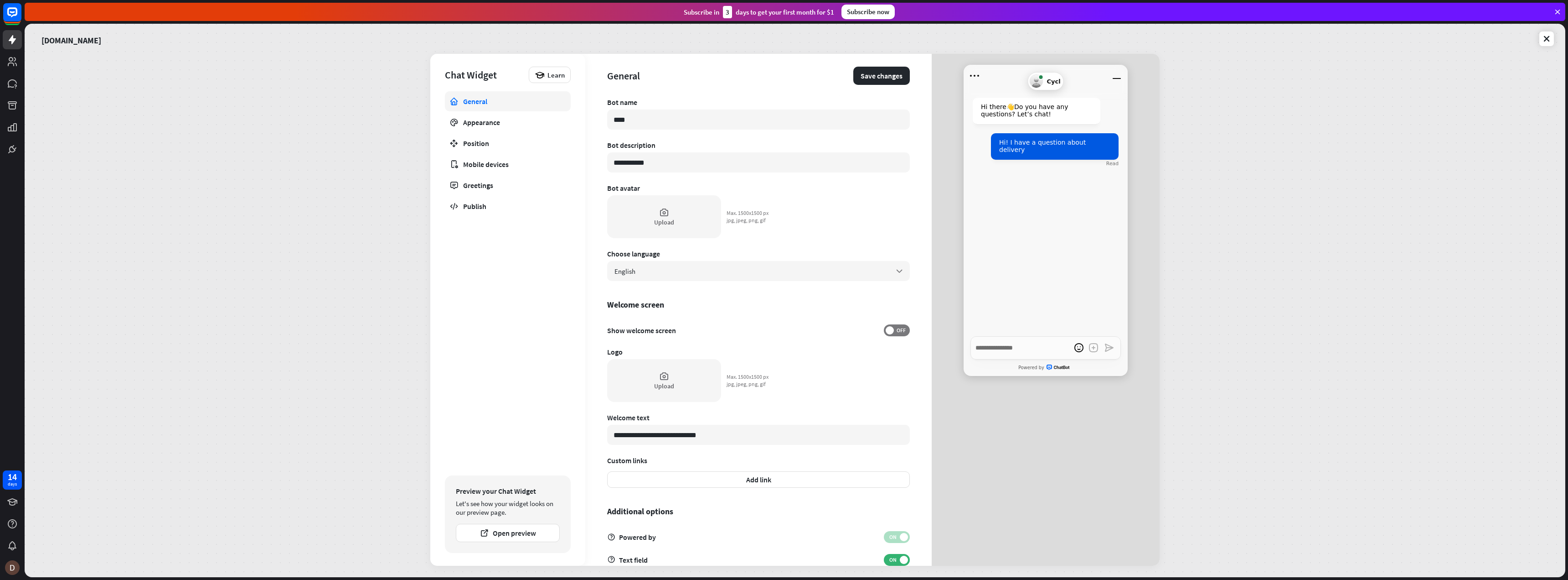
type textarea "*"
type input "*****"
type textarea "*"
type input "*******"
type textarea "*"
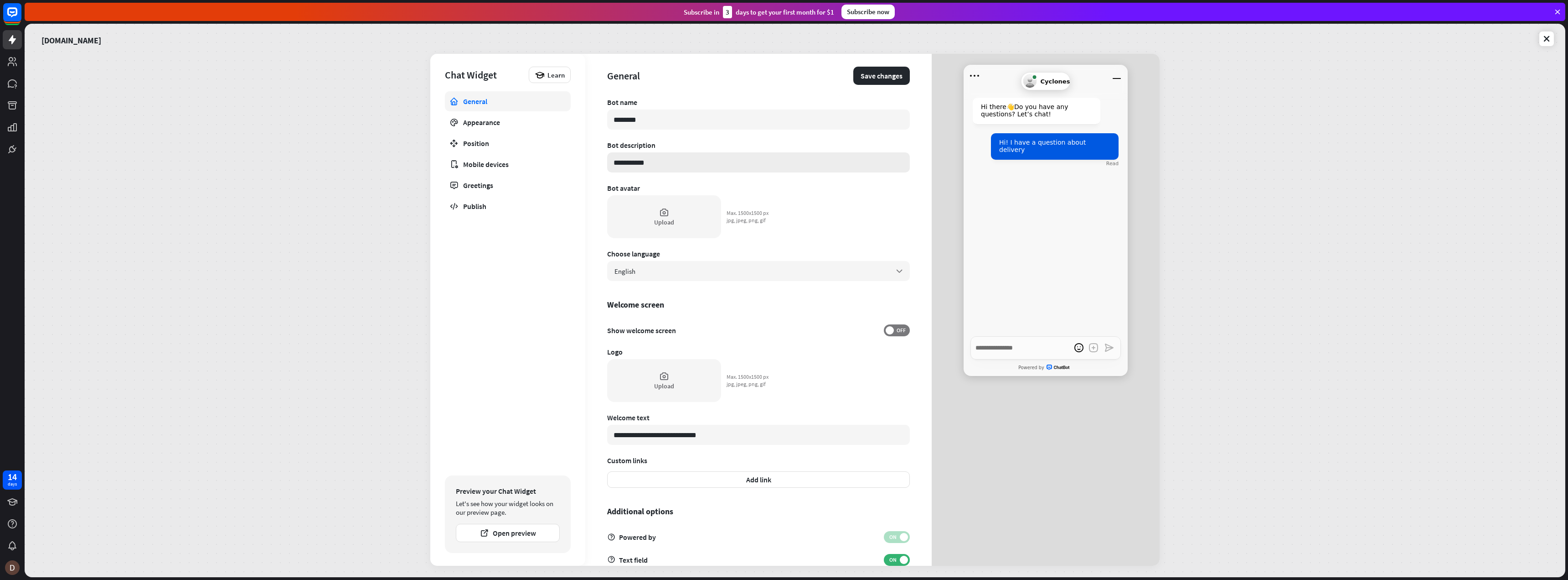
type input "********"
click at [670, 163] on input "**********" at bounding box center [759, 162] width 302 height 20
click at [654, 120] on input "********" at bounding box center [759, 119] width 302 height 20
type textarea "*"
type input "********"
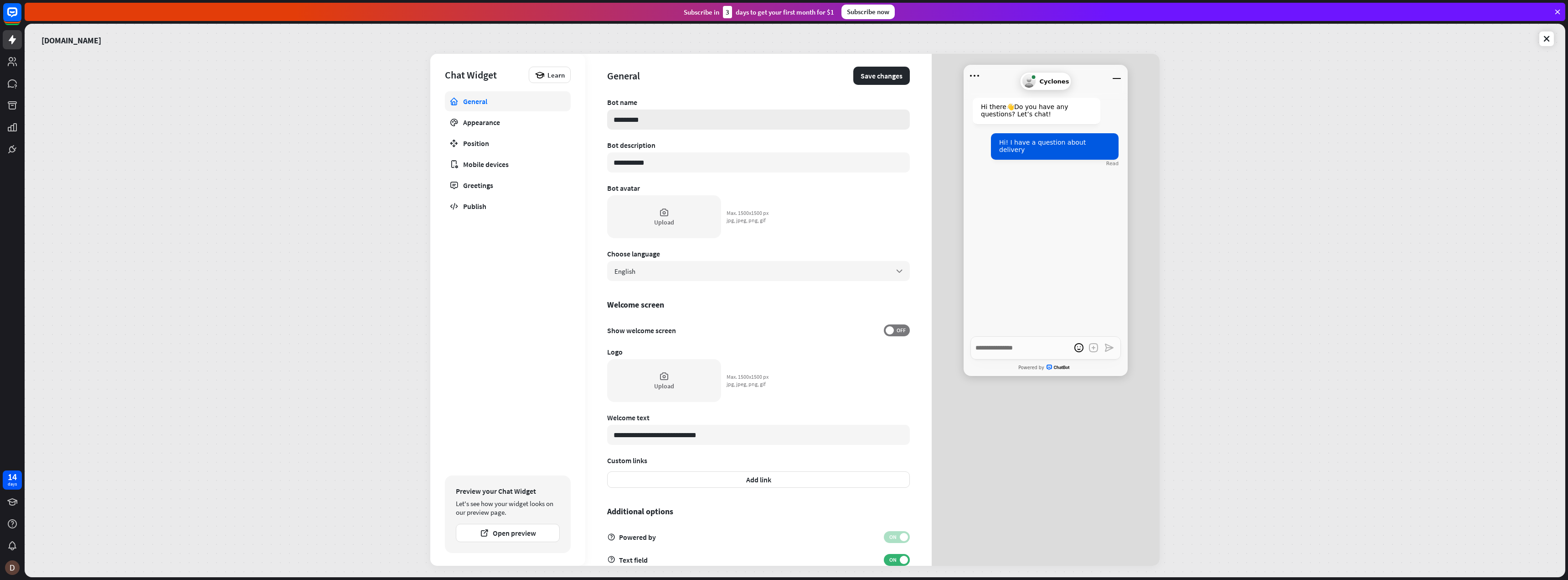
type textarea "*"
type input "**********"
type textarea "*"
type input "**********"
type textarea "*"
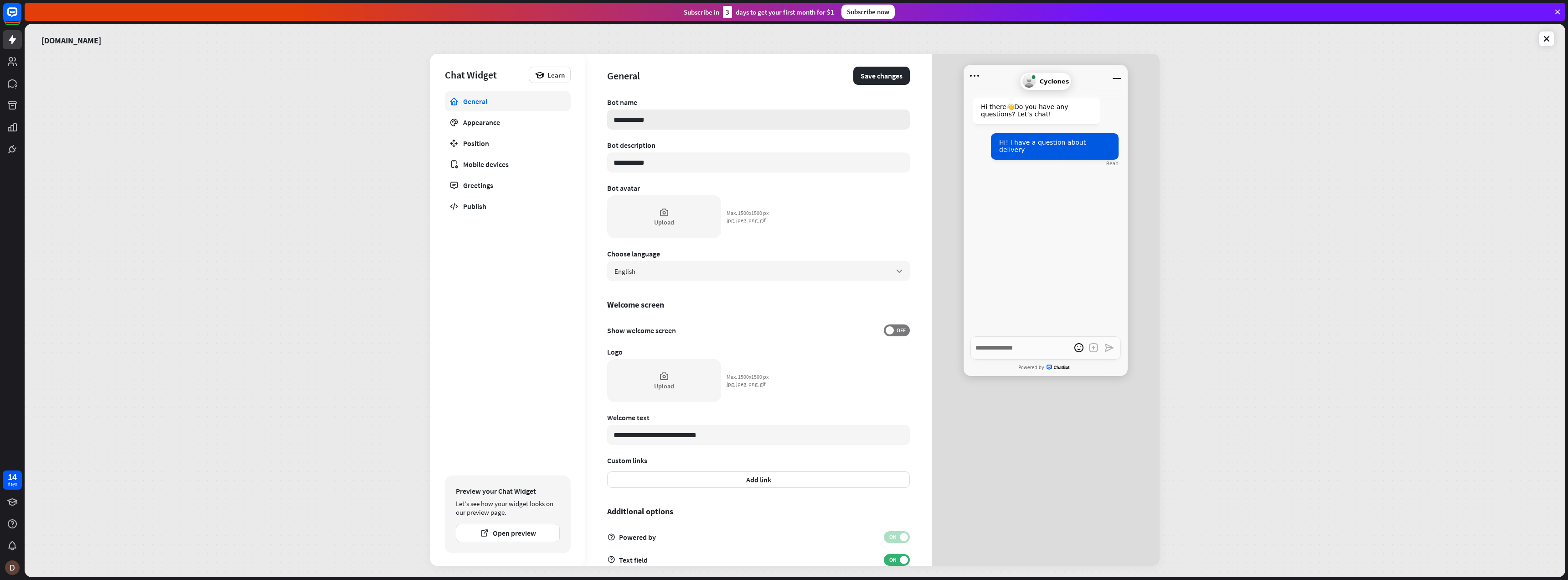
type input "**********"
type textarea "*"
type input "**********"
type textarea "*"
type input "**********"
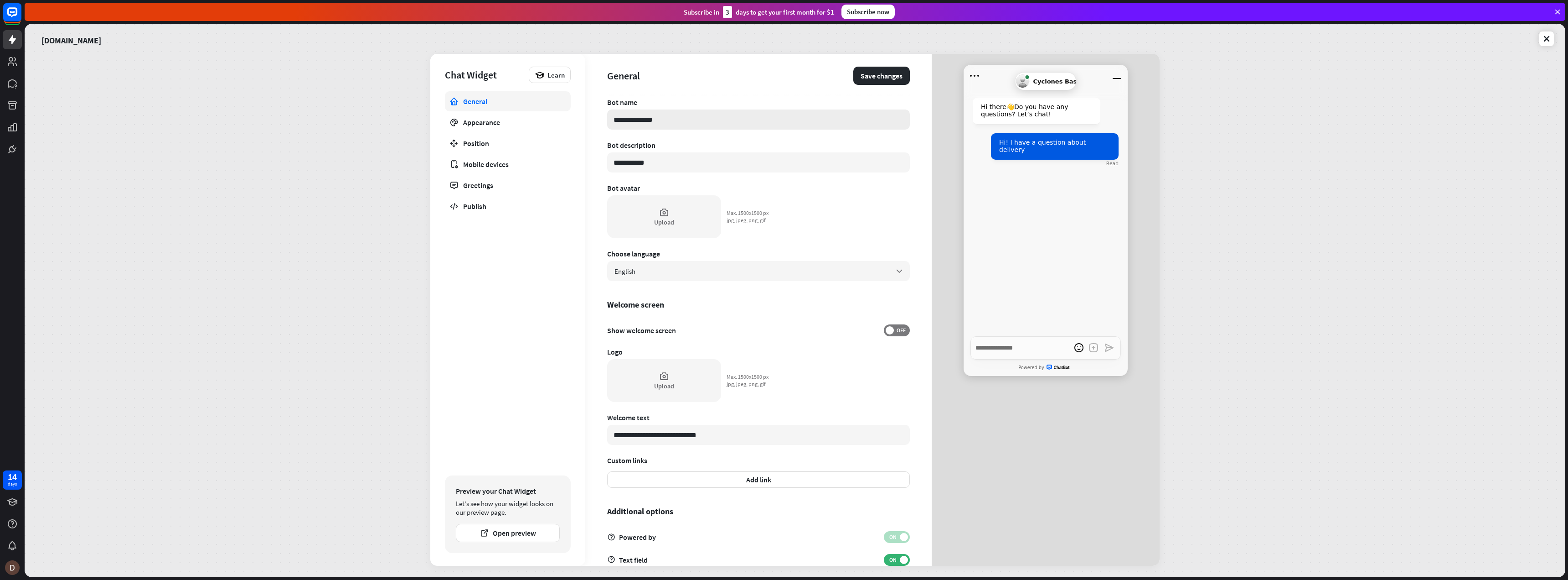
type textarea "*"
type input "**********"
type textarea "*"
type input "**********"
type textarea "*"
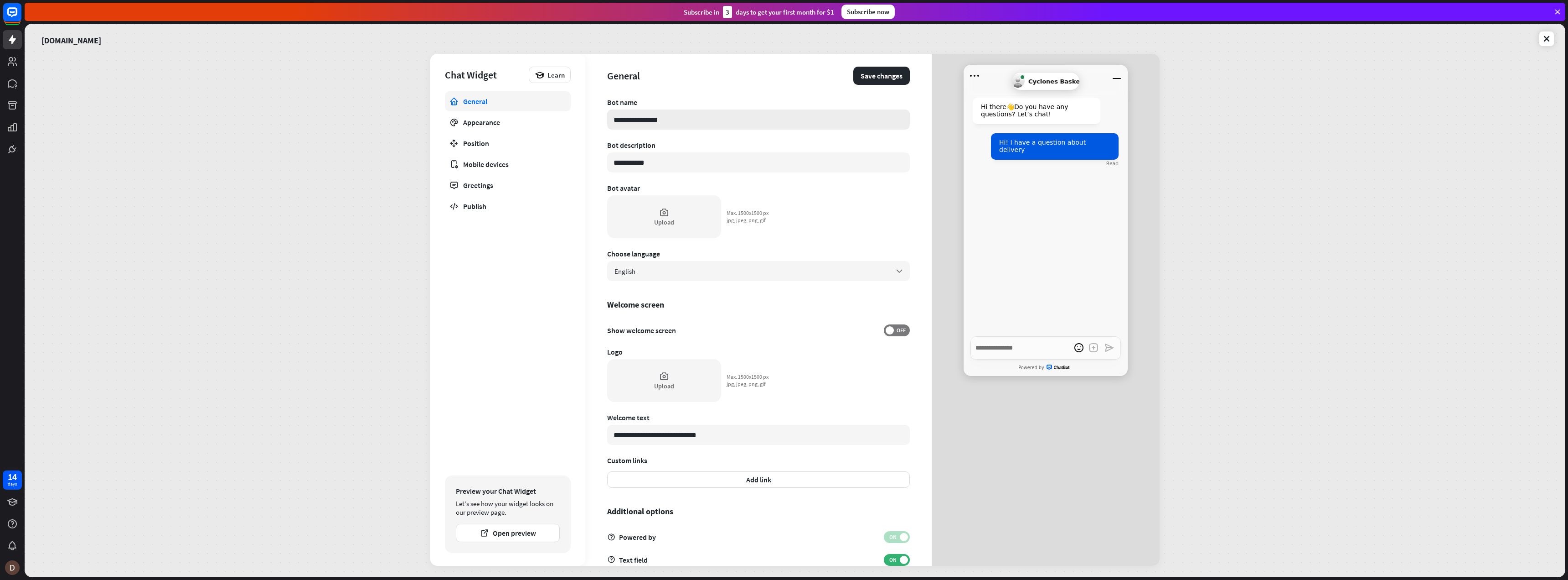
type input "**********"
type textarea "*"
type input "**********"
type textarea "*"
type input "**********"
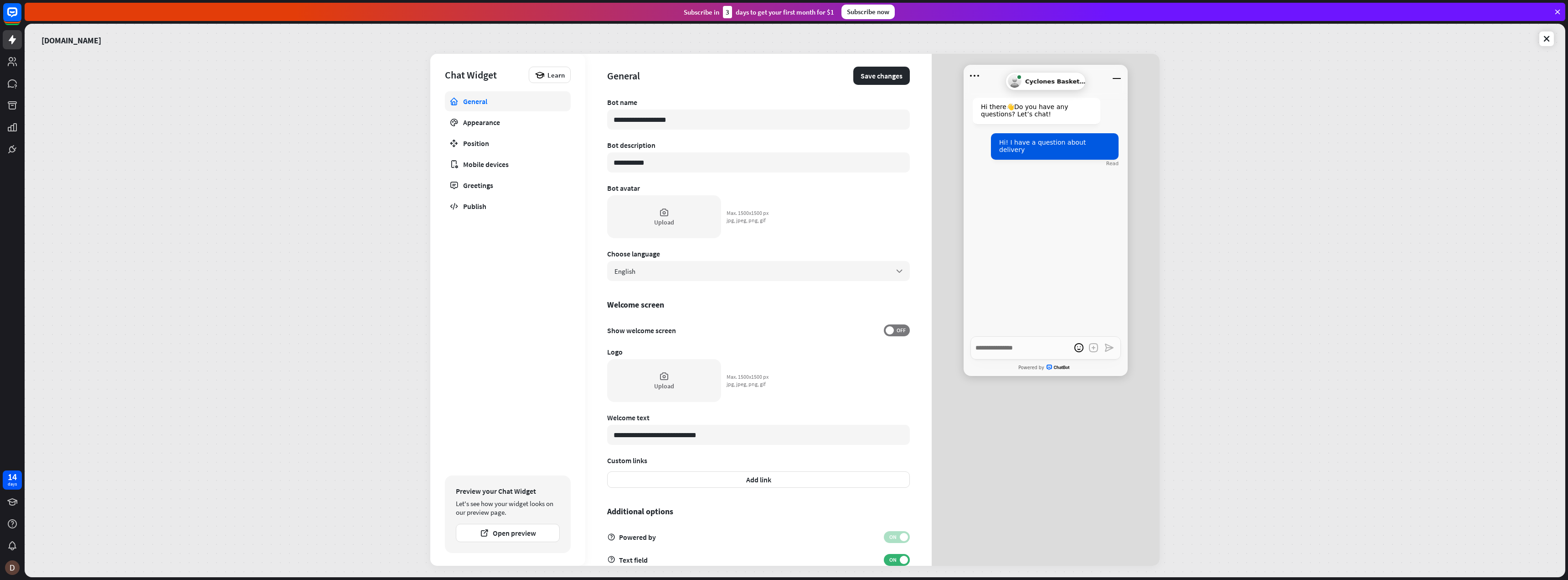
drag, startPoint x: 657, startPoint y: 165, endPoint x: 599, endPoint y: 168, distance: 58.1
click at [599, 168] on div "**********" at bounding box center [758, 310] width 347 height 511
click at [895, 330] on span "OFF" at bounding box center [901, 330] width 14 height 7
type textarea "*"
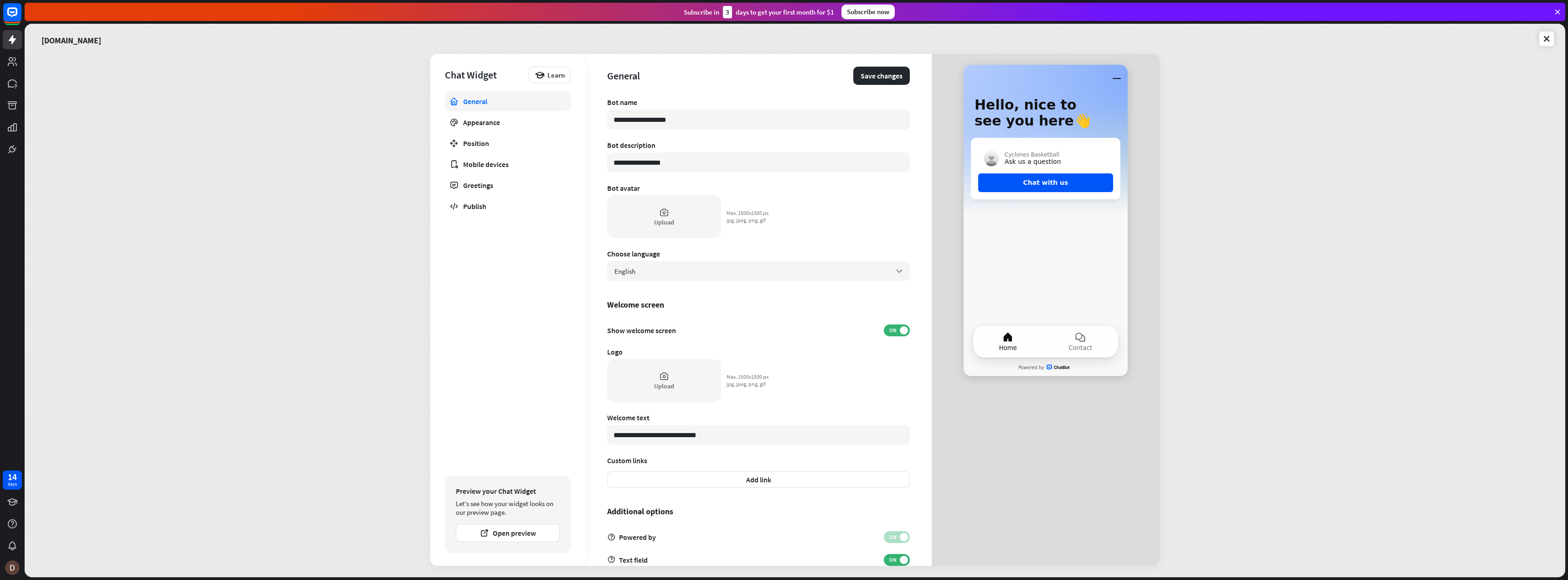
scroll to position [21, 0]
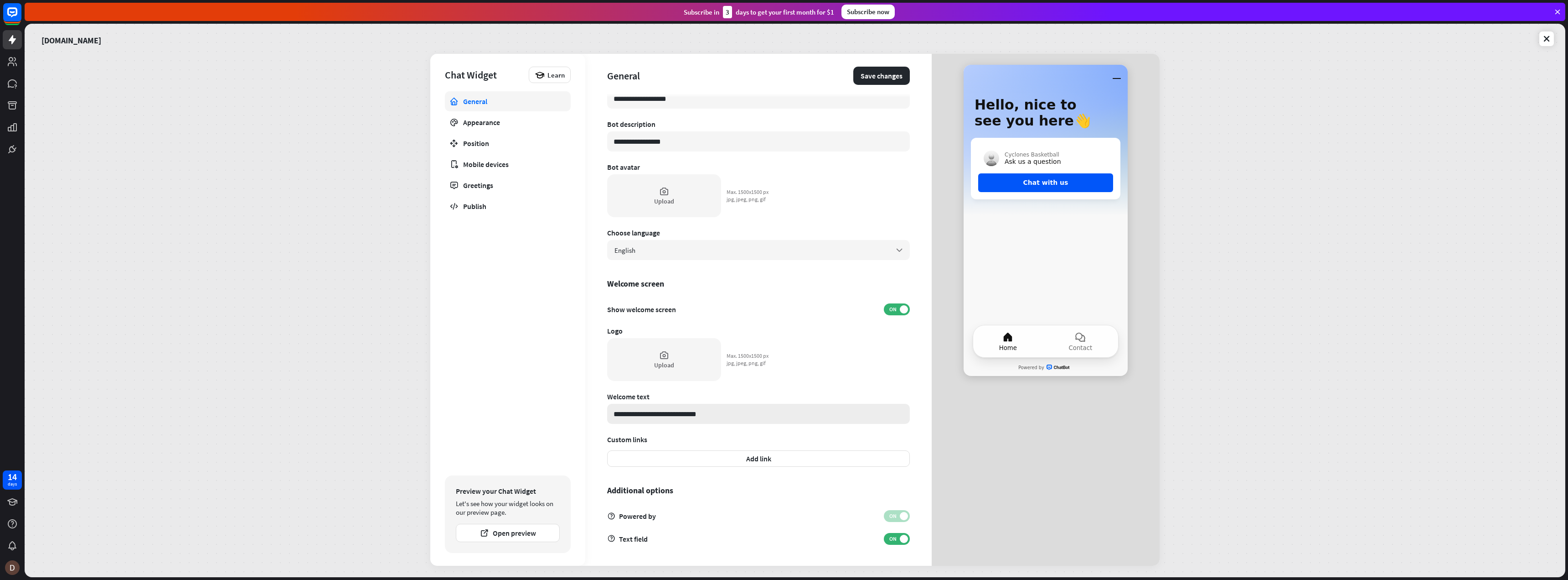
type input "**********"
click at [728, 420] on input "**********" at bounding box center [759, 413] width 302 height 20
click at [884, 510] on label "ON" at bounding box center [897, 516] width 26 height 12
click at [886, 538] on span "ON" at bounding box center [893, 538] width 14 height 7
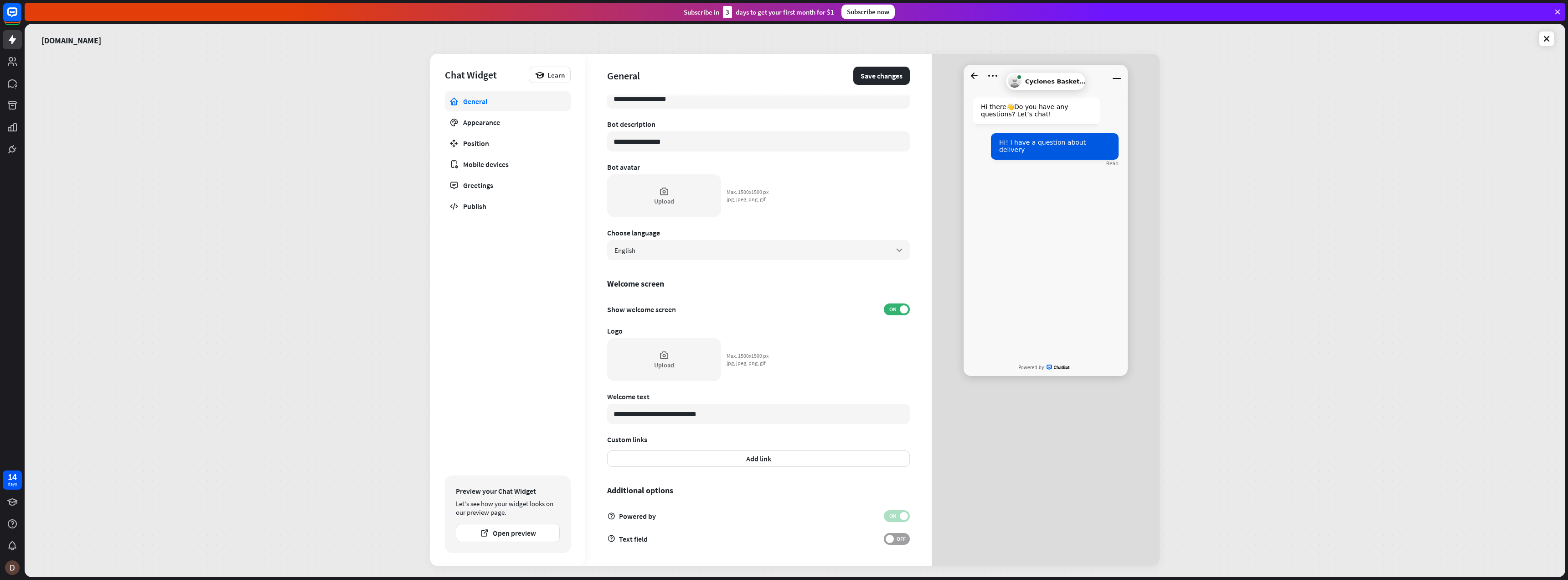
click at [900, 538] on span "OFF" at bounding box center [901, 538] width 14 height 7
type textarea "*"
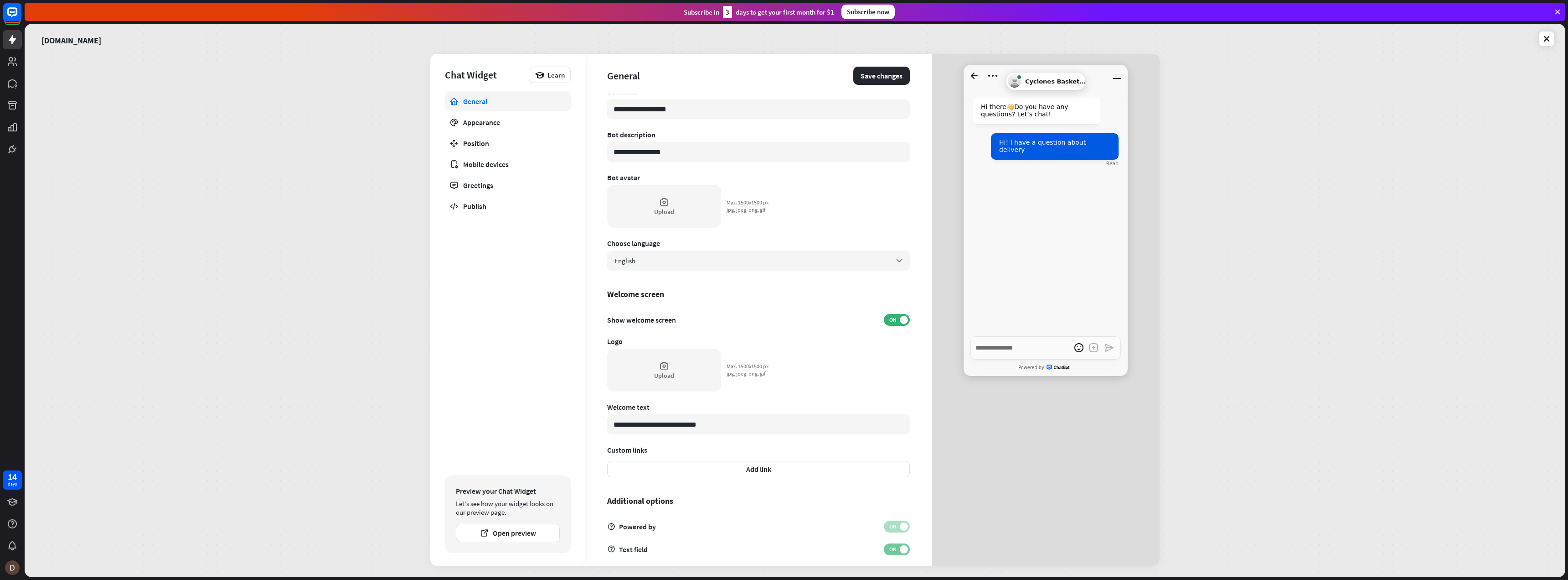
scroll to position [0, 0]
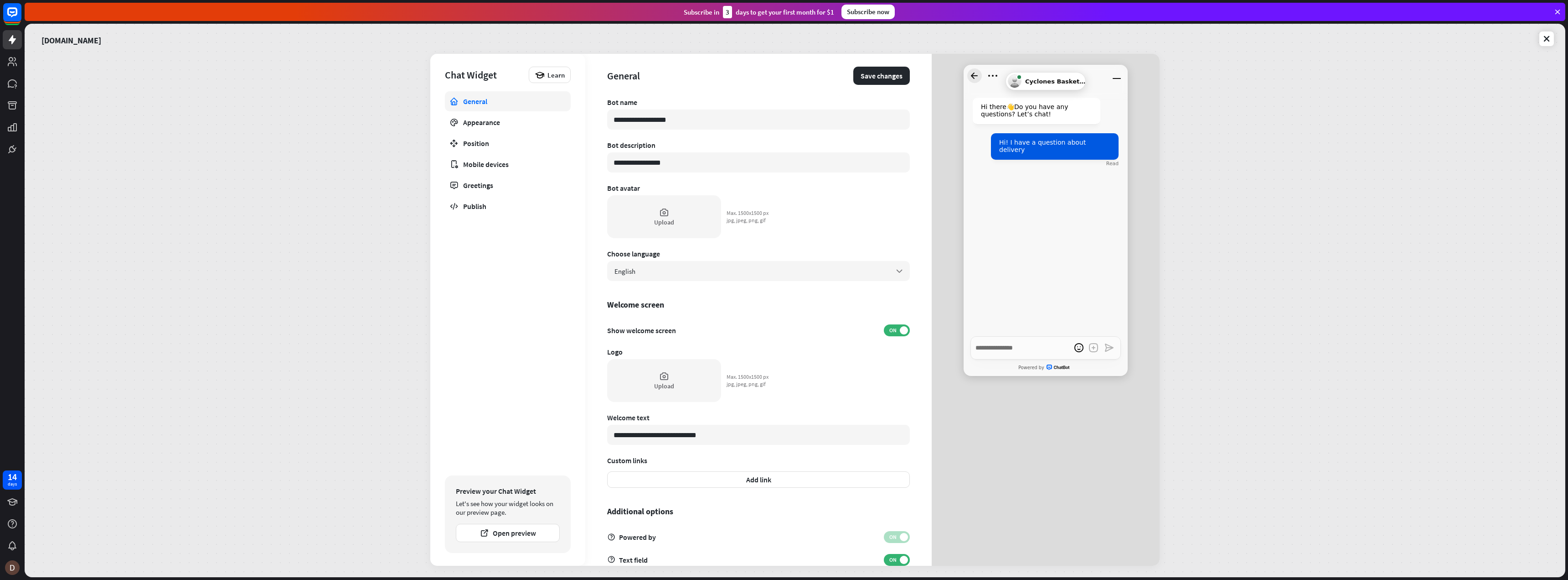
click at [973, 71] on icon "Go back to homescreen" at bounding box center [974, 76] width 15 height 15
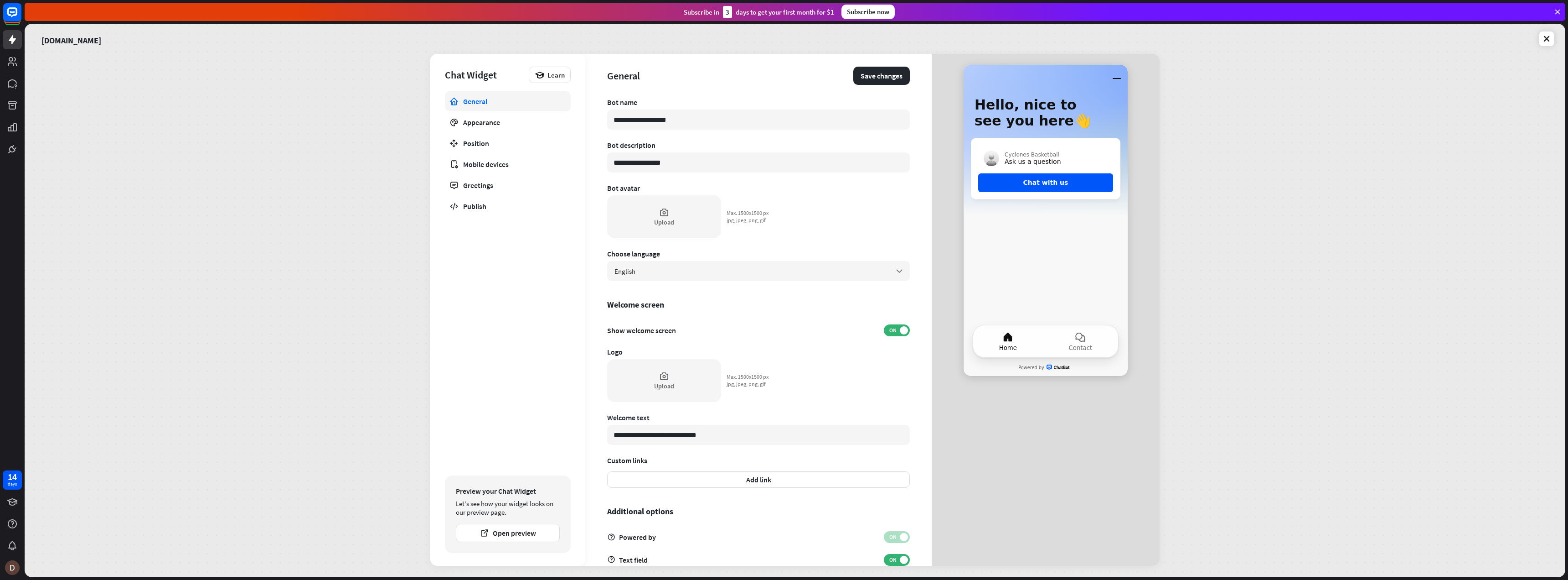
drag, startPoint x: 708, startPoint y: 438, endPoint x: 583, endPoint y: 437, distance: 125.0
click at [583, 437] on div "**********" at bounding box center [794, 310] width 729 height 511
click at [664, 437] on input "**********" at bounding box center [759, 434] width 302 height 20
drag, startPoint x: 692, startPoint y: 433, endPoint x: 590, endPoint y: 439, distance: 102.2
click at [590, 439] on div "**********" at bounding box center [758, 310] width 347 height 511
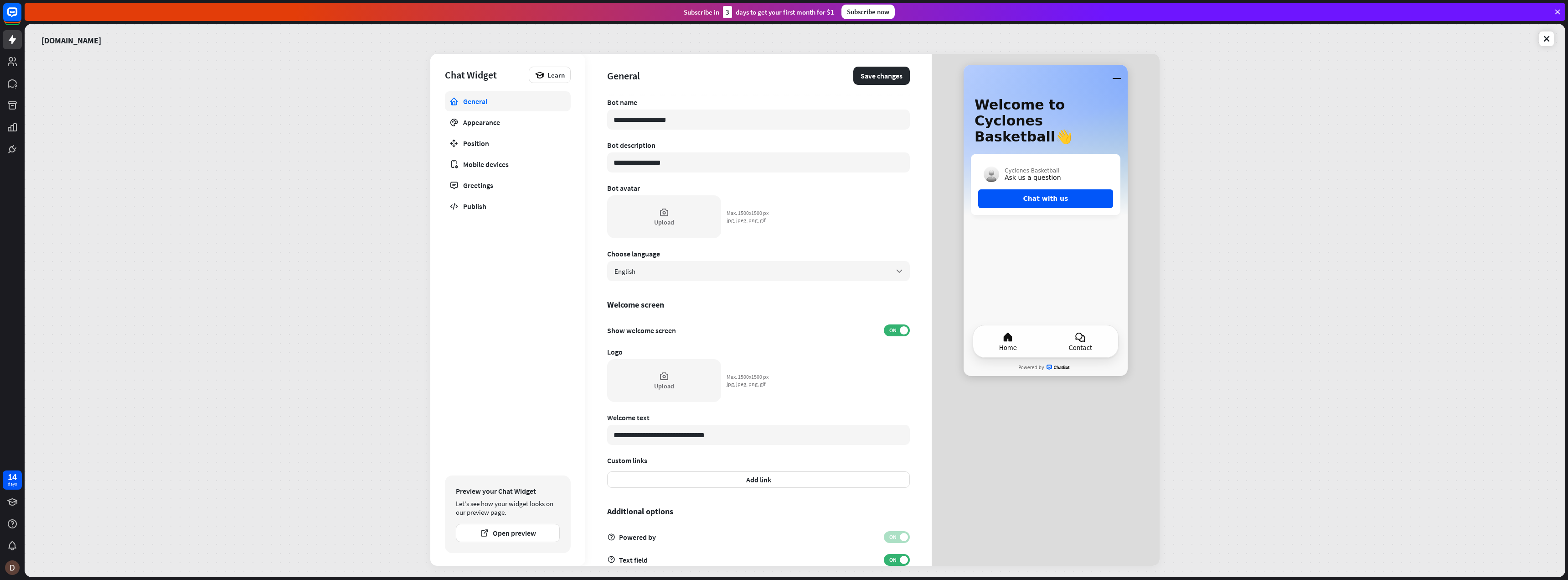
type input "**********"
click at [1086, 340] on icon at bounding box center [1080, 337] width 11 height 11
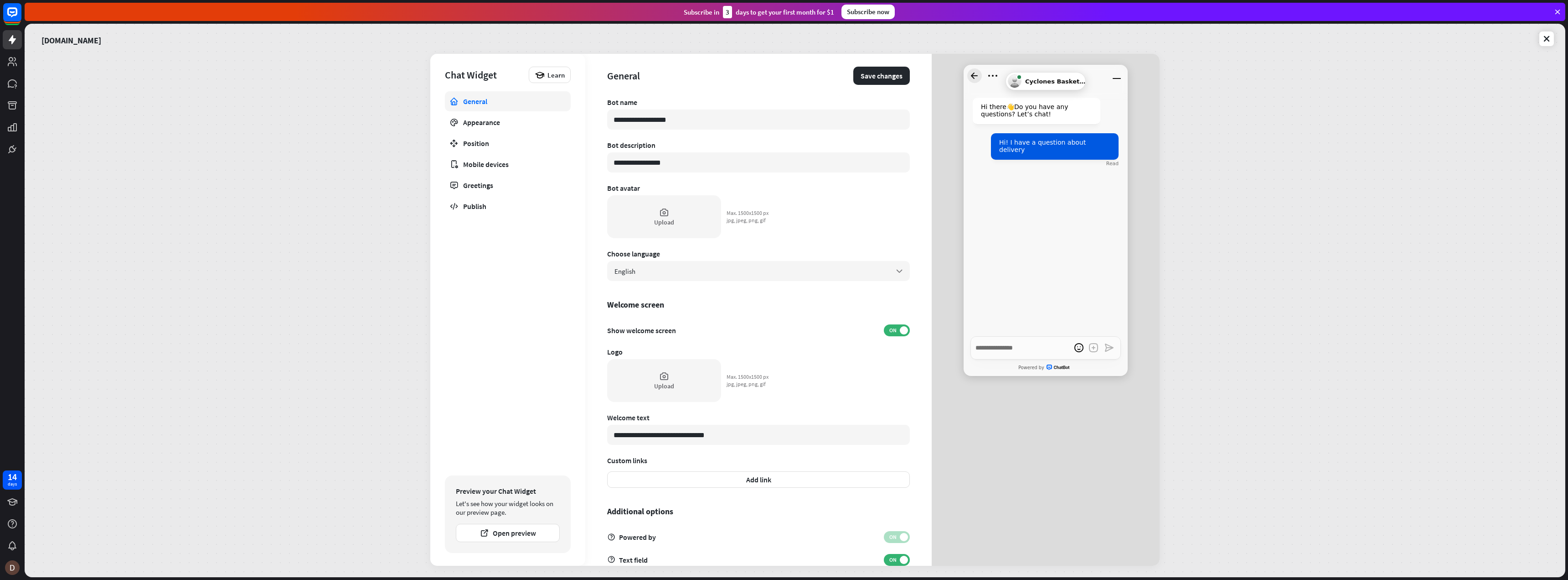
click at [975, 77] on icon "Go back to homescreen" at bounding box center [974, 76] width 15 height 15
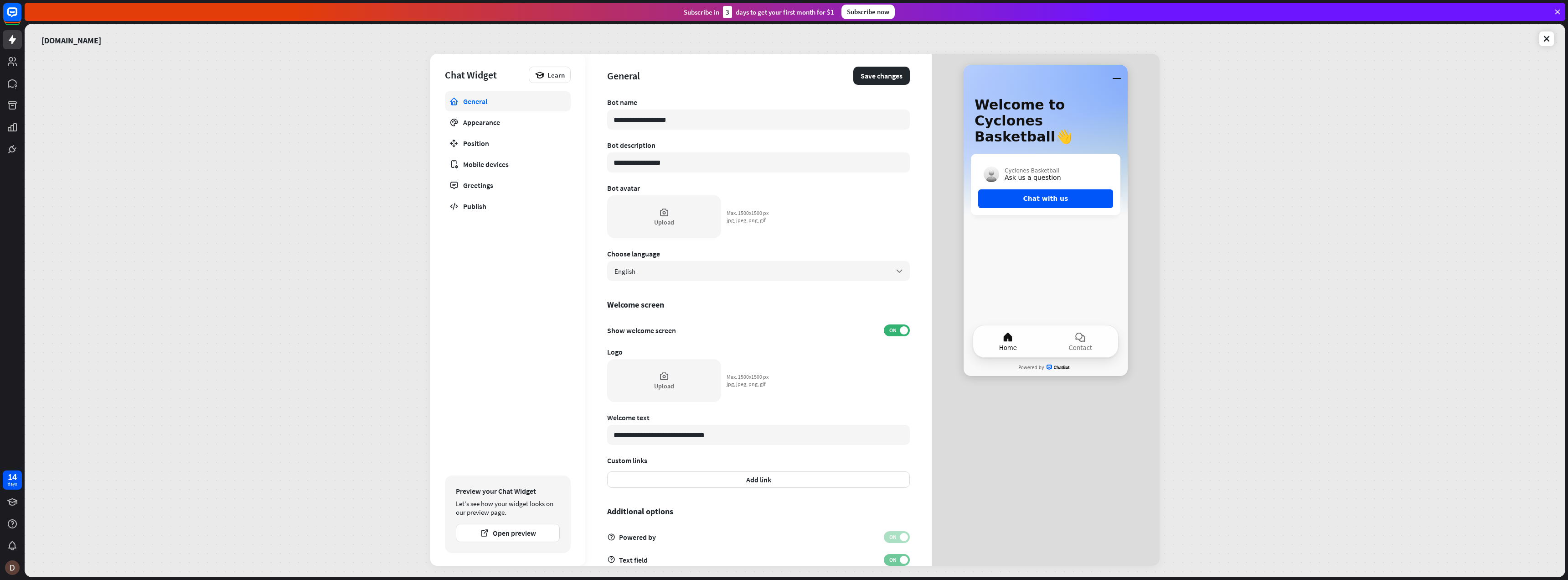
click at [886, 556] on span "ON" at bounding box center [893, 559] width 14 height 7
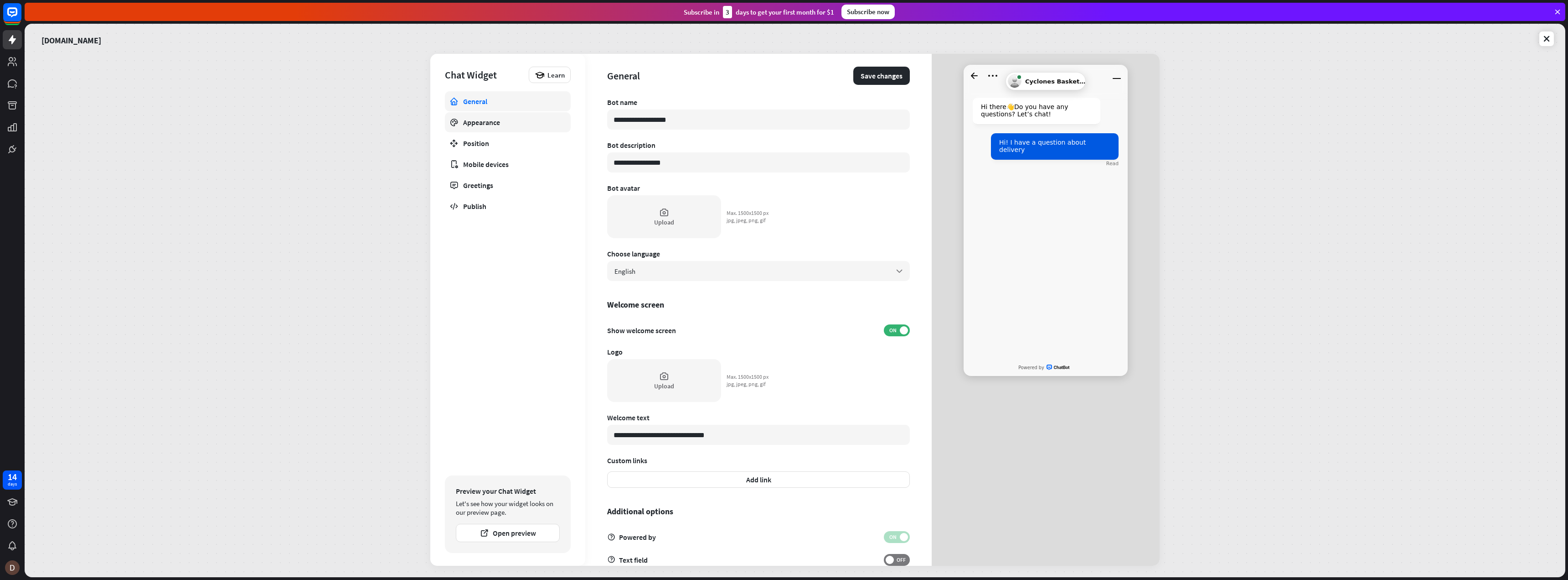
click at [507, 128] on link "Appearance" at bounding box center [508, 122] width 126 height 20
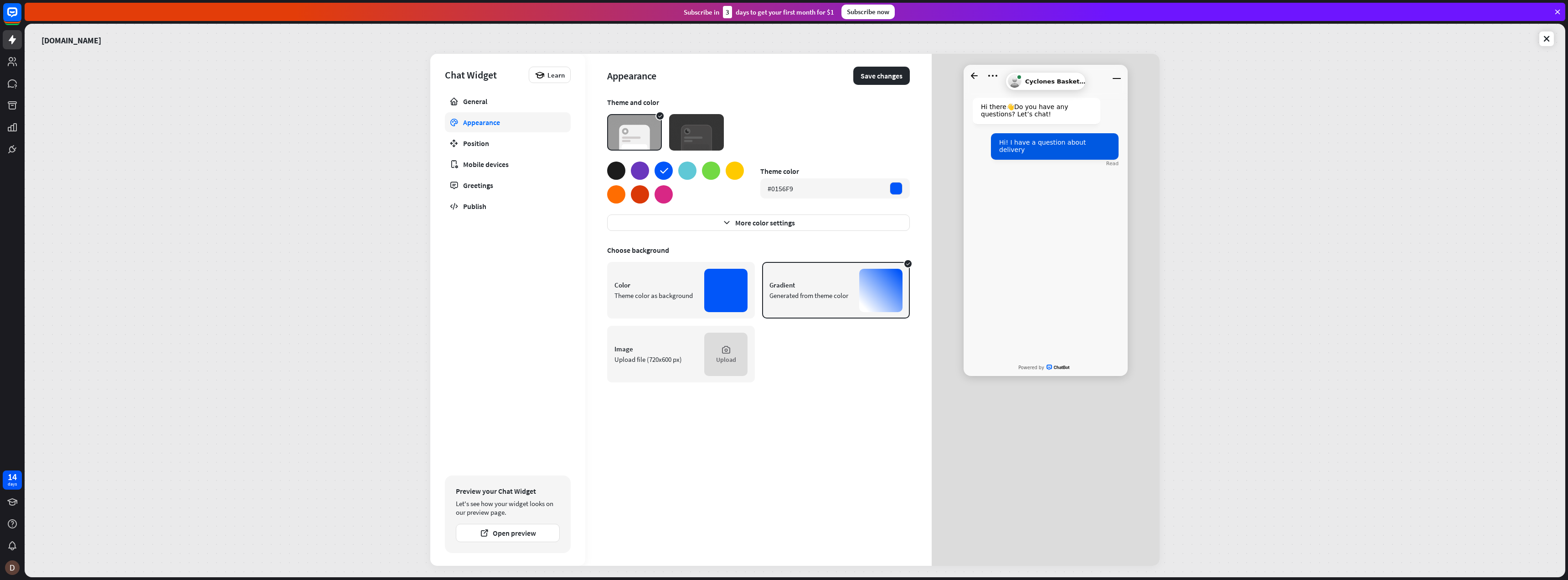
click at [615, 171] on div at bounding box center [616, 170] width 18 height 18
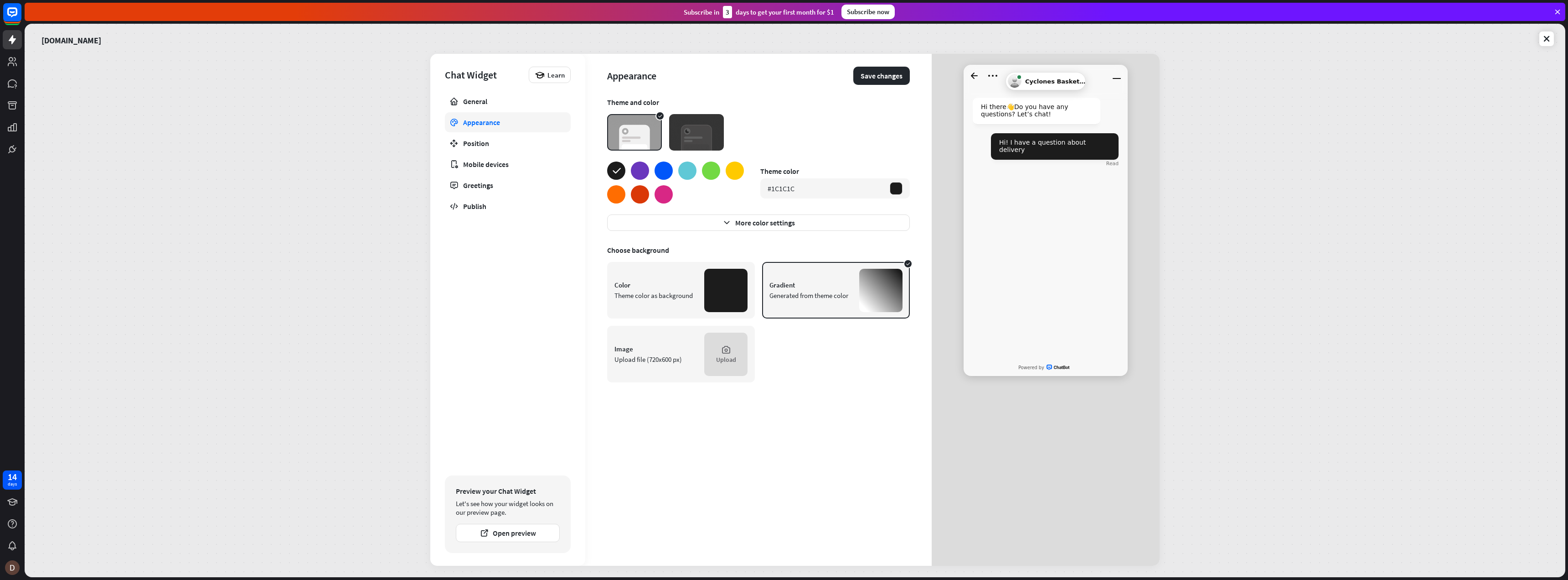
click at [663, 170] on div at bounding box center [663, 170] width 18 height 18
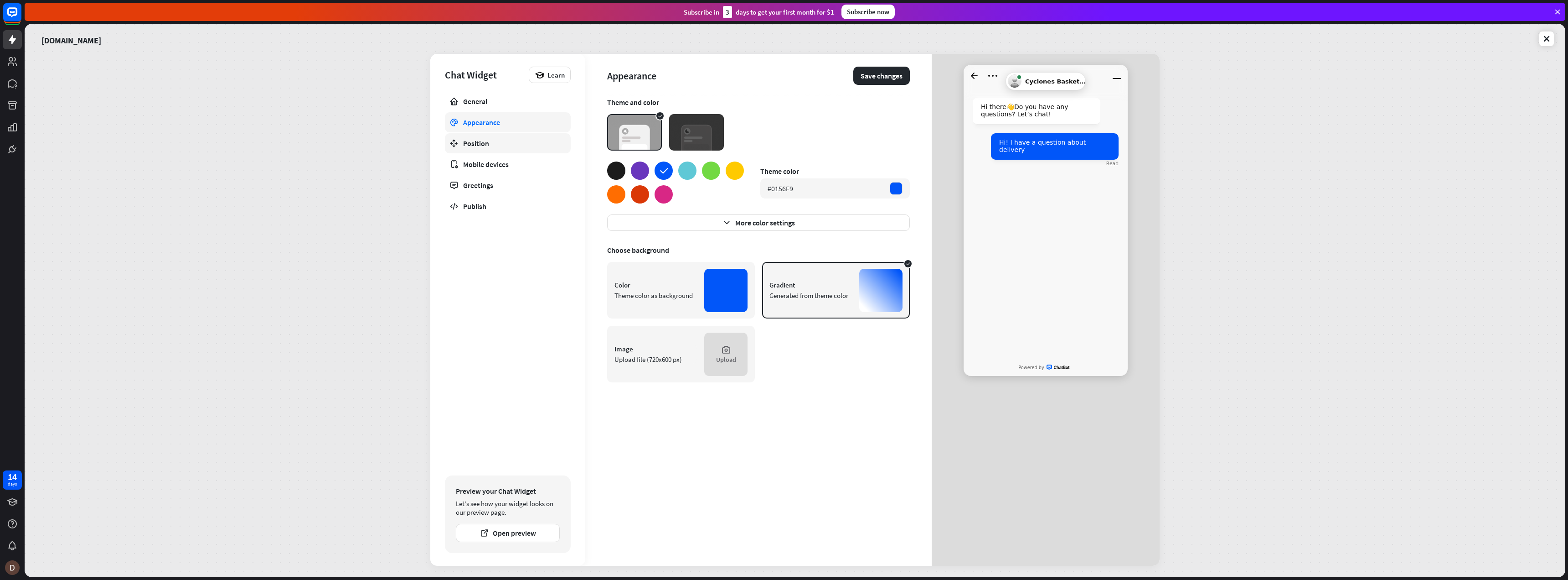
click at [485, 141] on div "Position" at bounding box center [508, 143] width 90 height 9
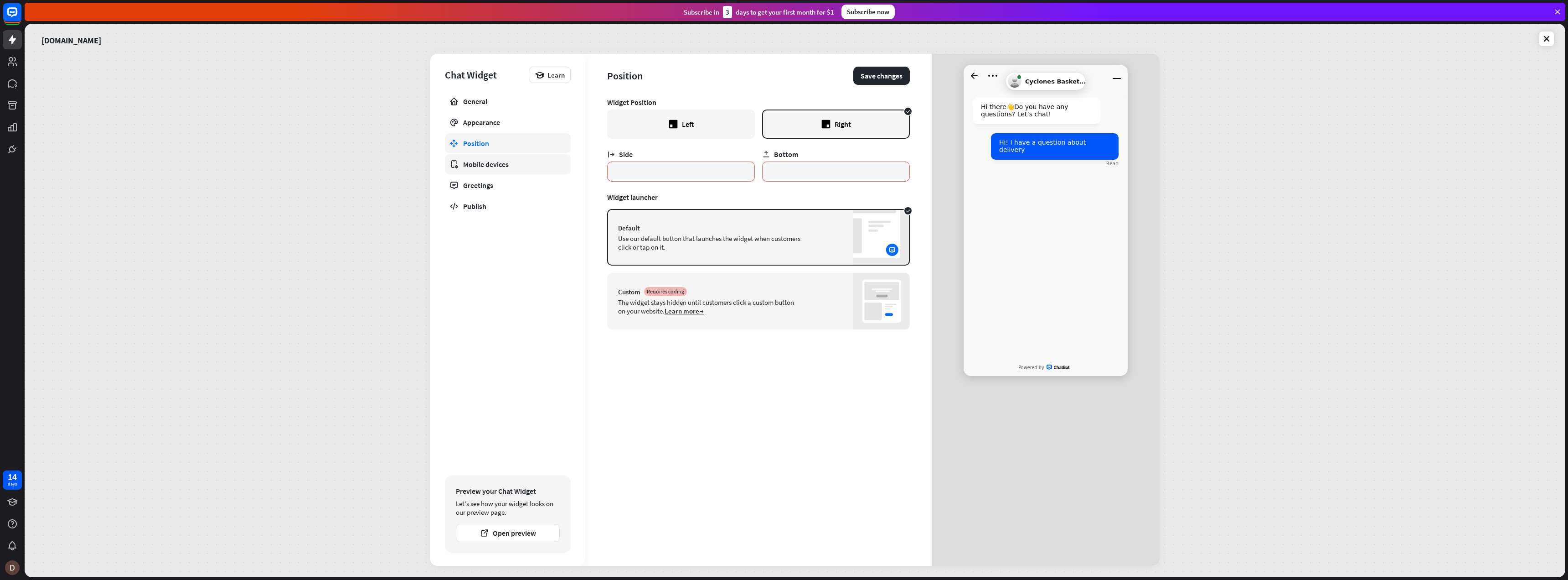
click at [485, 166] on div "Mobile devices" at bounding box center [508, 164] width 90 height 9
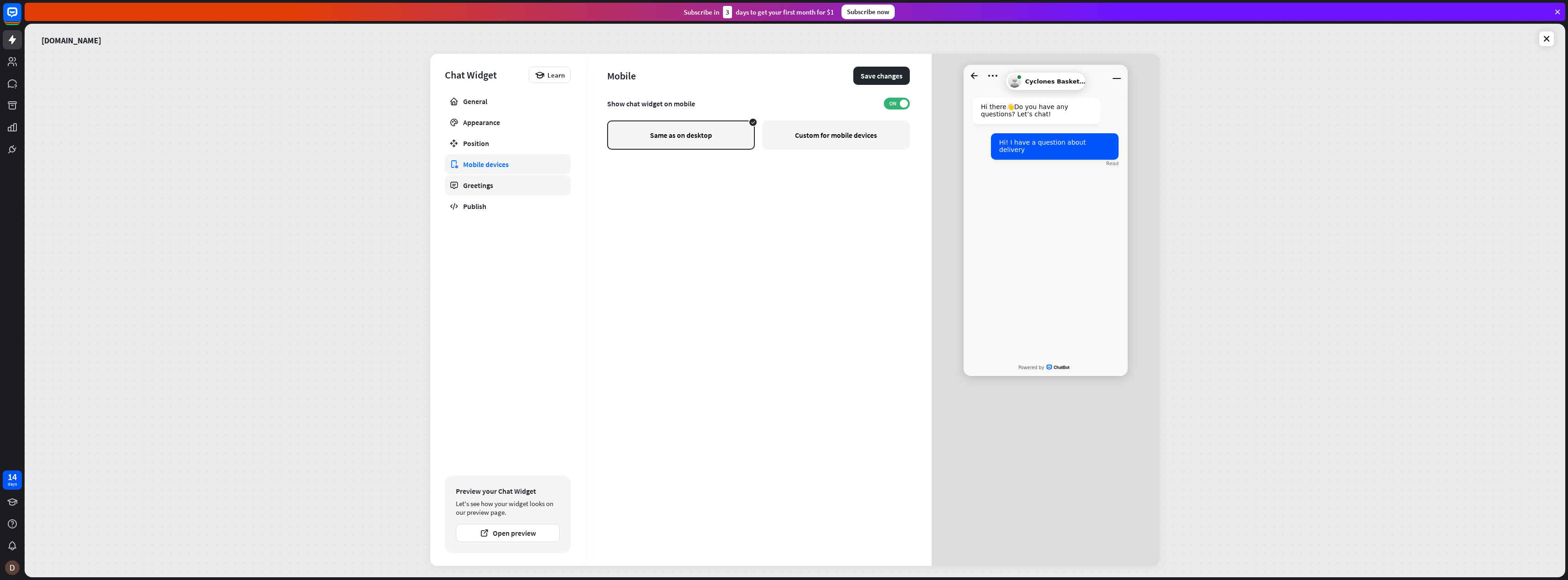
click at [485, 184] on div "Greetings" at bounding box center [508, 185] width 90 height 9
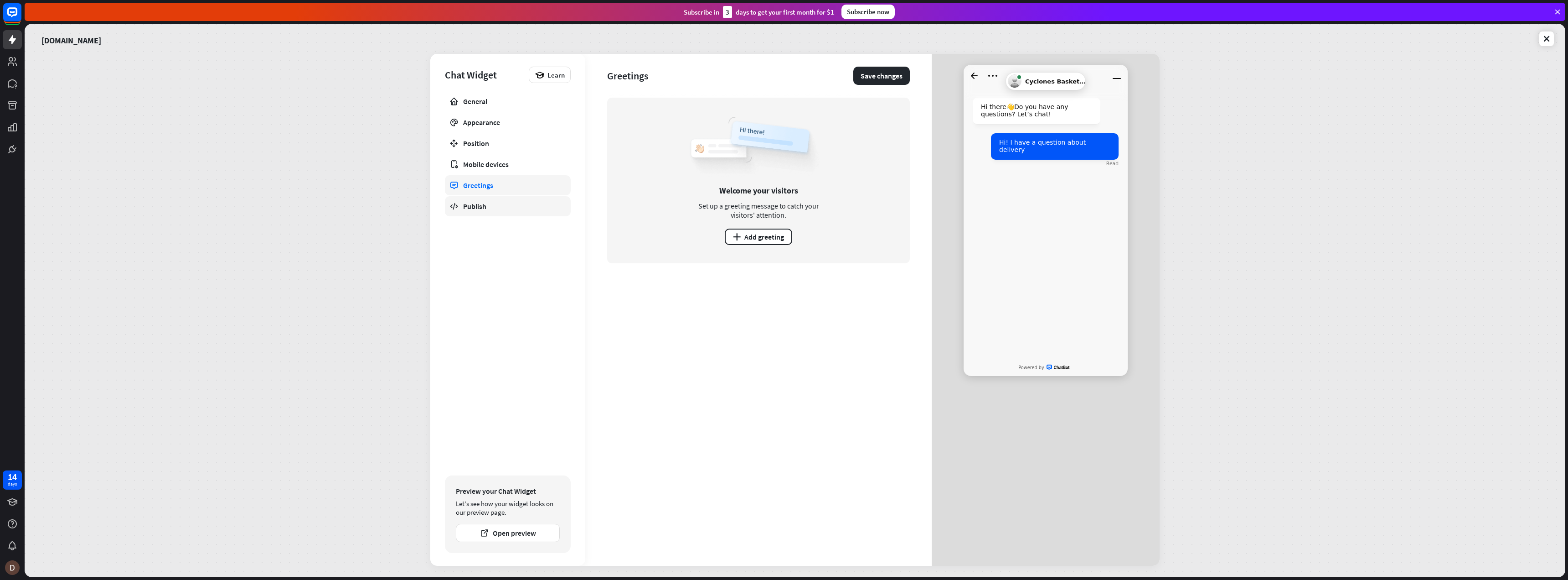
click at [484, 205] on div "Publish" at bounding box center [508, 206] width 90 height 9
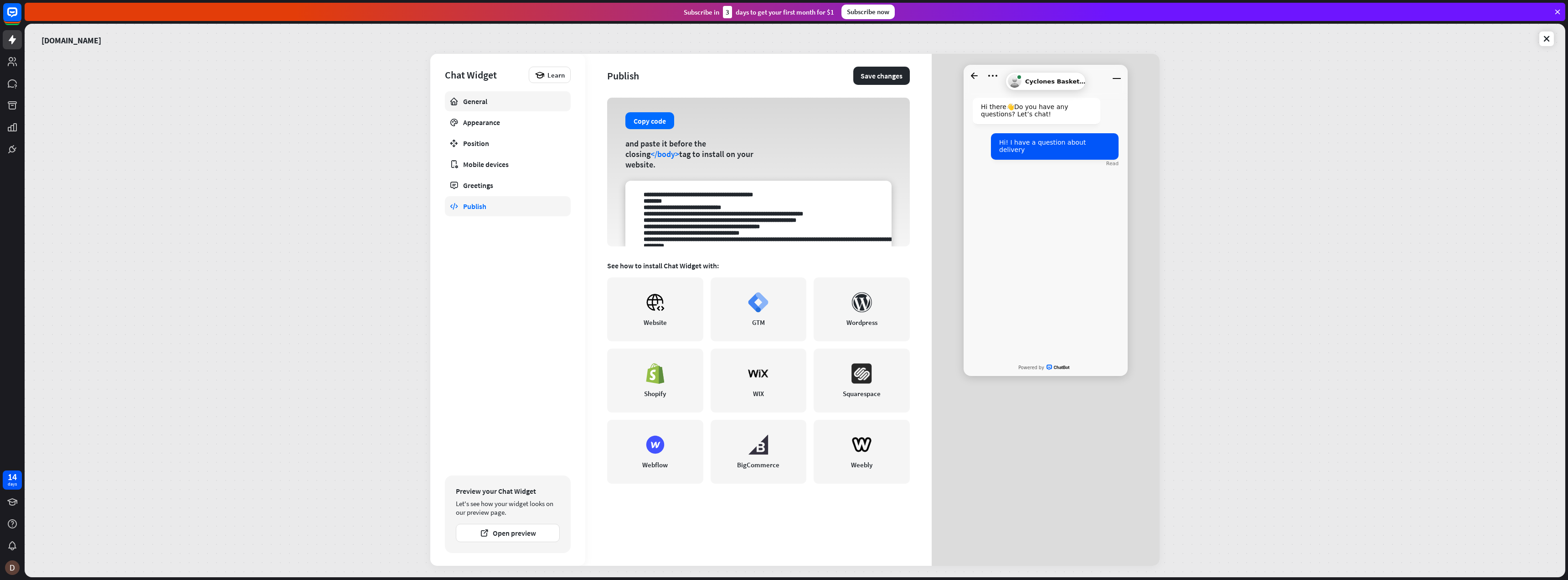
click at [499, 98] on div "General" at bounding box center [508, 101] width 90 height 9
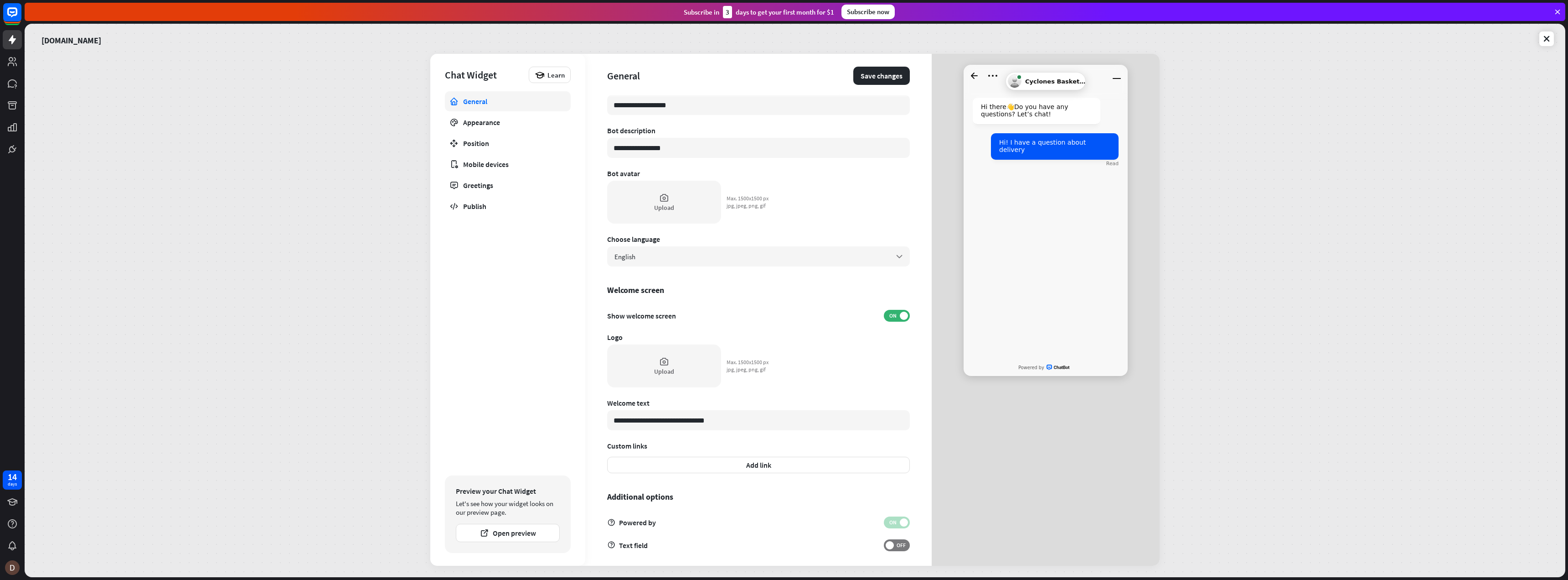
scroll to position [21, 0]
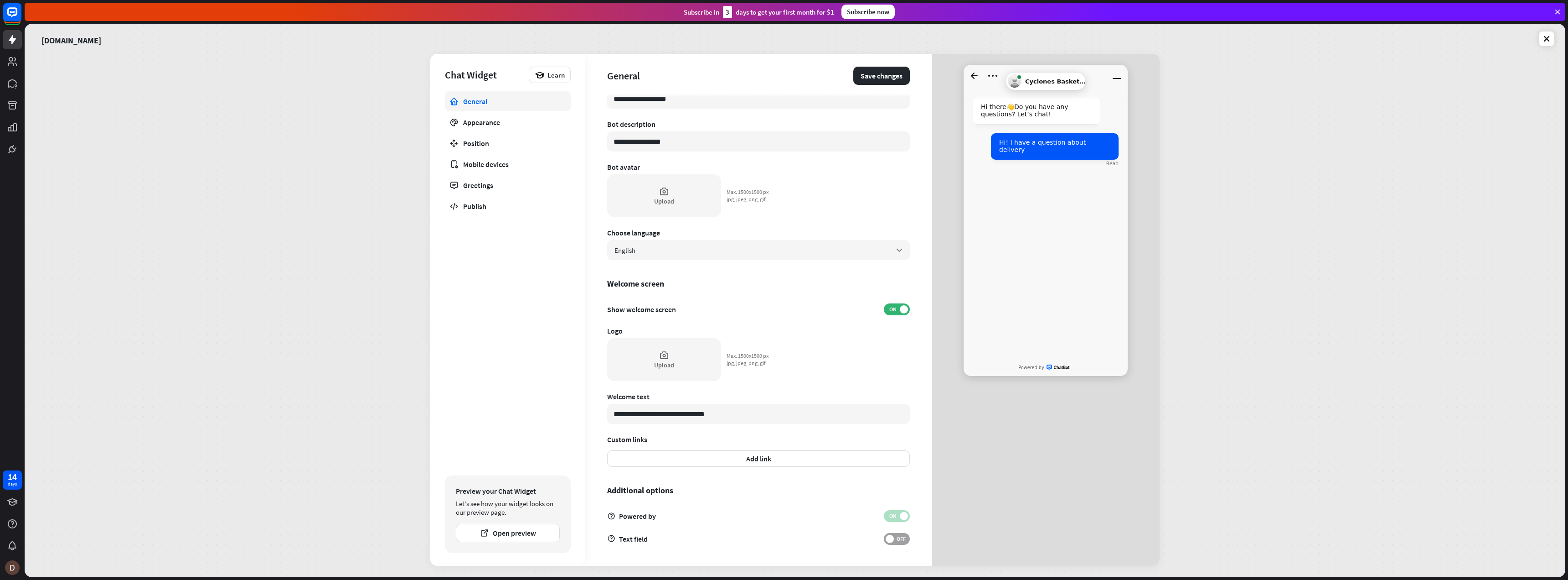
click at [894, 538] on span "OFF" at bounding box center [901, 538] width 14 height 7
click at [884, 539] on label "ON" at bounding box center [897, 539] width 26 height 12
click at [896, 539] on span "OFF" at bounding box center [901, 538] width 14 height 7
click at [888, 539] on span "ON" at bounding box center [893, 538] width 14 height 7
click at [896, 539] on span "OFF" at bounding box center [901, 538] width 14 height 7
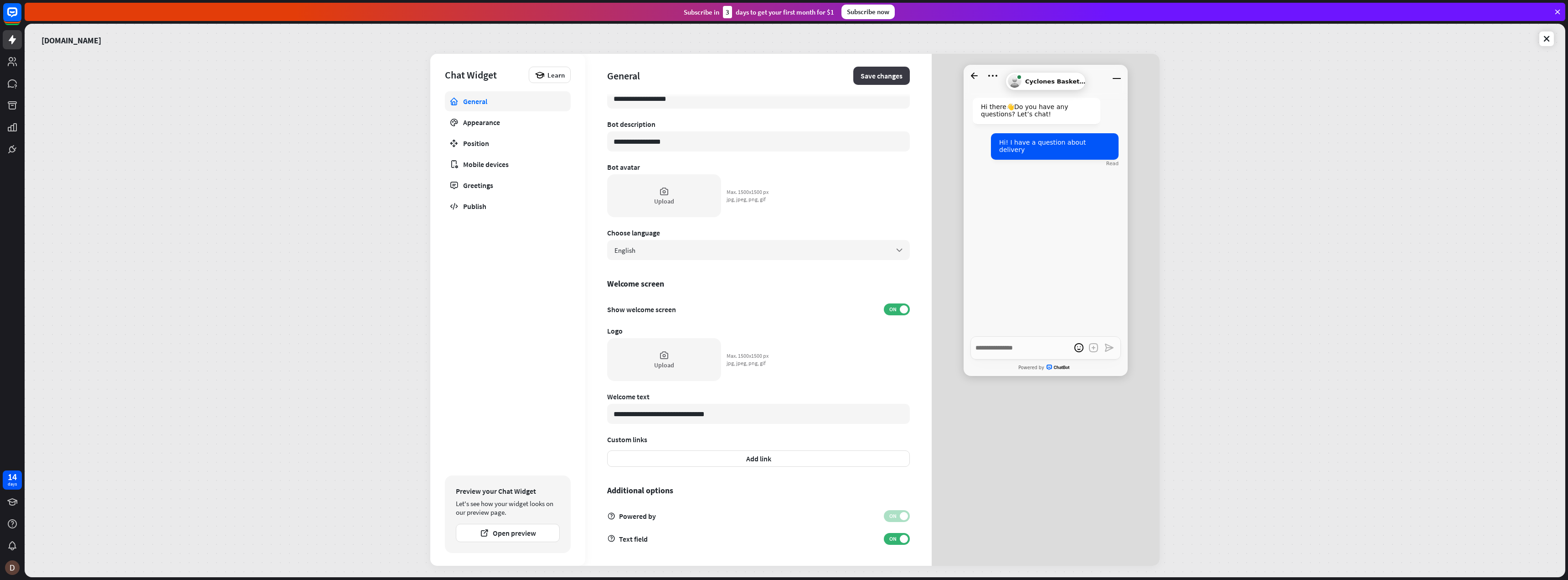
click at [878, 77] on button "Save changes" at bounding box center [881, 76] width 56 height 18
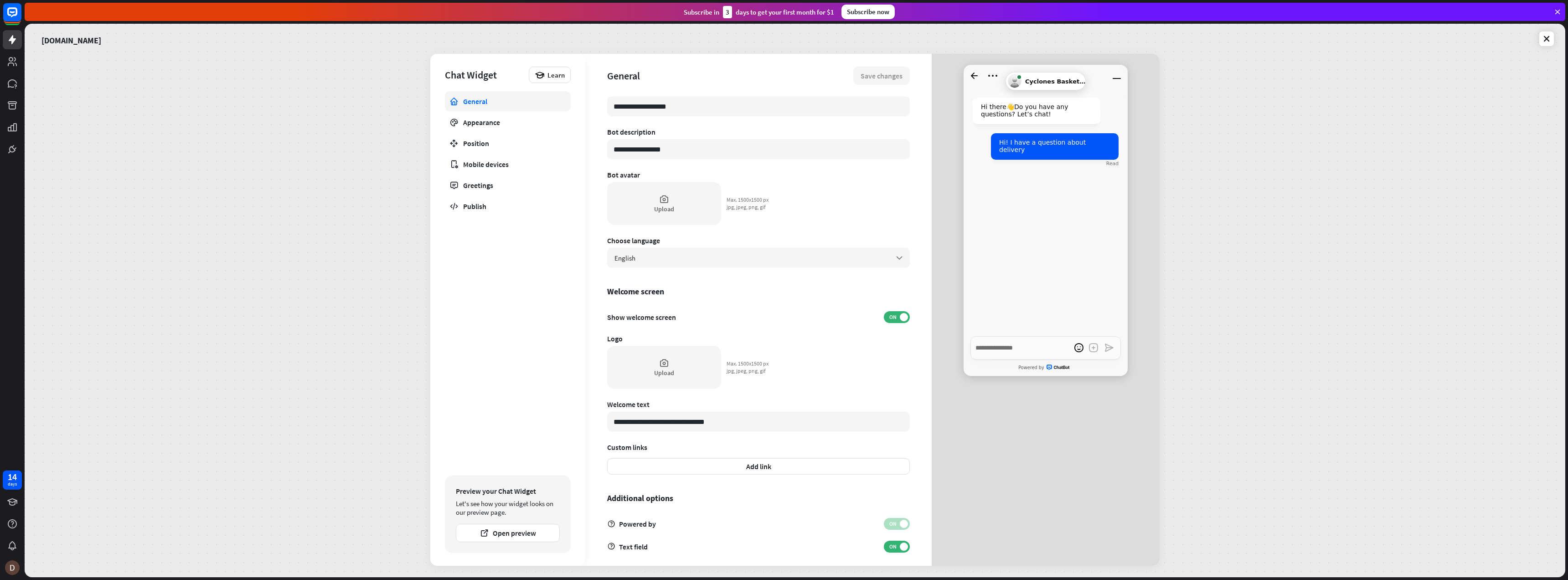
scroll to position [0, 0]
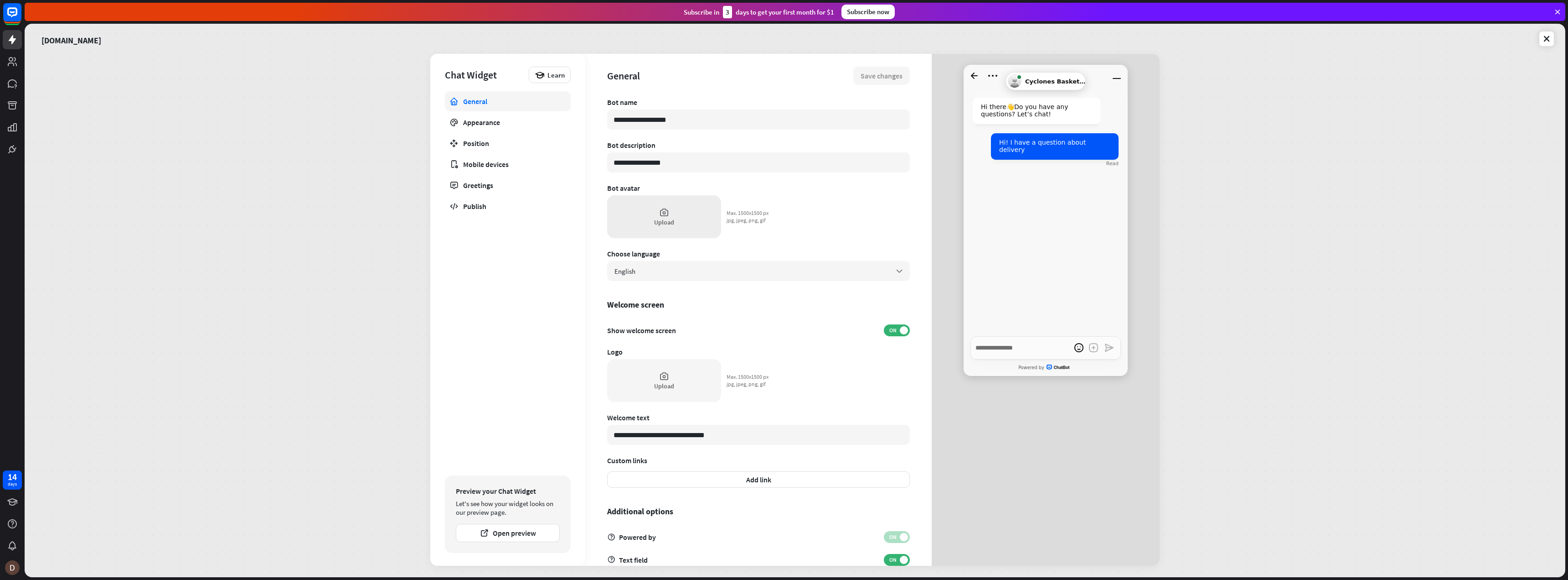
click at [668, 217] on icon at bounding box center [664, 212] width 10 height 10
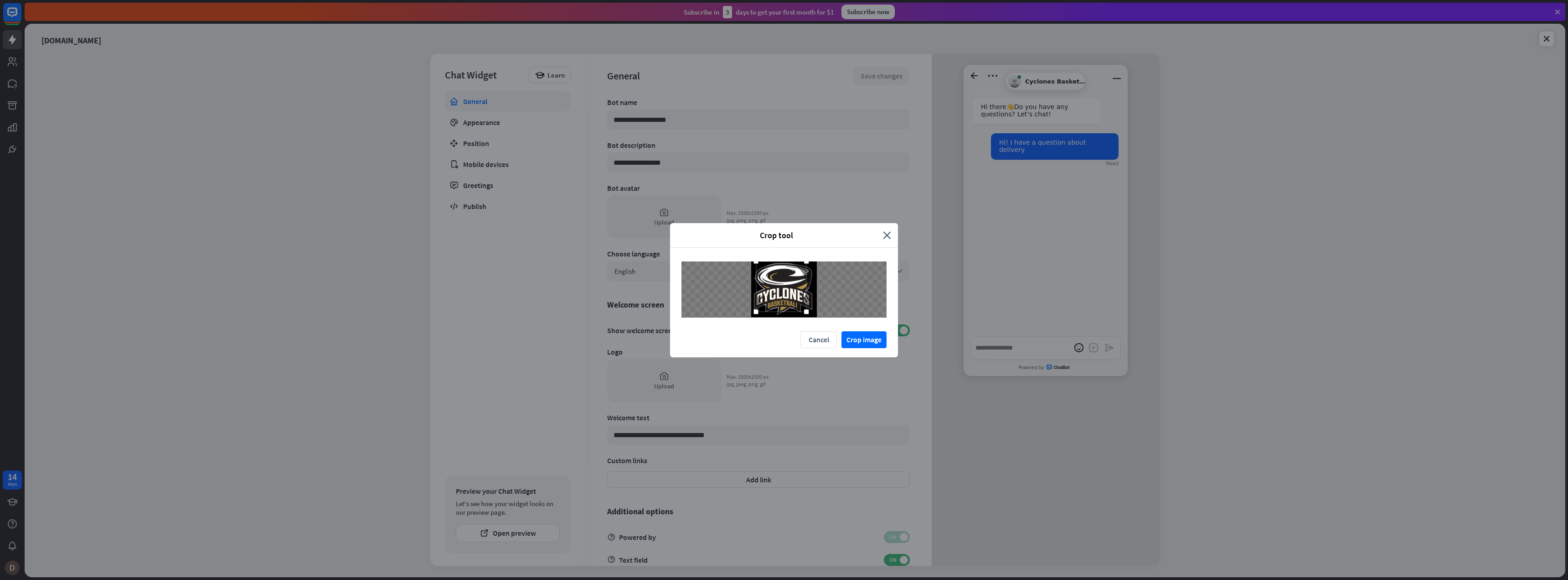
drag, startPoint x: 763, startPoint y: 264, endPoint x: 747, endPoint y: 260, distance: 16.5
click at [747, 260] on div at bounding box center [784, 290] width 228 height 83
drag, startPoint x: 807, startPoint y: 314, endPoint x: 820, endPoint y: 319, distance: 13.9
click at [820, 319] on div at bounding box center [784, 290] width 228 height 83
click at [855, 338] on button "Crop image" at bounding box center [864, 339] width 45 height 17
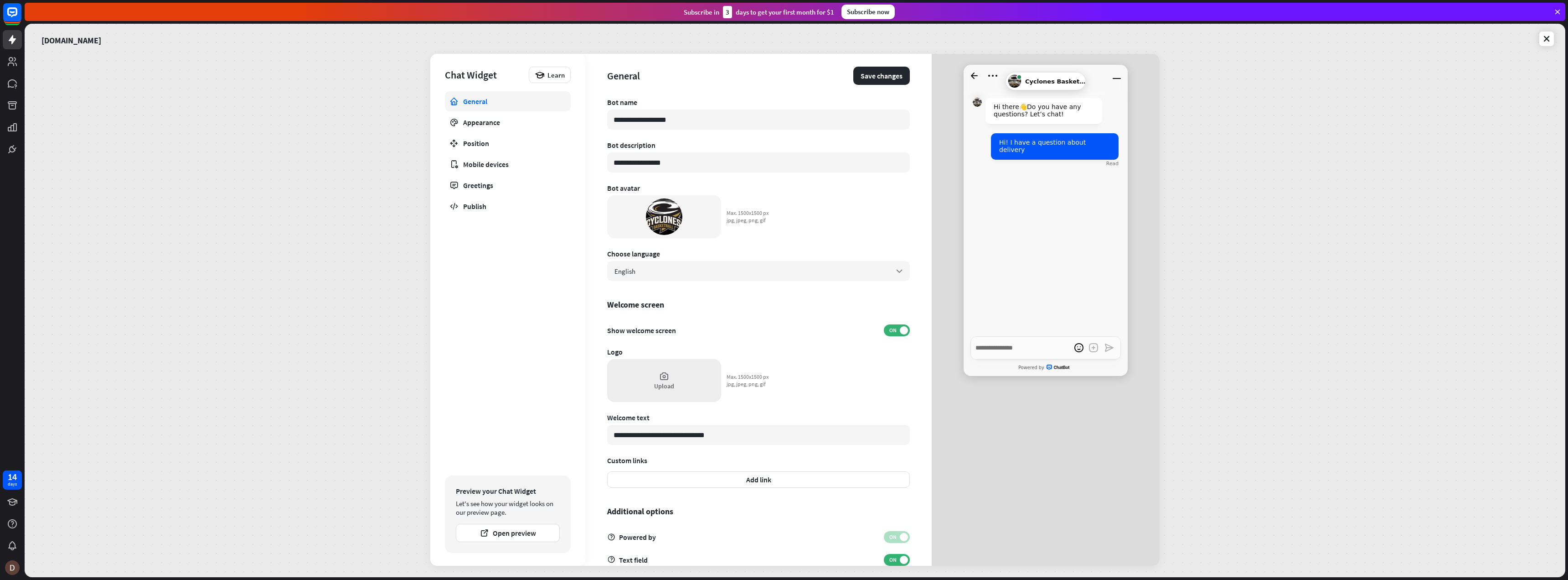
click at [668, 382] on div "Upload" at bounding box center [664, 385] width 20 height 8
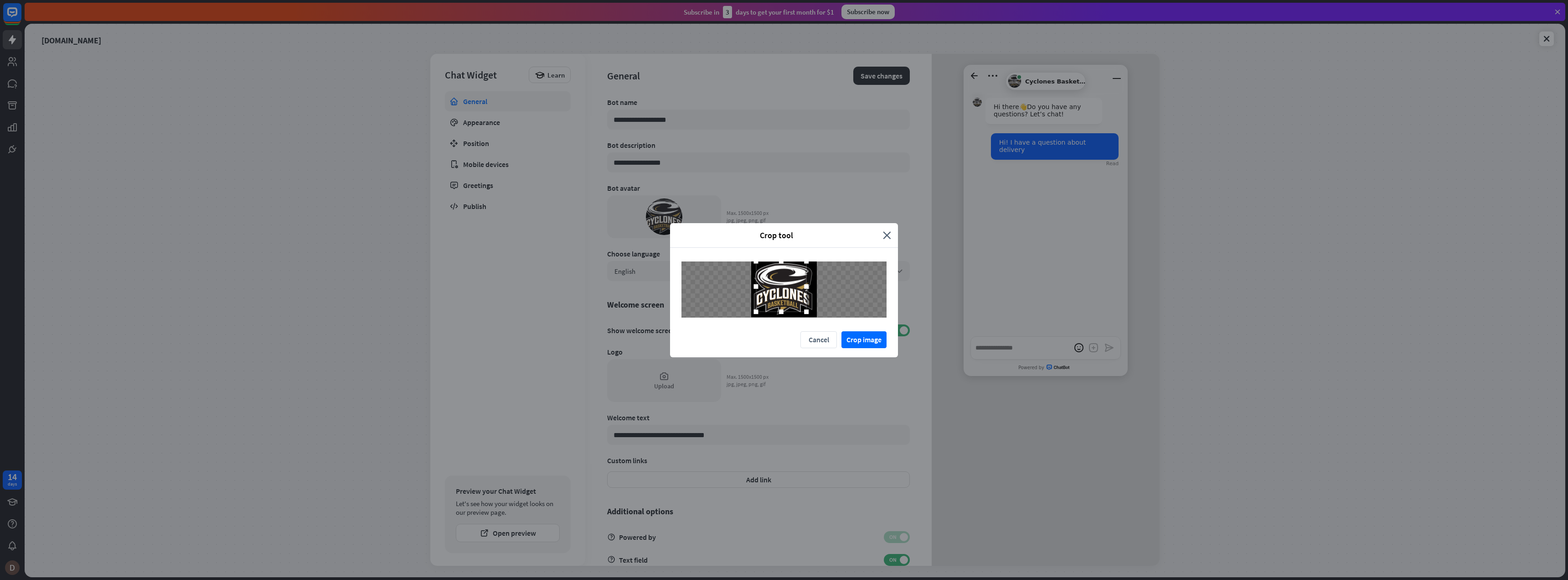
drag, startPoint x: 762, startPoint y: 267, endPoint x: 750, endPoint y: 257, distance: 15.6
click at [750, 257] on div at bounding box center [784, 290] width 228 height 83
drag, startPoint x: 806, startPoint y: 313, endPoint x: 829, endPoint y: 323, distance: 25.1
click at [829, 323] on div at bounding box center [784, 290] width 228 height 83
click at [857, 337] on button "Crop image" at bounding box center [864, 339] width 45 height 17
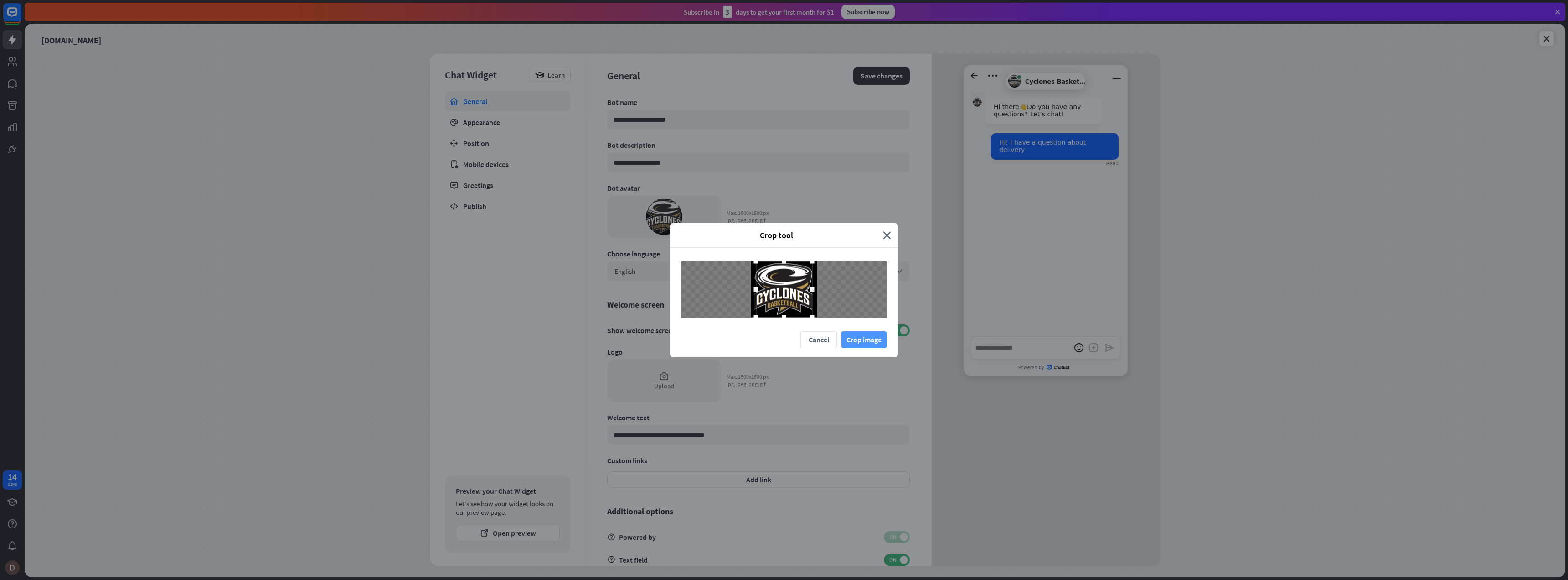
type textarea "*"
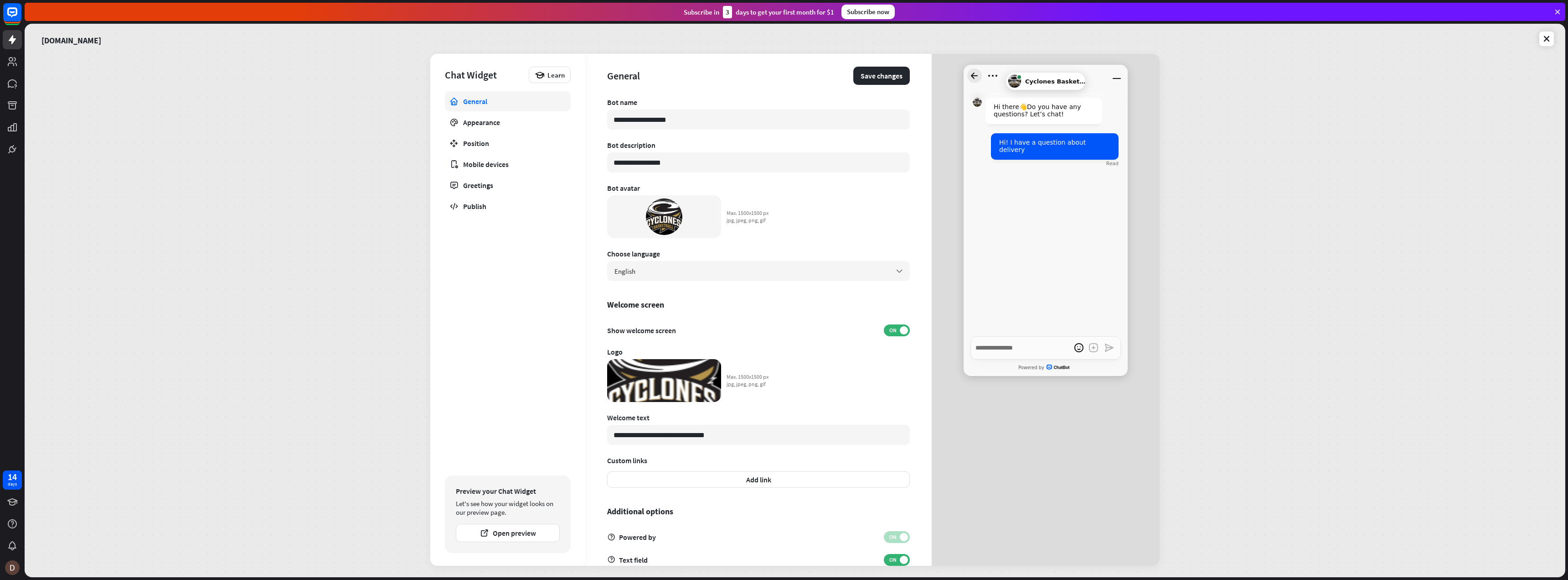
click at [973, 73] on icon "Go back to homescreen" at bounding box center [974, 76] width 15 height 15
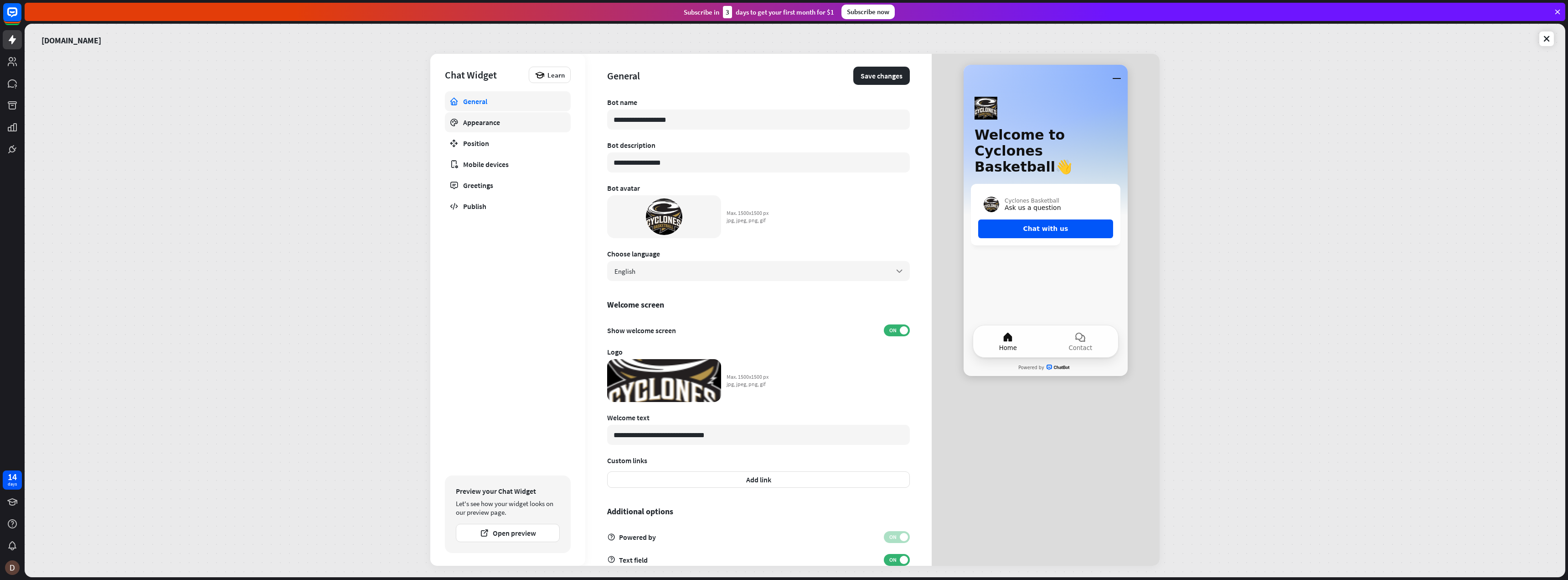
click at [499, 119] on div "Appearance" at bounding box center [508, 122] width 90 height 9
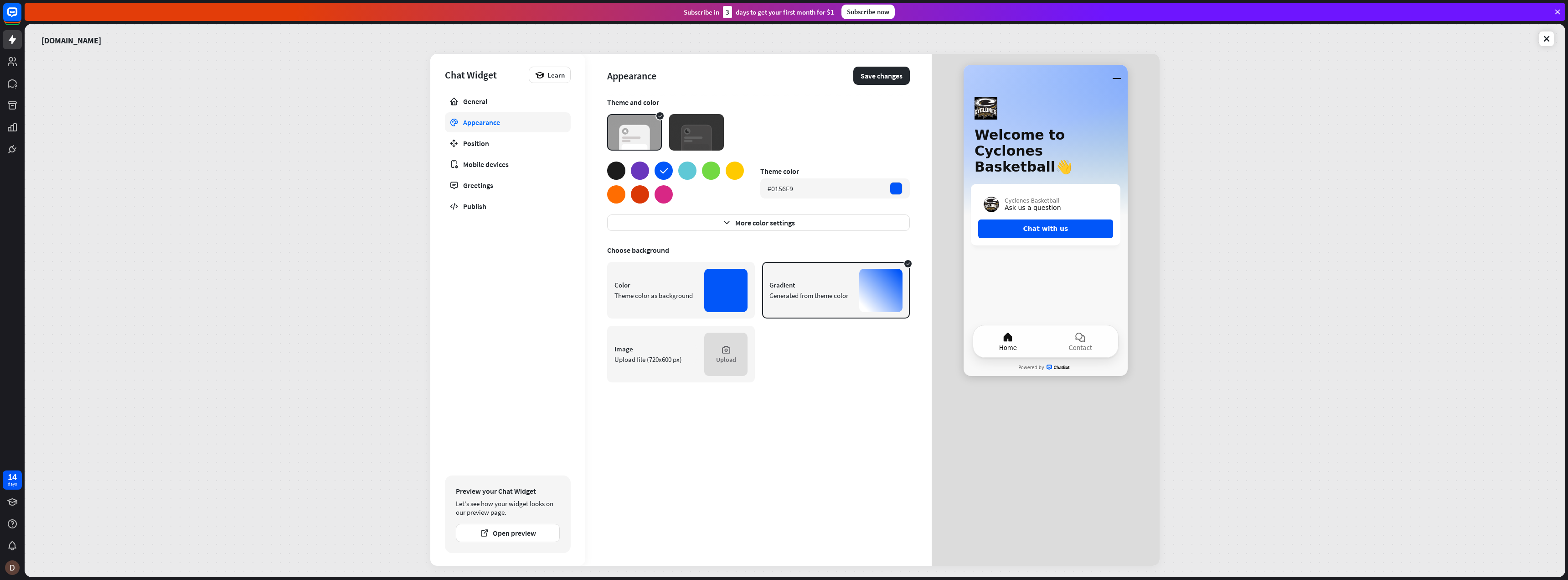
click at [615, 171] on div at bounding box center [616, 170] width 18 height 18
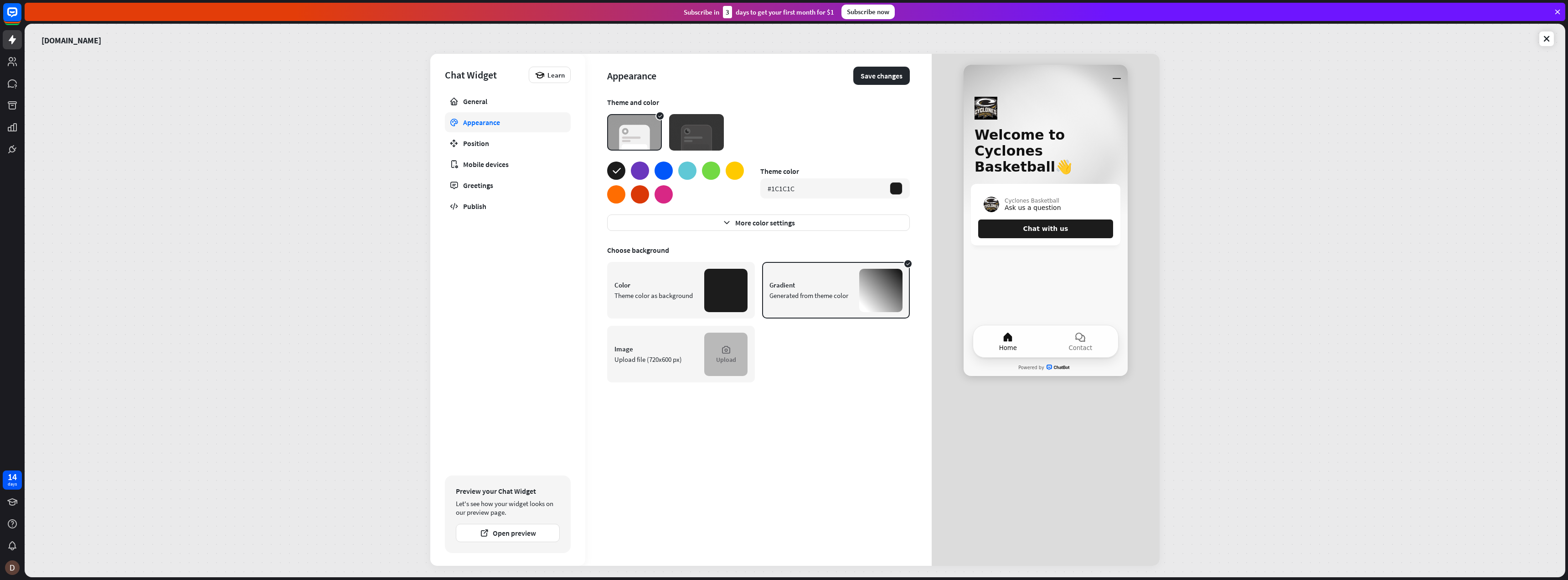
click at [721, 357] on div "Upload" at bounding box center [726, 359] width 20 height 8
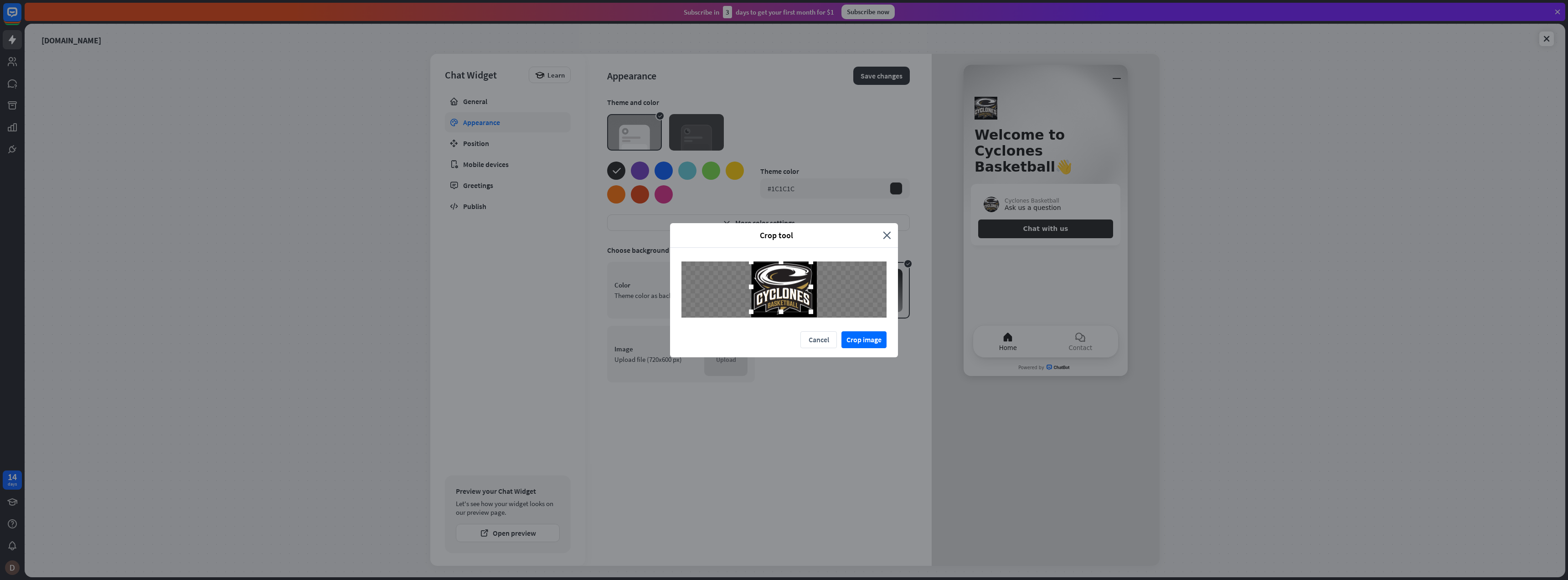
drag, startPoint x: 756, startPoint y: 267, endPoint x: 748, endPoint y: 257, distance: 12.8
click at [748, 257] on div at bounding box center [784, 290] width 228 height 83
drag, startPoint x: 811, startPoint y: 310, endPoint x: 822, endPoint y: 318, distance: 13.6
click at [822, 318] on div at bounding box center [784, 290] width 228 height 83
click at [856, 337] on button "Crop image" at bounding box center [864, 339] width 45 height 17
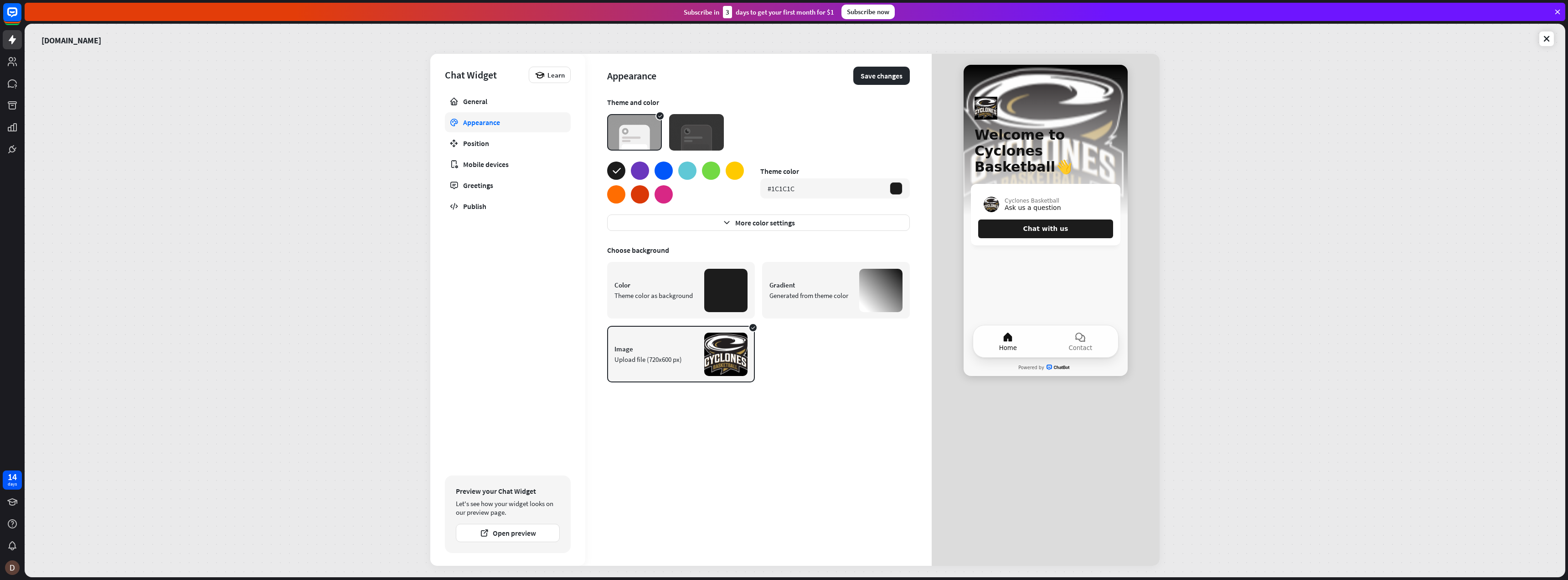
click at [751, 328] on div "Image Upload file (720x600 px) Change image" at bounding box center [681, 353] width 148 height 57
click at [753, 327] on div "Image Upload file (720x600 px) Change image" at bounding box center [681, 353] width 148 height 57
click at [730, 296] on div at bounding box center [726, 290] width 43 height 43
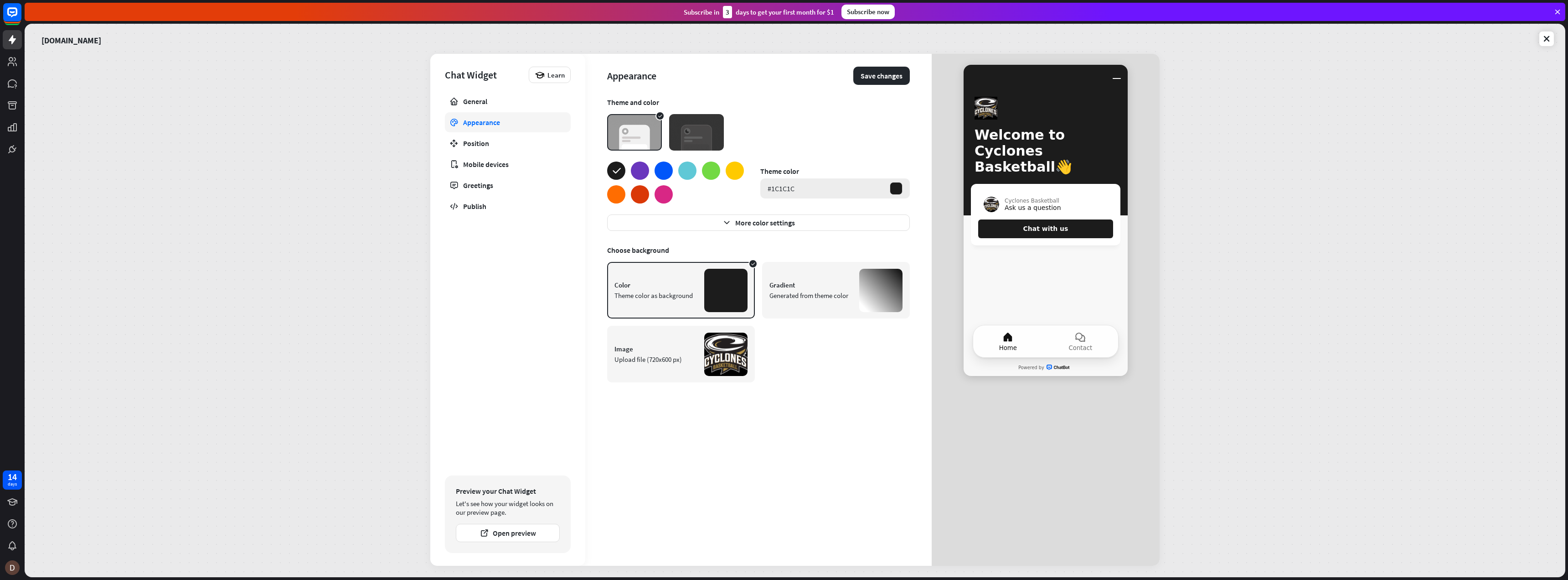
click at [898, 185] on div at bounding box center [896, 188] width 13 height 13
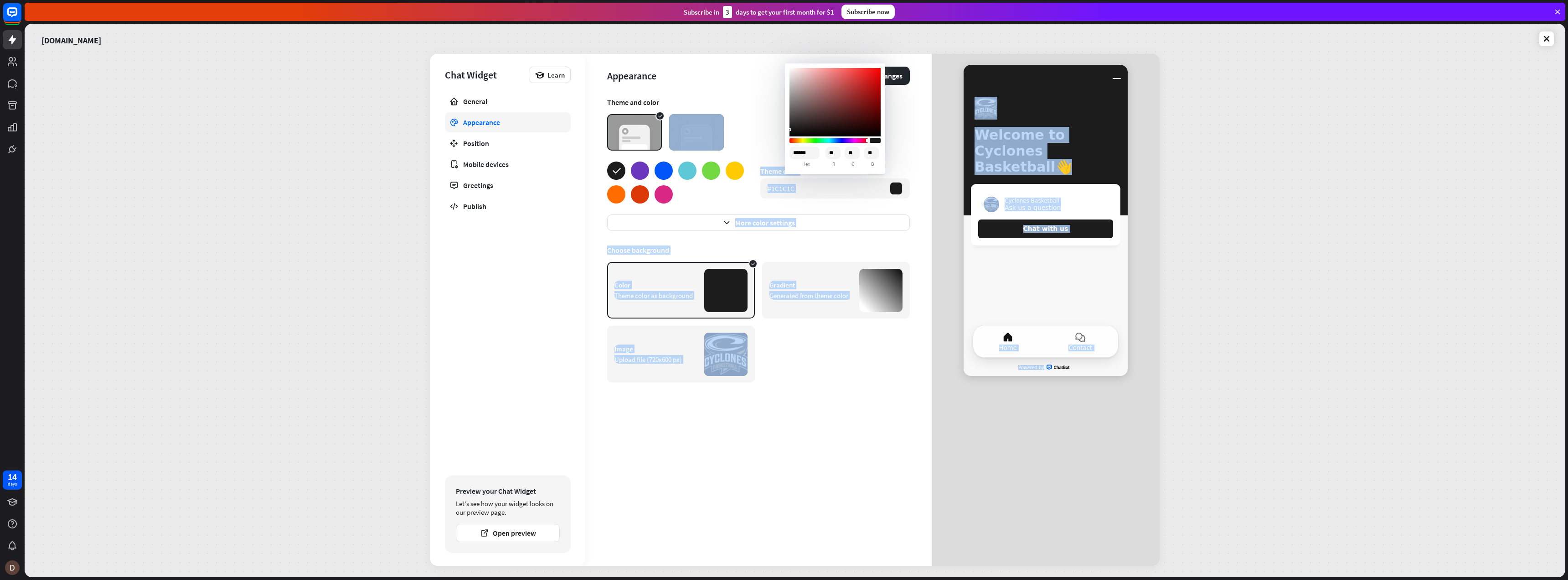
drag, startPoint x: 869, startPoint y: 138, endPoint x: 887, endPoint y: 142, distance: 18.4
click at [887, 142] on body "14 days close Product Help First steps Get started with ChatBot Help Center Fol…" at bounding box center [784, 290] width 1568 height 580
click at [878, 142] on div "Current color is rgba(28,28,28,1)" at bounding box center [875, 140] width 11 height 4
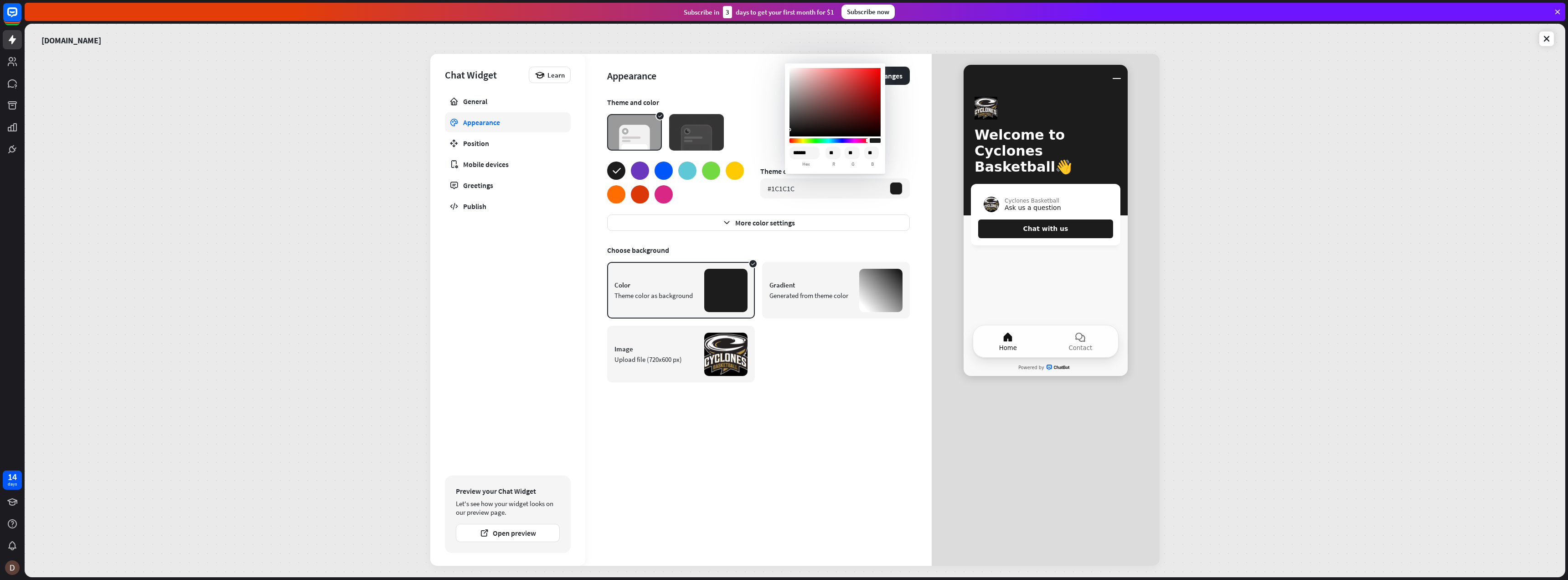
click at [877, 139] on div "Current color is rgba(28,28,28,1)" at bounding box center [875, 140] width 11 height 4
type input "******"
type input "**"
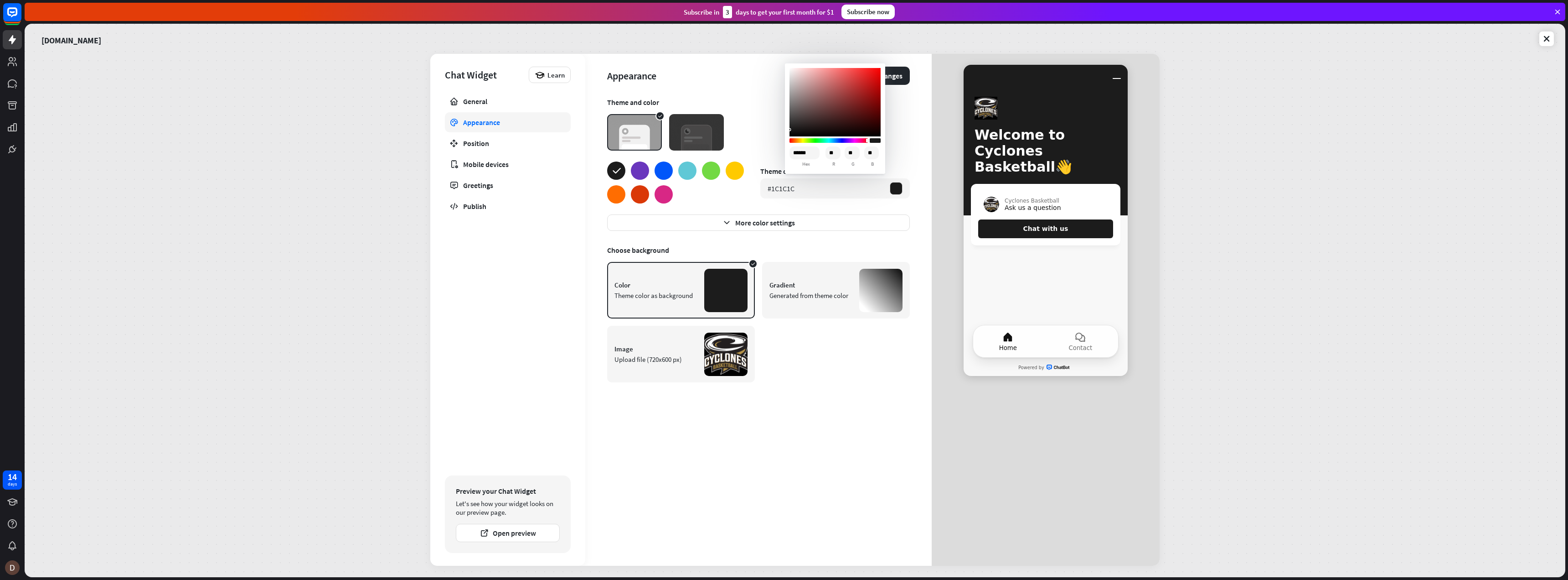
type input "**"
type input "******"
type input "**"
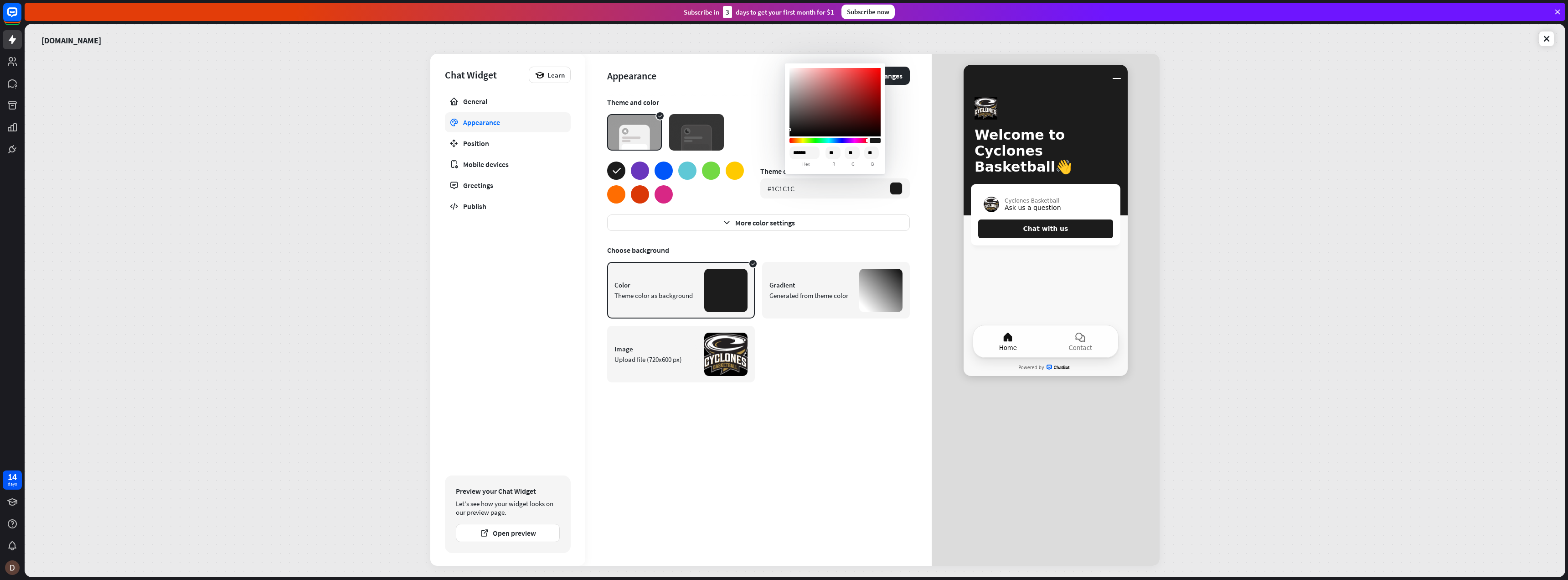
type input "******"
type input "*"
type input "******"
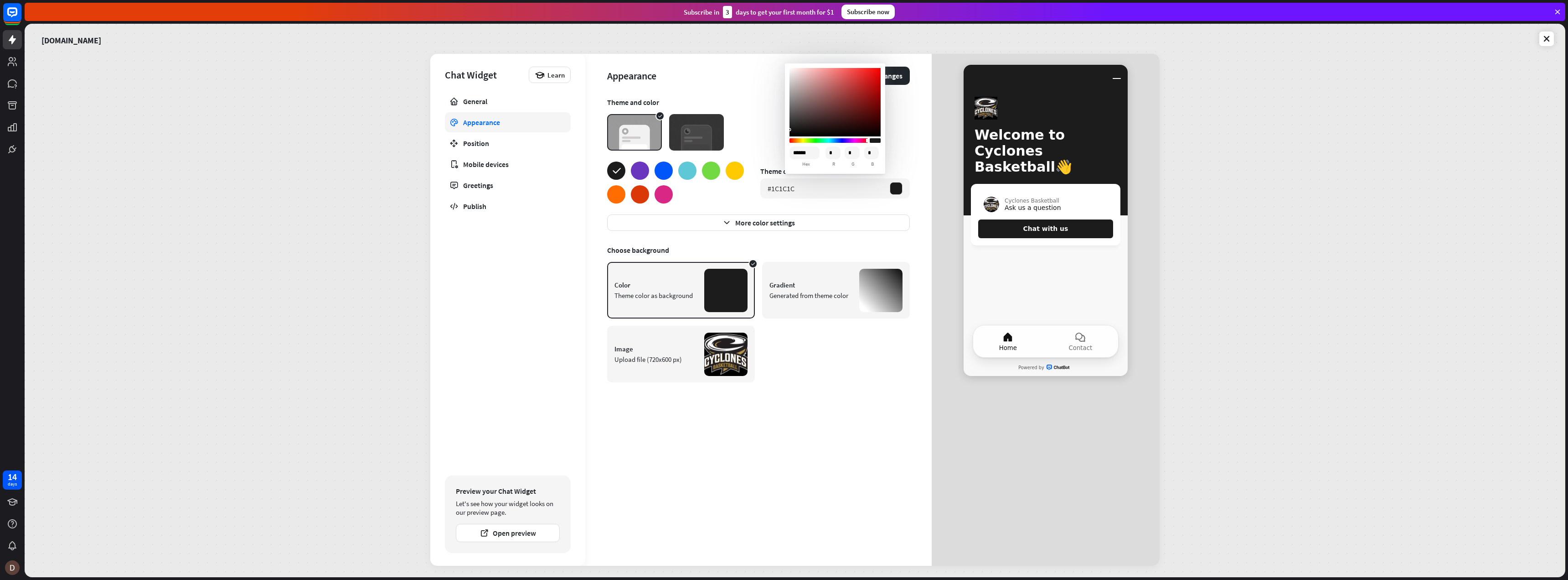
type input "*"
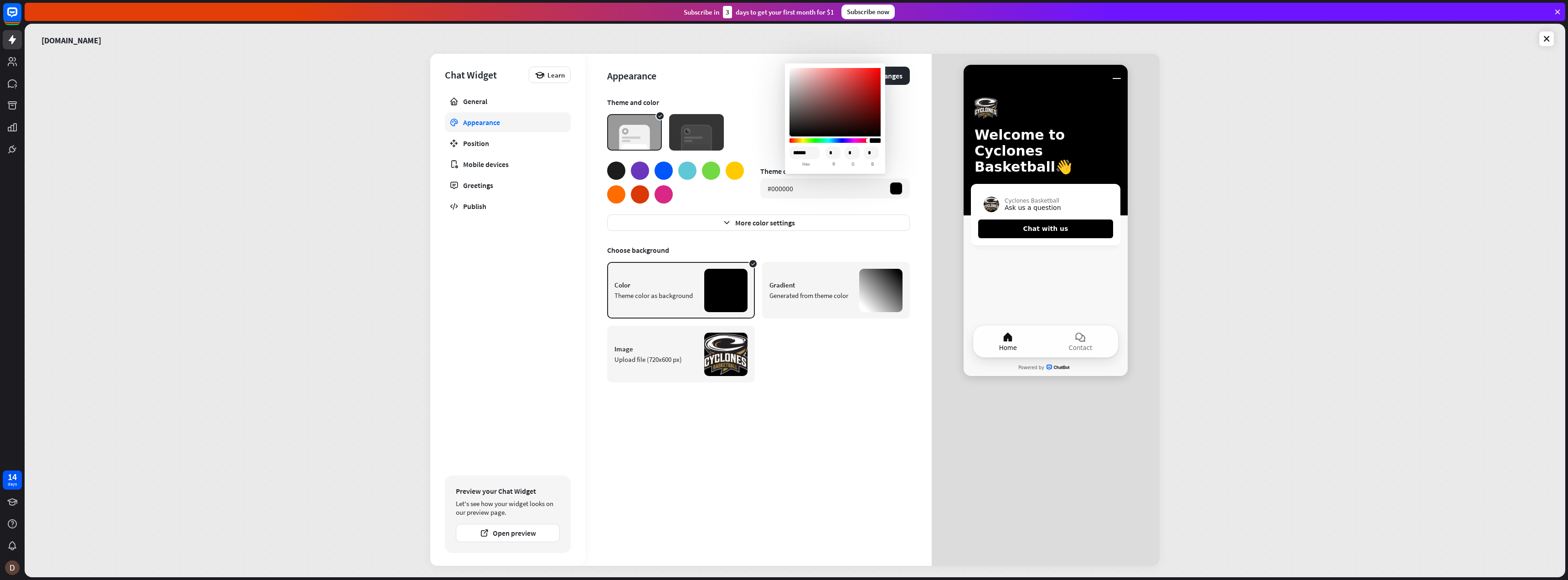
drag, startPoint x: 790, startPoint y: 128, endPoint x: 786, endPoint y: 142, distance: 14.6
click at [786, 142] on div "****** hex * r * g * b" at bounding box center [834, 118] width 100 height 110
click at [832, 397] on div "Theme and color Theme color #000000 More color settings Choose background Color…" at bounding box center [759, 331] width 302 height 468
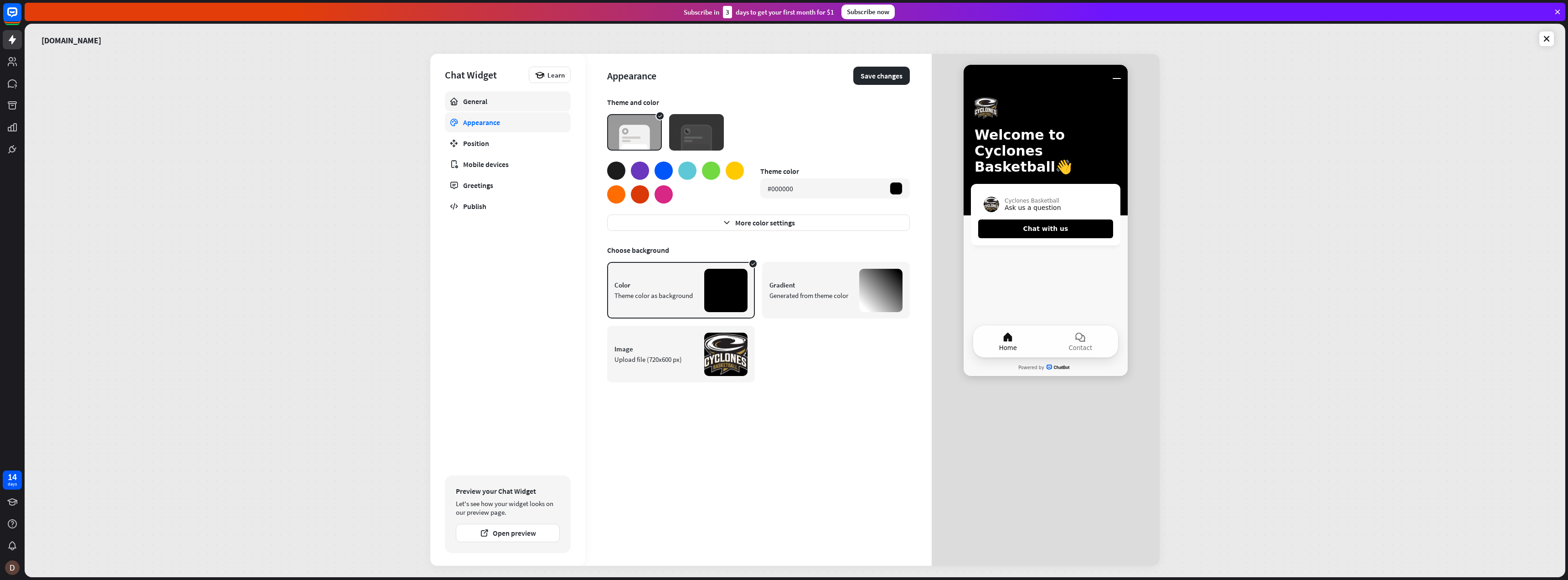
click at [488, 103] on div "General" at bounding box center [508, 101] width 90 height 9
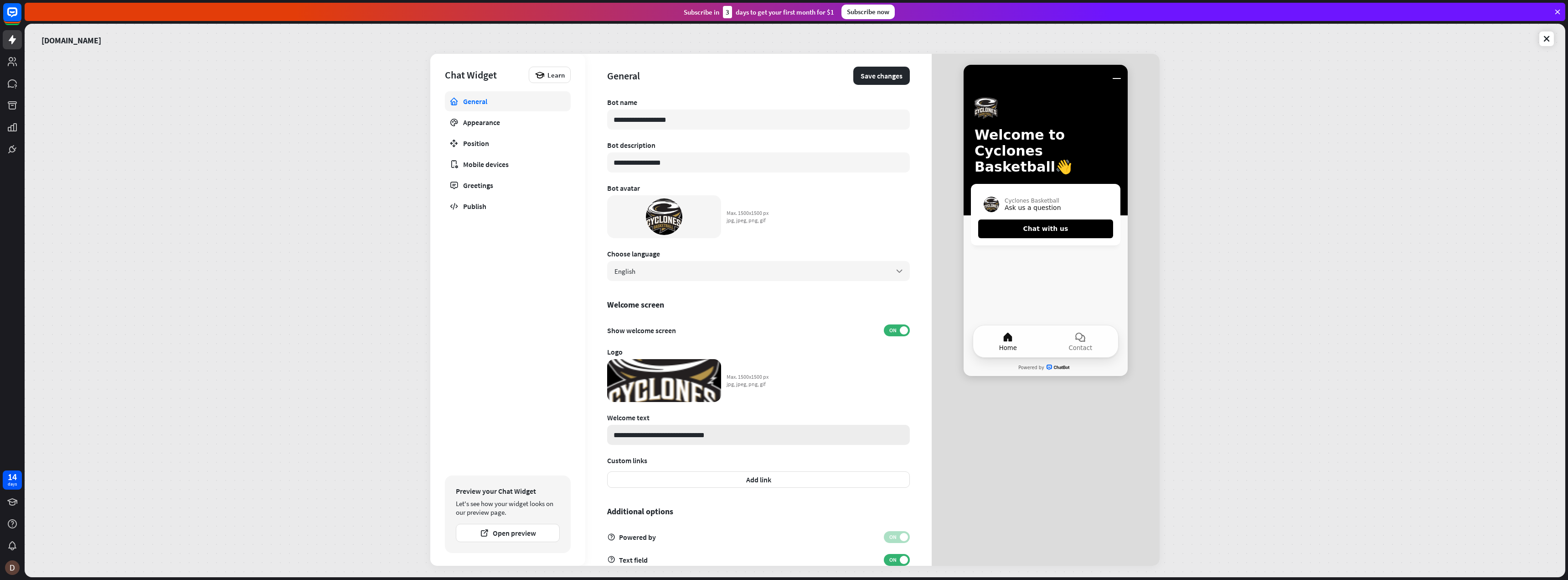
click at [737, 437] on input "**********" at bounding box center [759, 434] width 302 height 20
drag, startPoint x: 652, startPoint y: 434, endPoint x: 555, endPoint y: 432, distance: 97.0
click at [555, 432] on div "**********" at bounding box center [794, 310] width 729 height 511
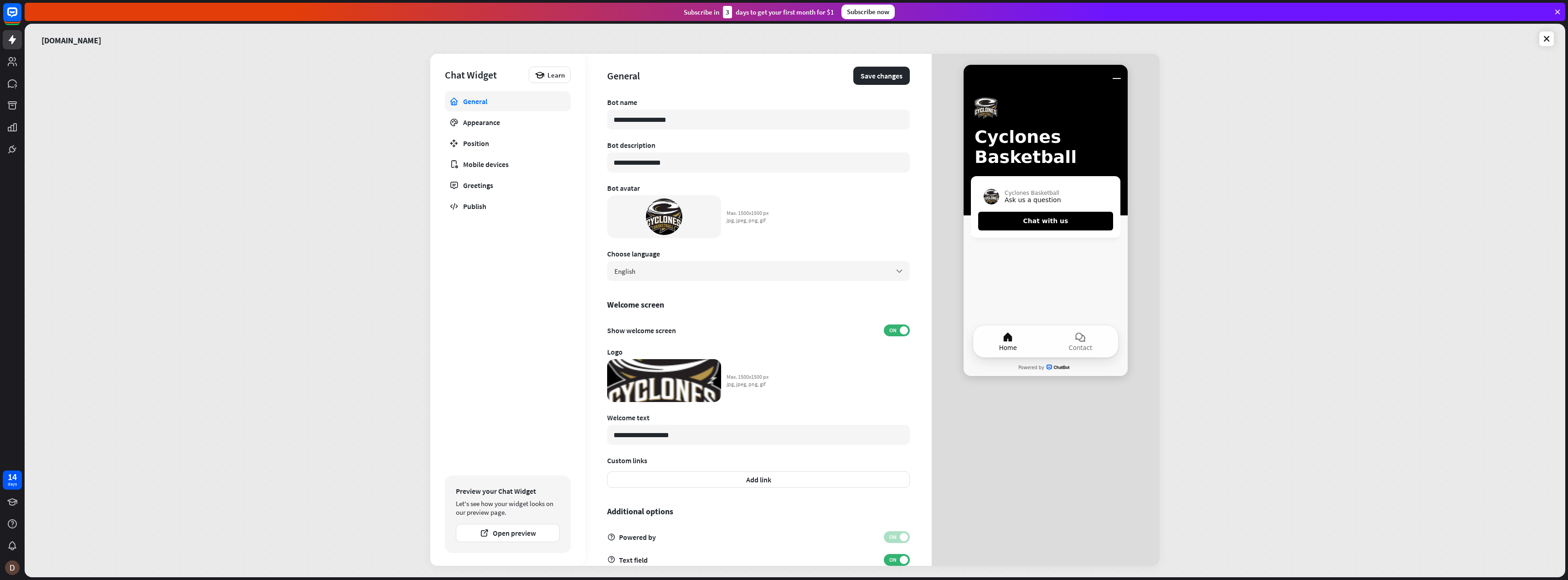
type input "**********"
click at [1060, 228] on button "Chat with us" at bounding box center [1046, 221] width 135 height 19
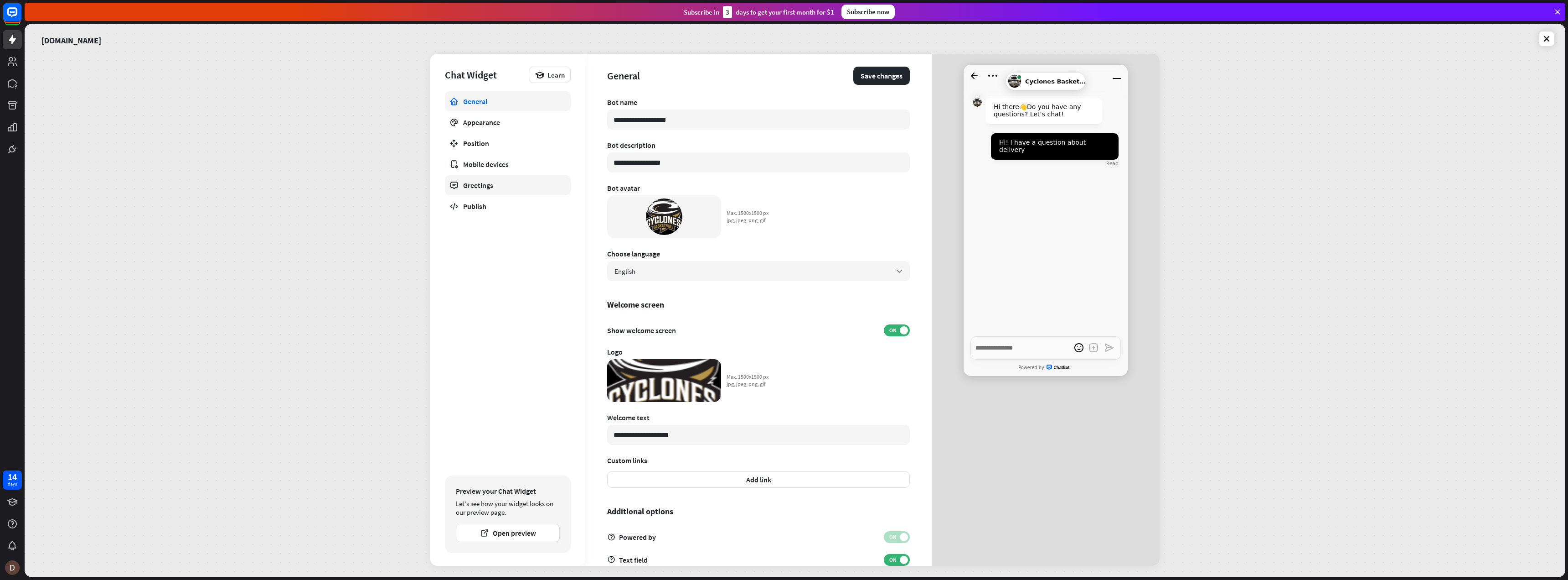
click at [477, 187] on div "Greetings" at bounding box center [508, 185] width 90 height 9
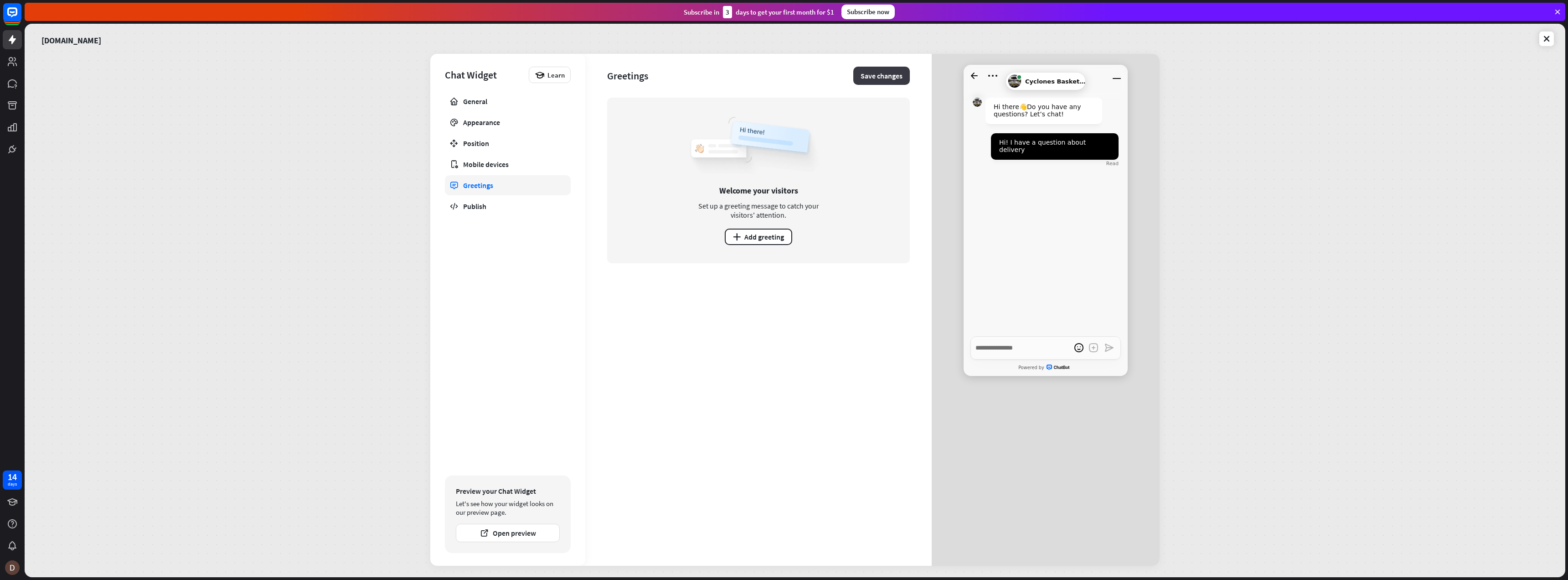
click at [888, 76] on button "Save changes" at bounding box center [881, 76] width 56 height 18
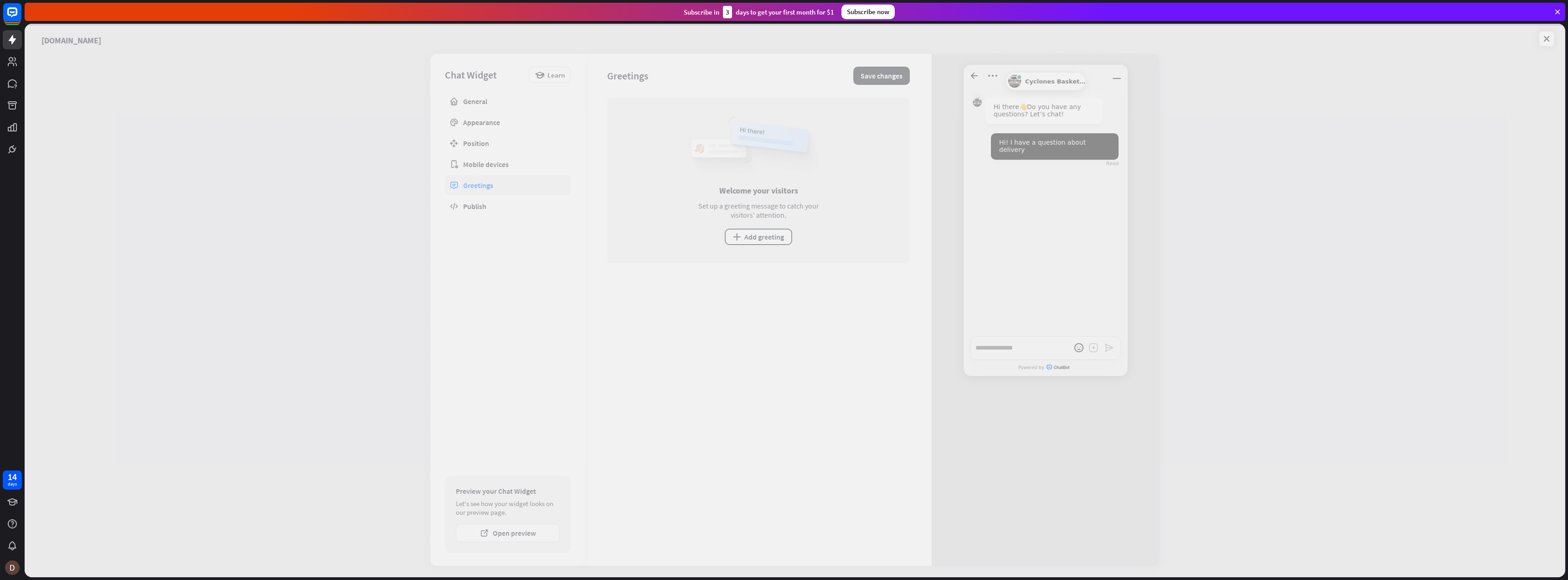
type textarea "*"
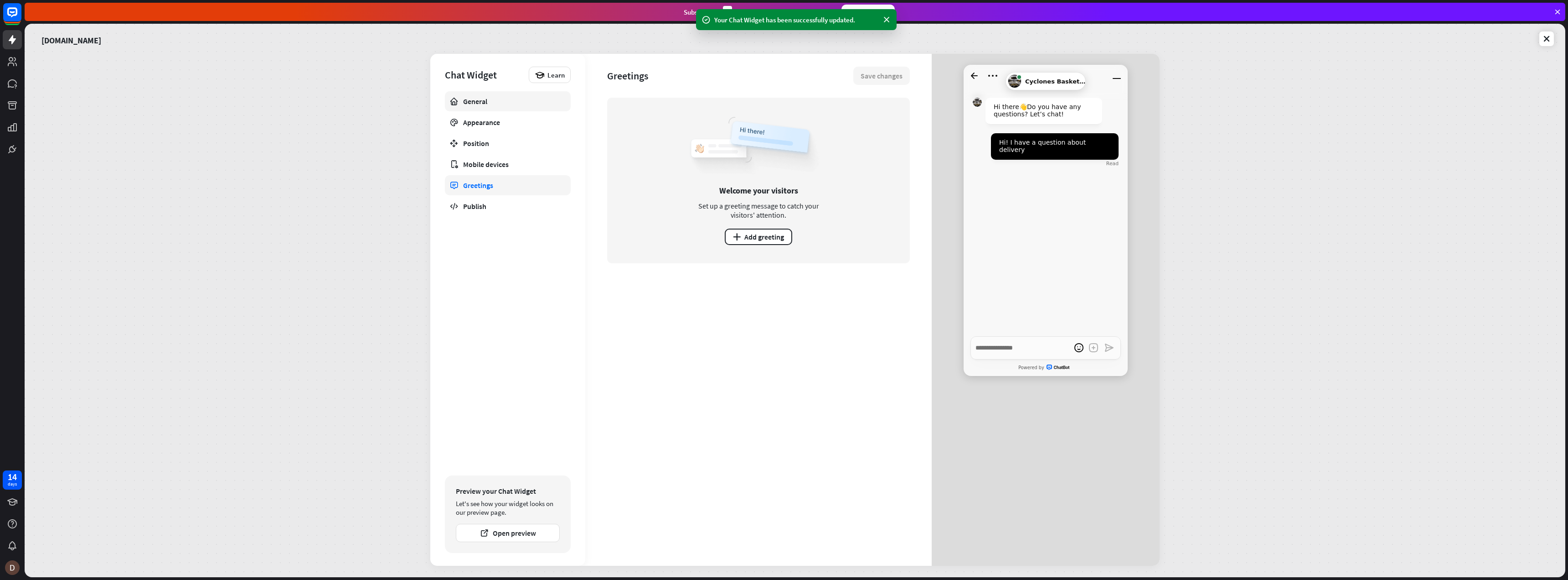
click at [480, 97] on div "General" at bounding box center [508, 101] width 90 height 9
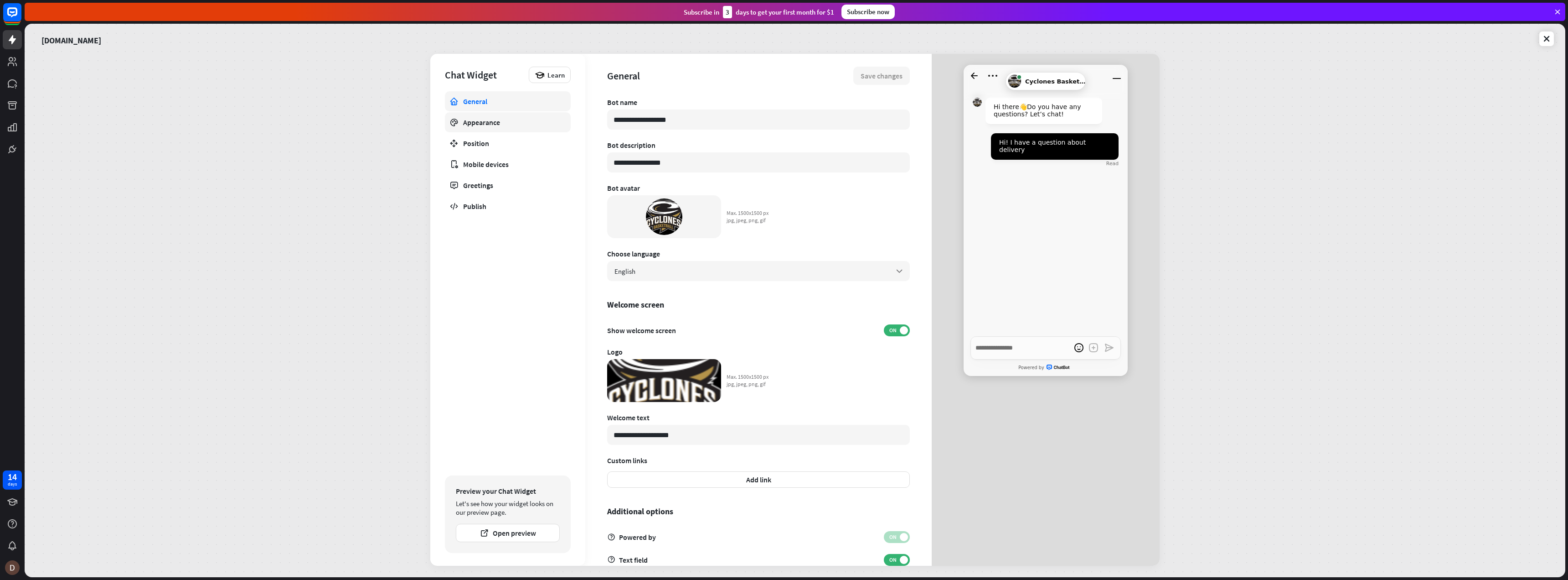
click at [479, 127] on link "Appearance" at bounding box center [508, 122] width 126 height 20
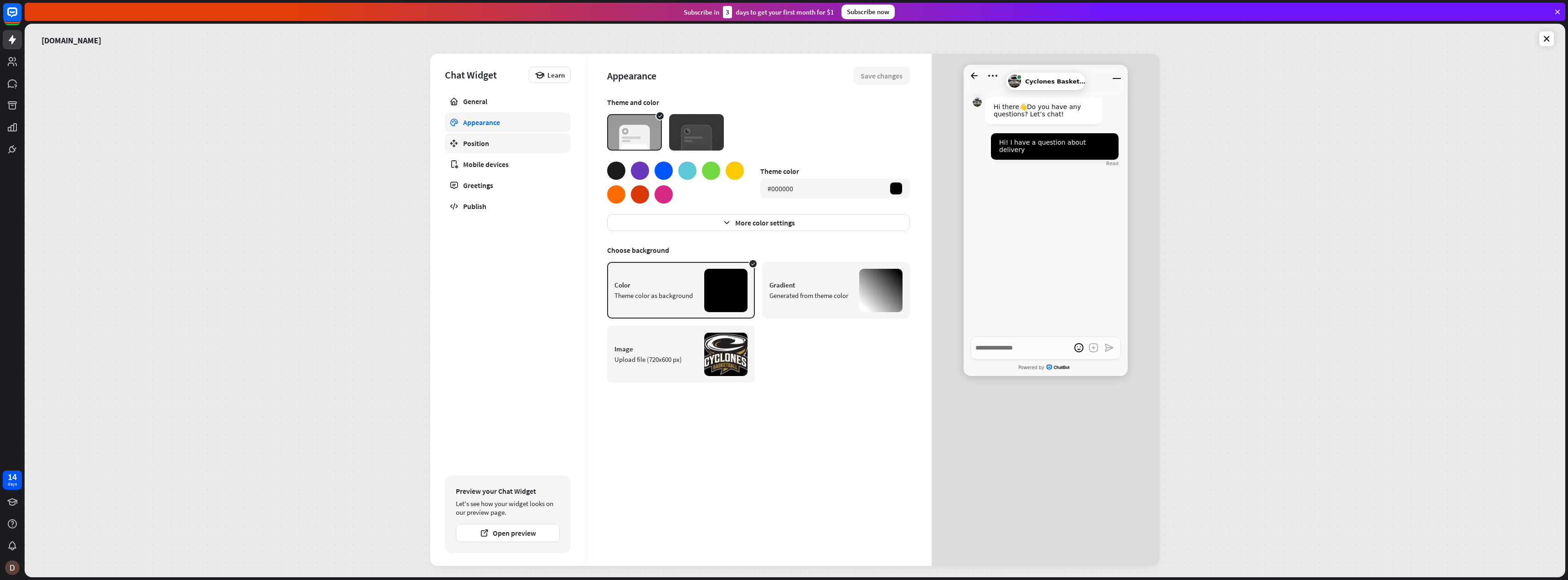
click at [477, 142] on div "Position" at bounding box center [508, 143] width 90 height 9
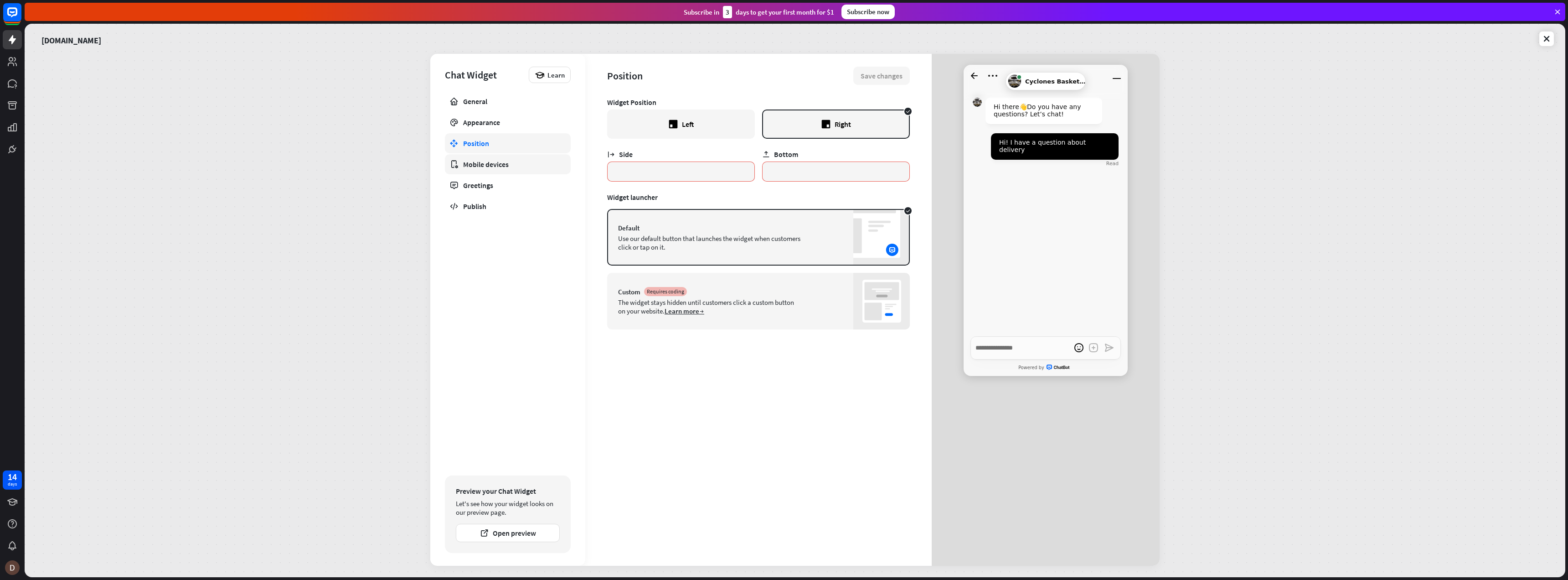
click at [474, 163] on div "Mobile devices" at bounding box center [508, 164] width 90 height 9
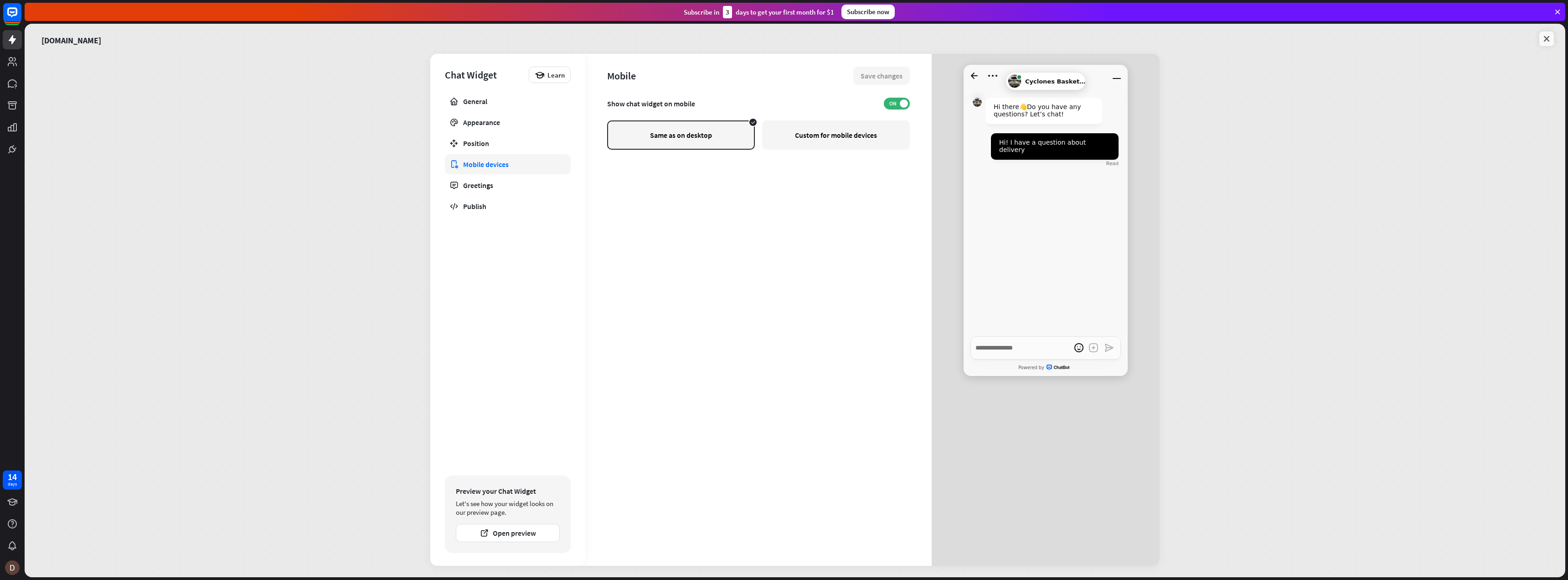
click at [1545, 40] on icon at bounding box center [1546, 38] width 9 height 9
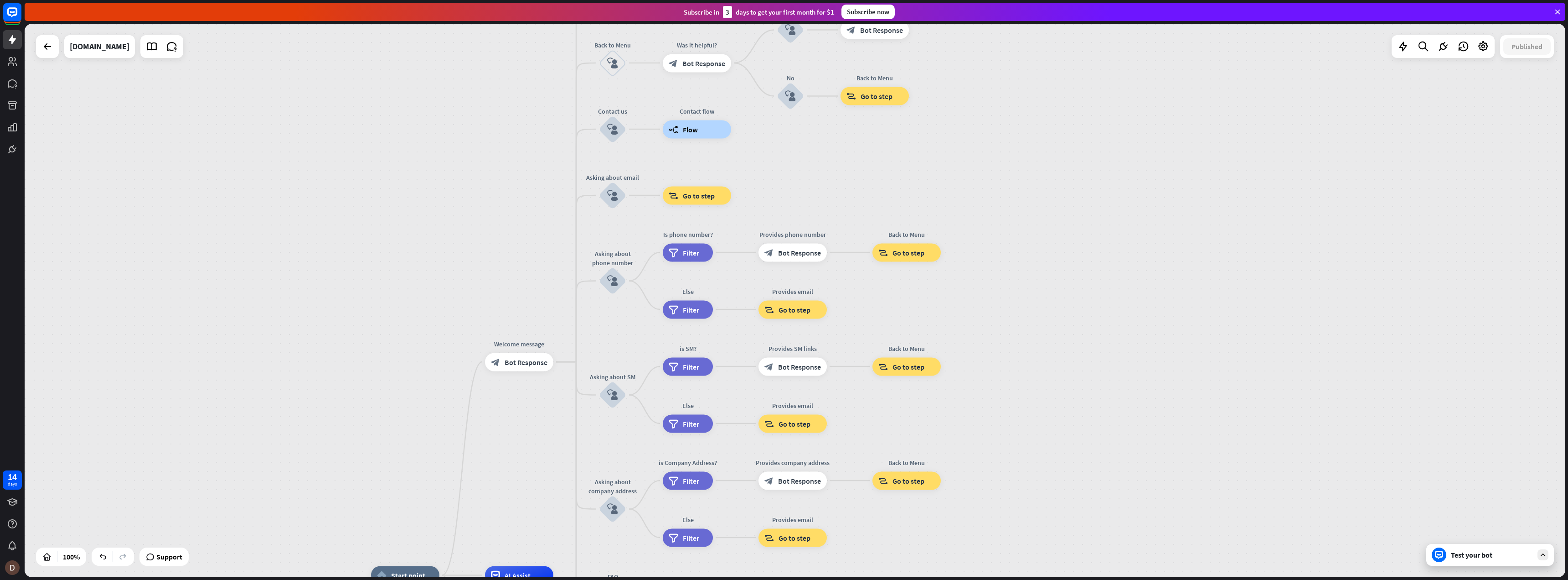
drag, startPoint x: 1172, startPoint y: 210, endPoint x: 1210, endPoint y: 485, distance: 277.6
click at [1210, 485] on div "home_2 Start point Welcome message block_bot_response Bot Response About us blo…" at bounding box center [794, 300] width 1541 height 553
click at [1439, 48] on icon at bounding box center [1444, 47] width 12 height 12
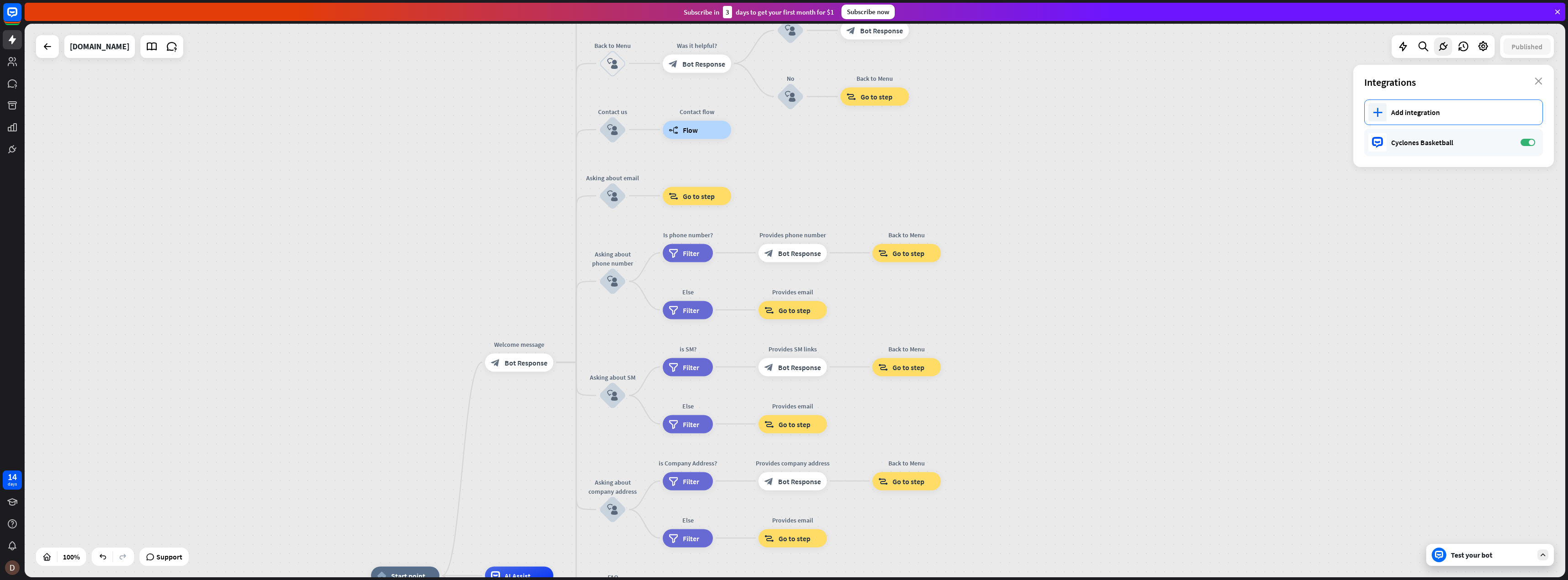
click at [1421, 117] on div "plus Add integration" at bounding box center [1454, 111] width 179 height 25
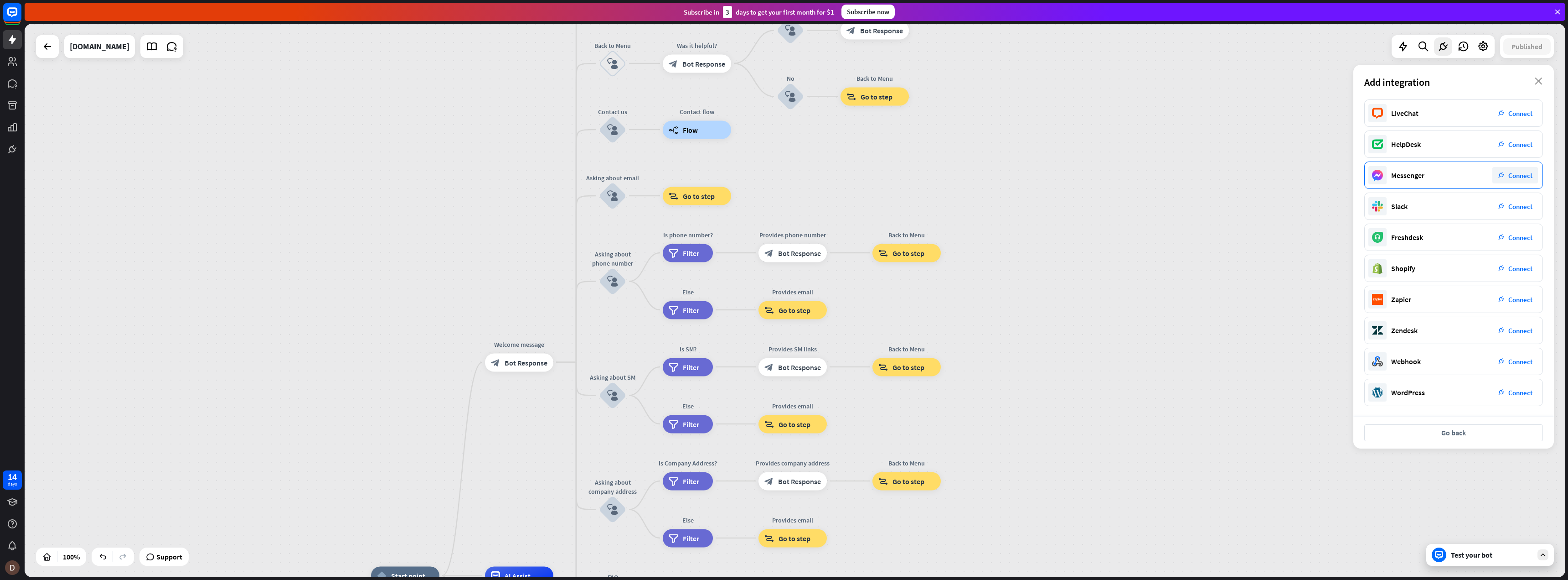
click at [1518, 175] on span "Connect" at bounding box center [1521, 176] width 24 height 9
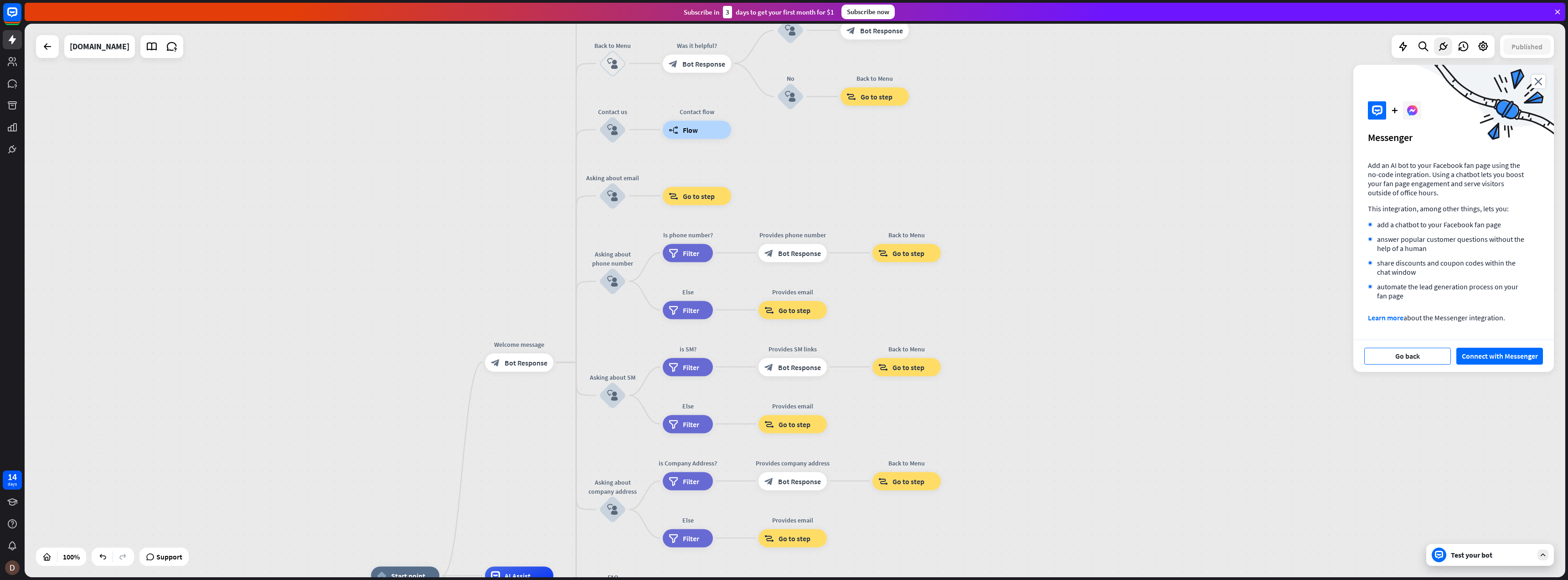
click at [1405, 356] on button "Go back" at bounding box center [1408, 356] width 87 height 17
